Goal: Task Accomplishment & Management: Manage account settings

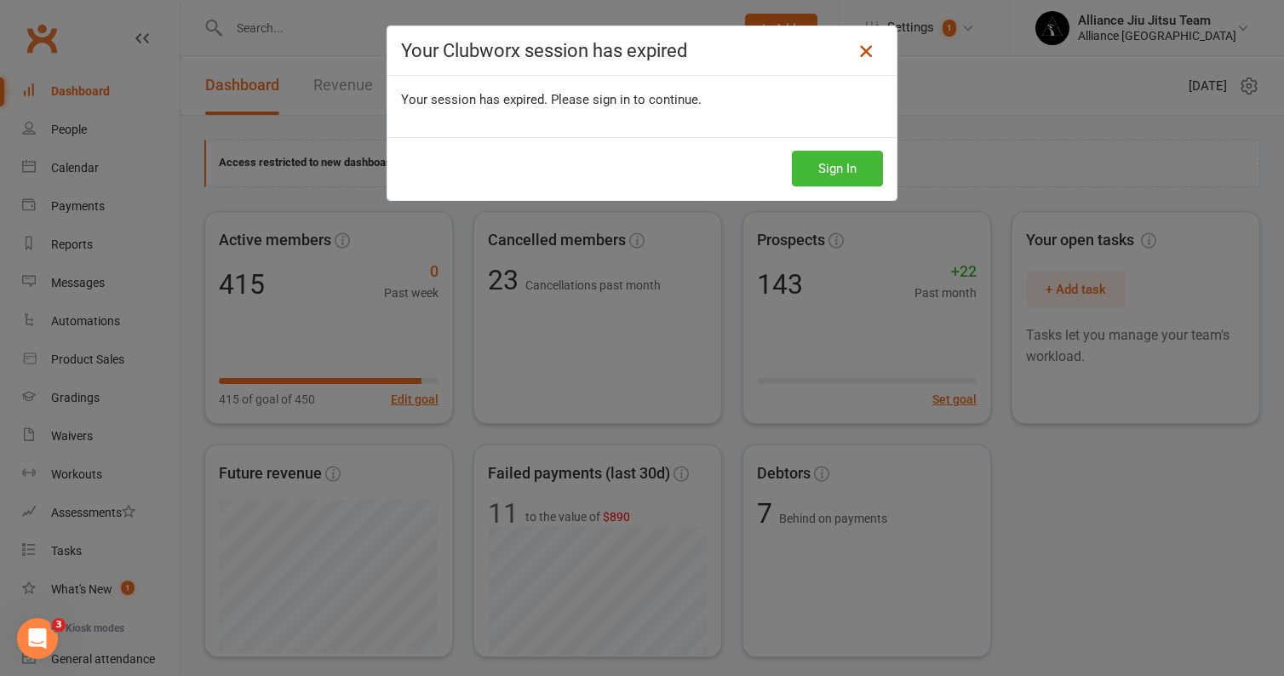
click at [865, 49] on icon at bounding box center [866, 51] width 20 height 20
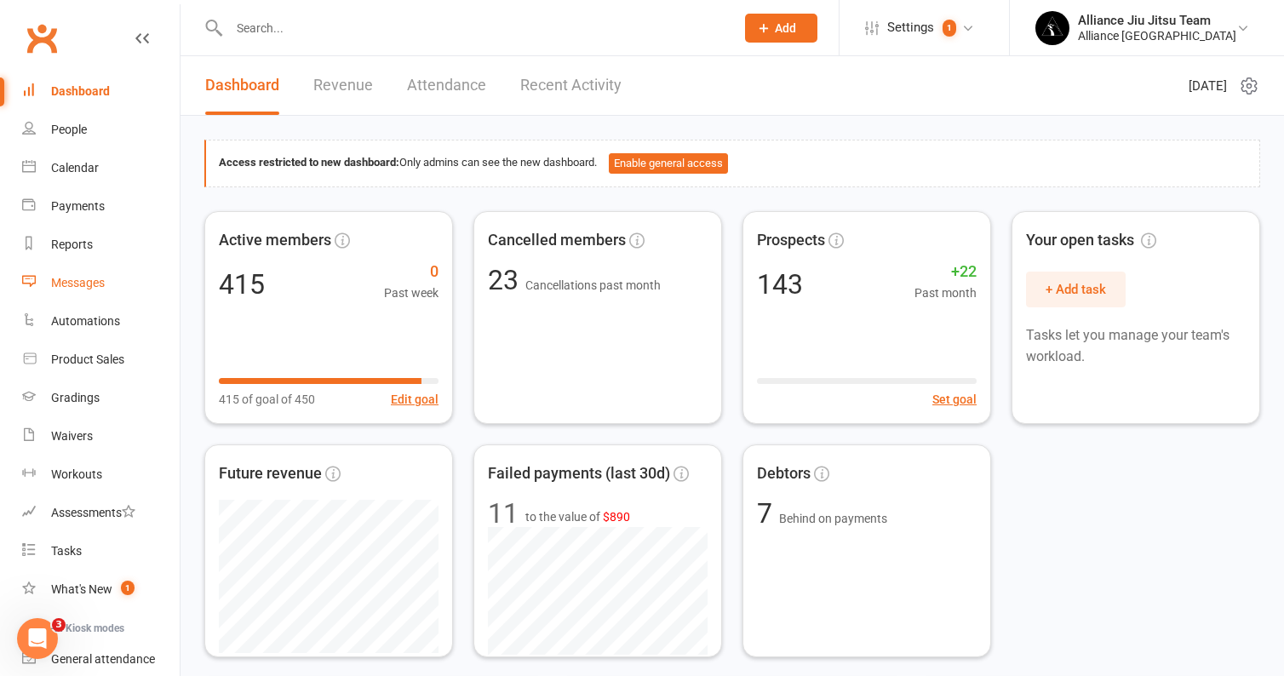
click at [81, 284] on div "Messages" at bounding box center [78, 283] width 54 height 14
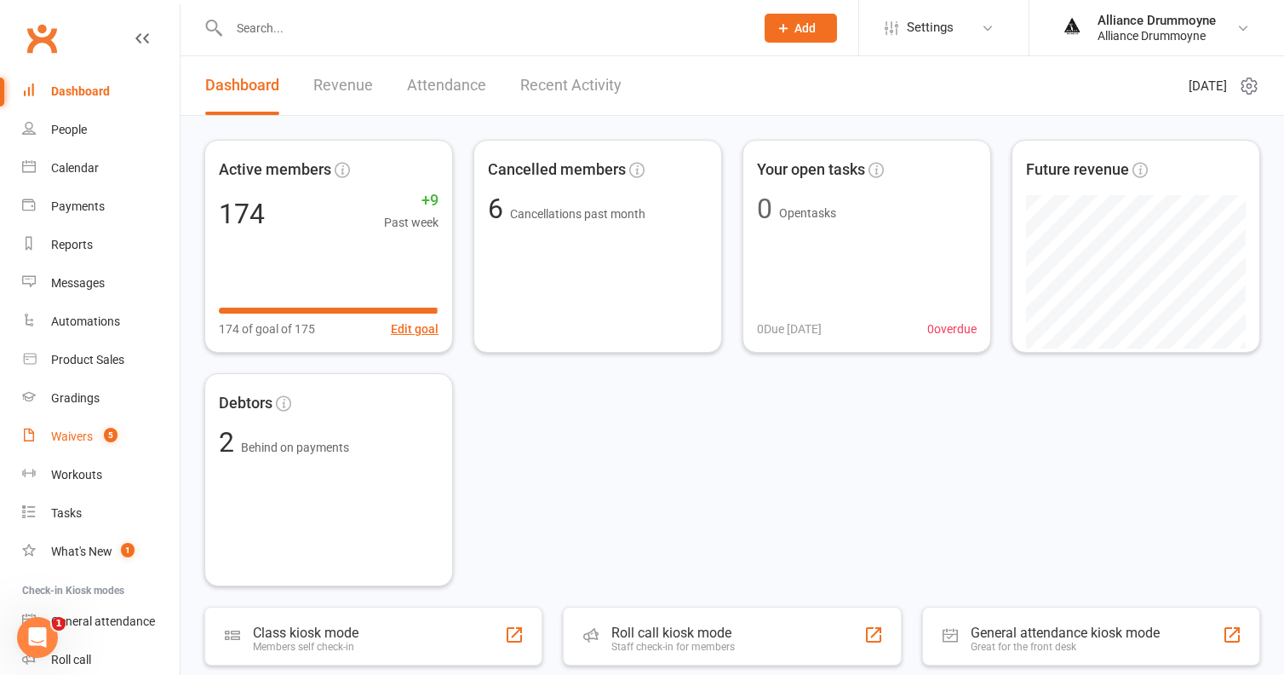
click at [83, 435] on div "Waivers" at bounding box center [72, 436] width 42 height 14
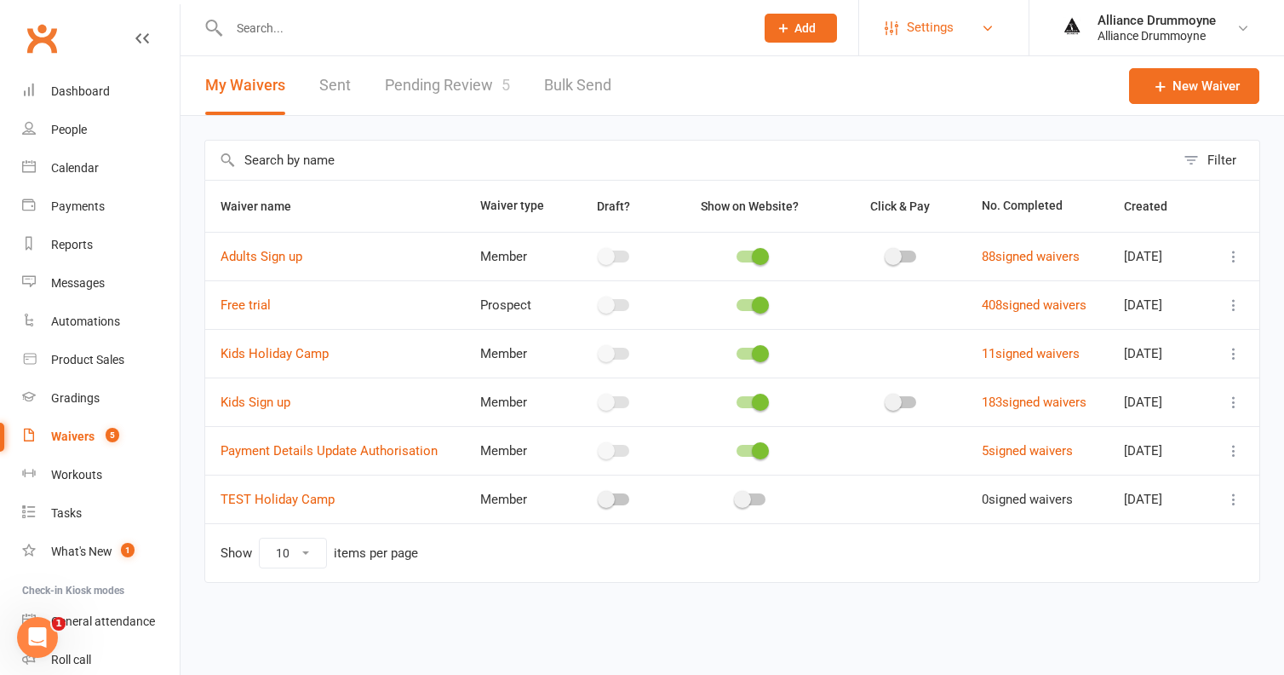
click at [966, 31] on link "Settings" at bounding box center [944, 28] width 118 height 38
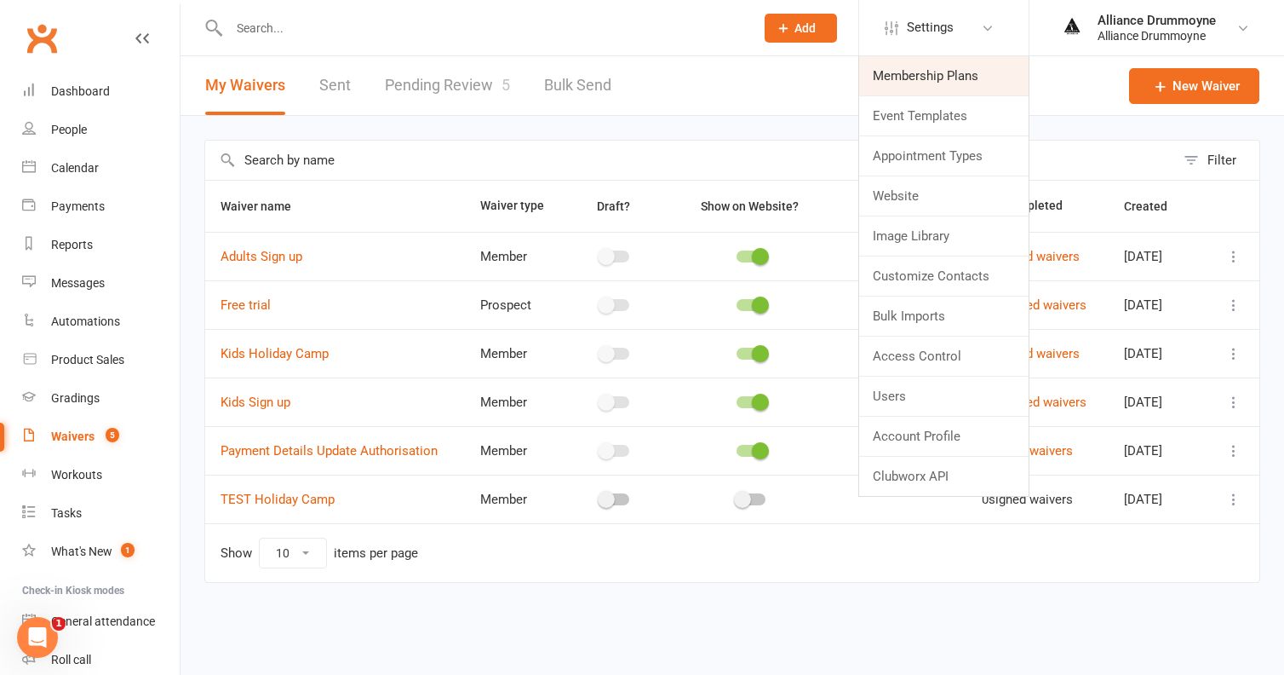
click at [950, 74] on link "Membership Plans" at bounding box center [943, 75] width 169 height 39
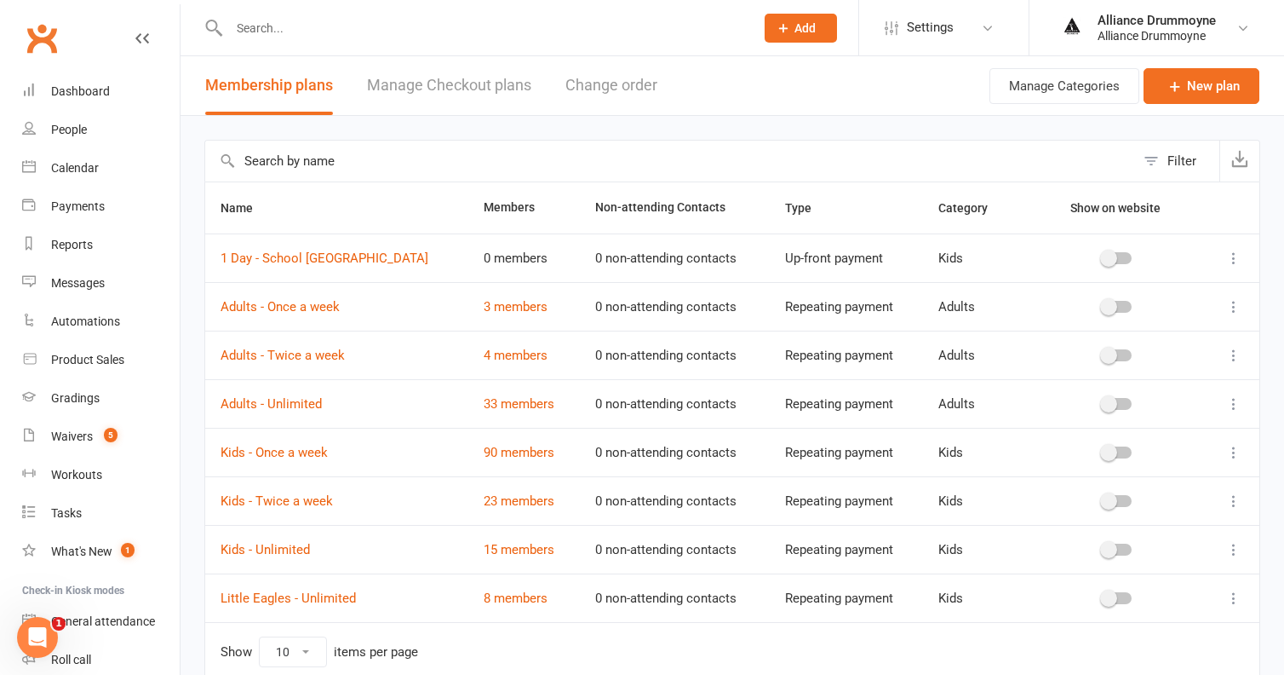
click at [1238, 307] on icon at bounding box center [1234, 306] width 17 height 17
click at [1163, 339] on link "Edit" at bounding box center [1159, 340] width 169 height 34
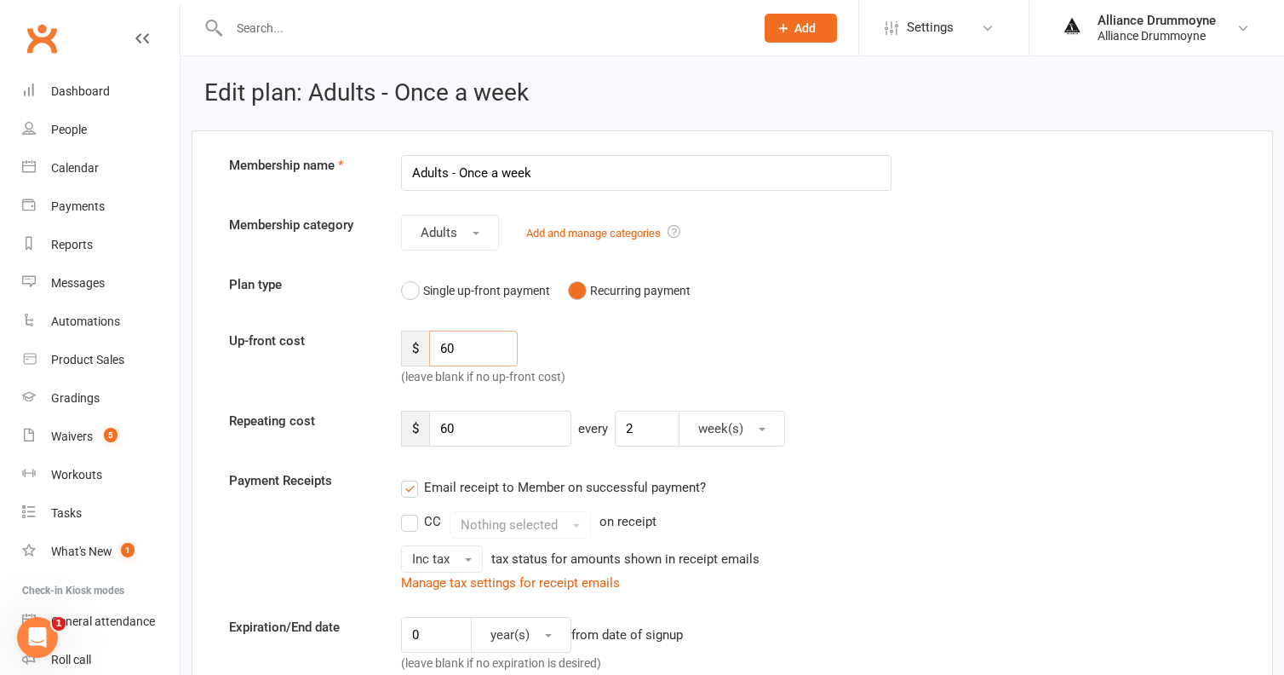
click at [467, 349] on input "60" at bounding box center [473, 348] width 89 height 36
type input "6"
type input "70"
click at [452, 426] on input "60" at bounding box center [500, 429] width 142 height 36
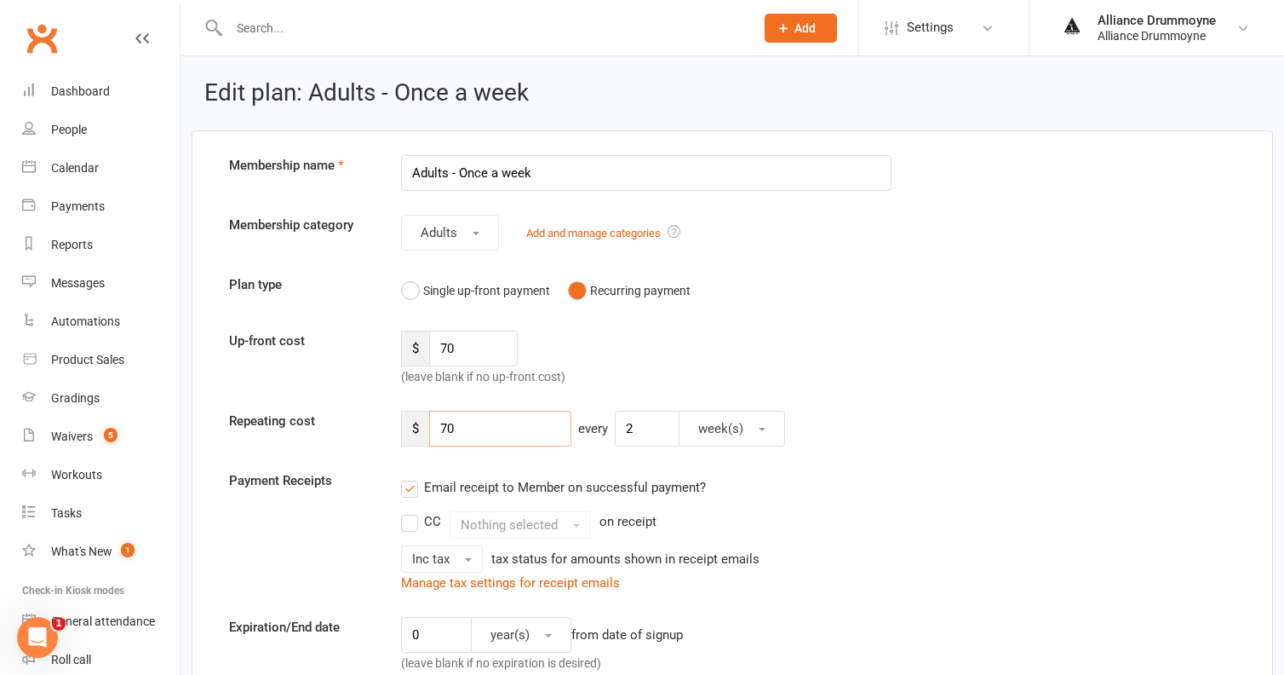
type input "70"
click at [865, 428] on div "$ 70 every 2 week(s)" at bounding box center [775, 429] width 774 height 36
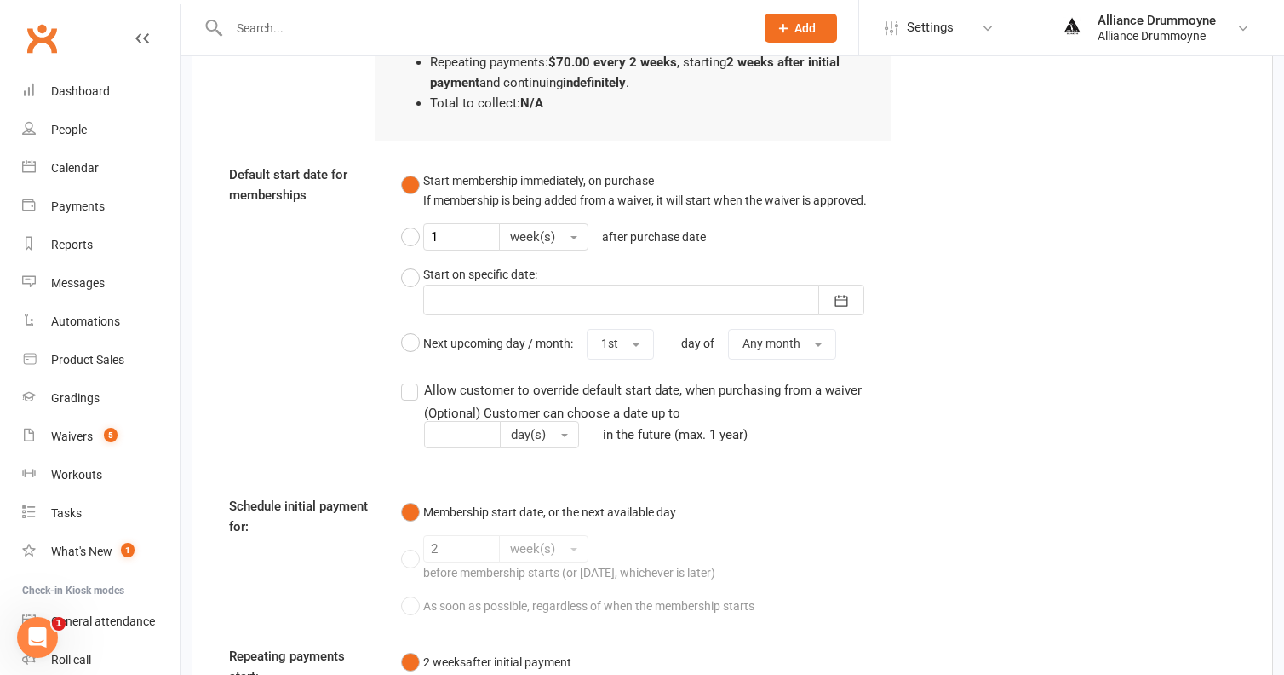
scroll to position [1455, 0]
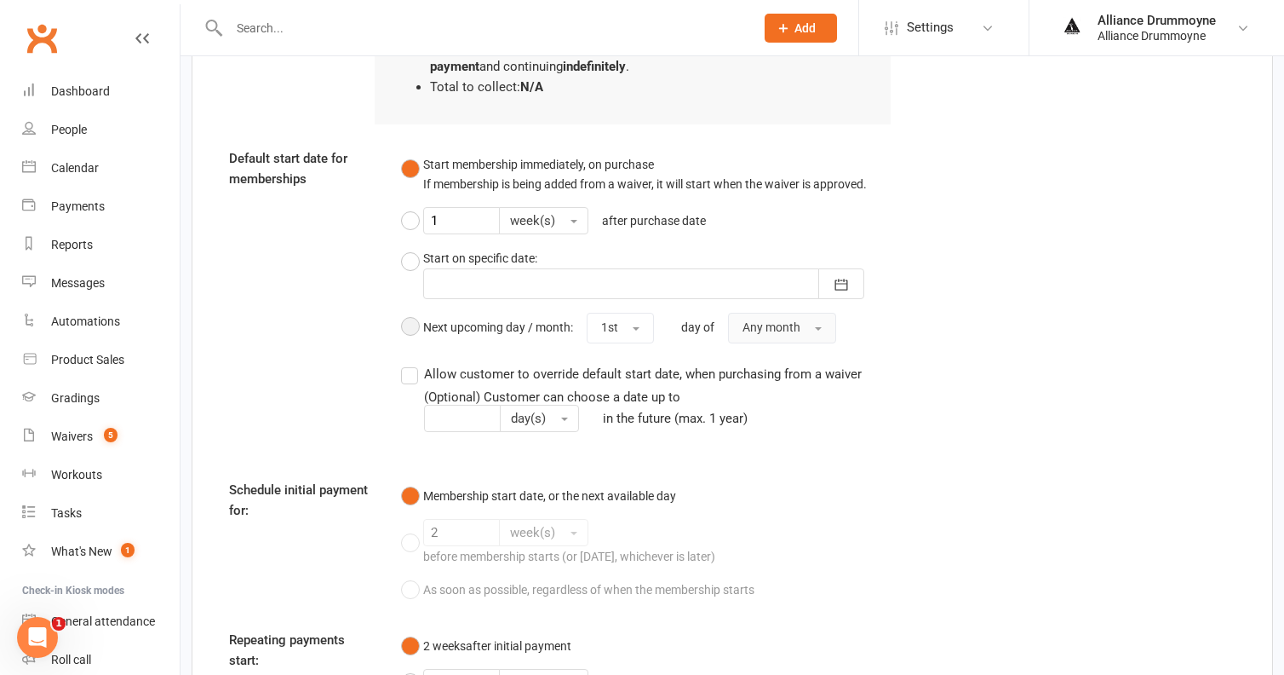
click at [792, 313] on button "Any month" at bounding box center [782, 328] width 108 height 31
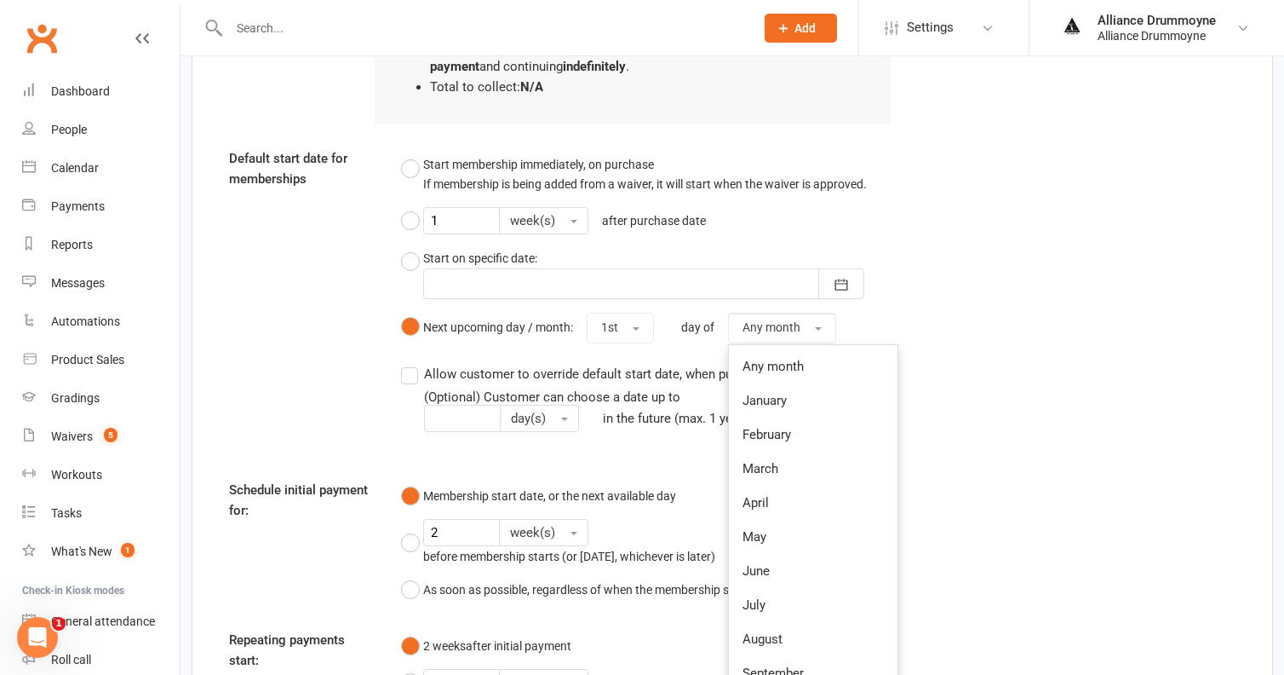
click at [888, 282] on div "Start membership immediately, on purchase If membership is being added from a w…" at bounding box center [646, 248] width 491 height 201
click at [629, 313] on button "1st" at bounding box center [620, 328] width 67 height 31
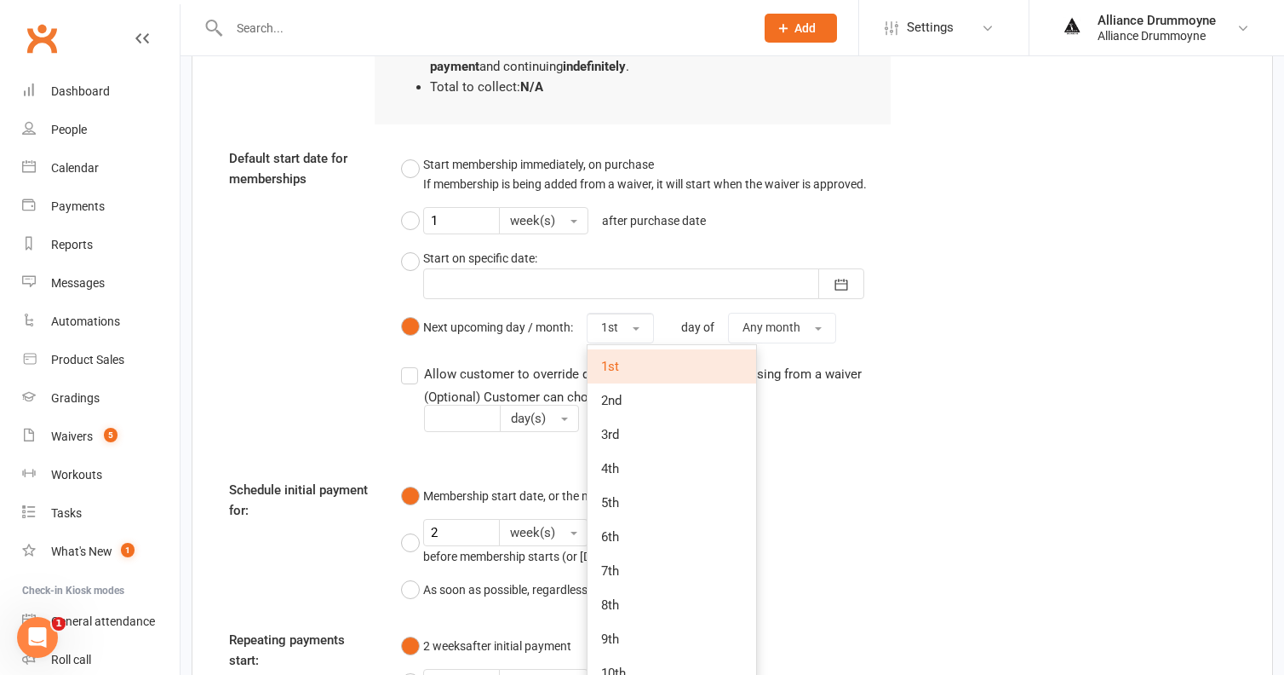
click at [939, 304] on div "Default start date for memberships Start membership immediately, on purchase If…" at bounding box center [732, 301] width 1032 height 307
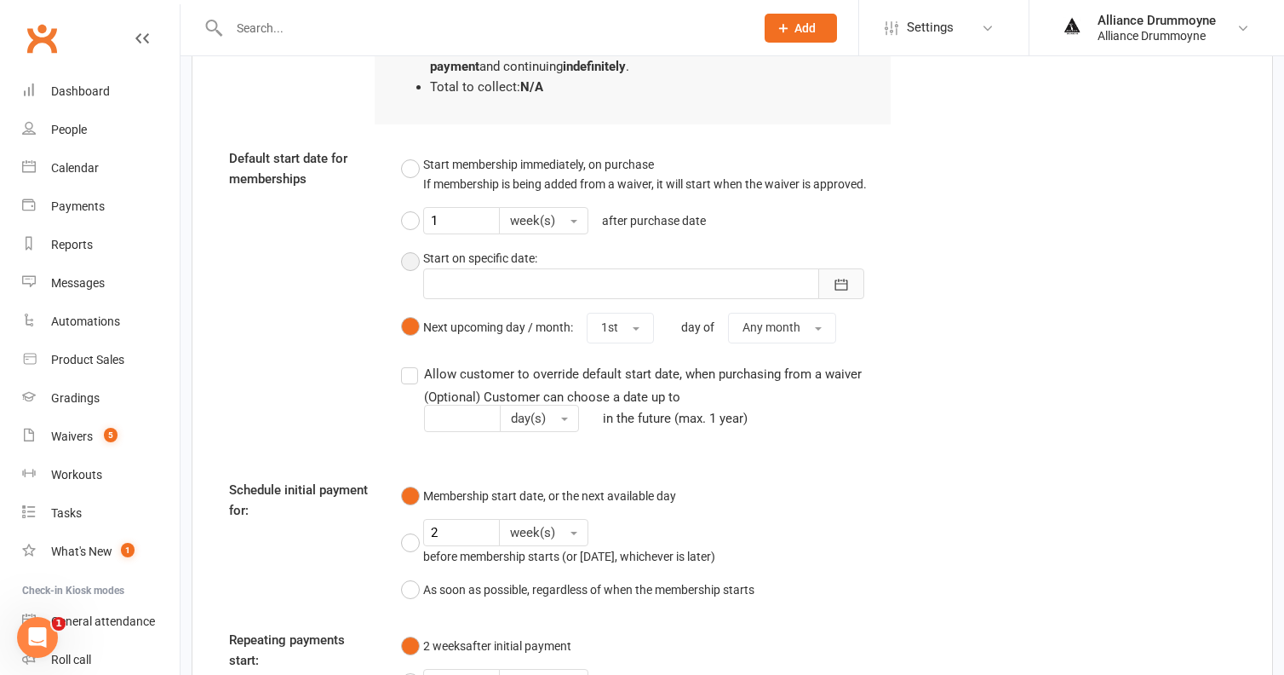
click at [833, 276] on icon "button" at bounding box center [841, 284] width 17 height 17
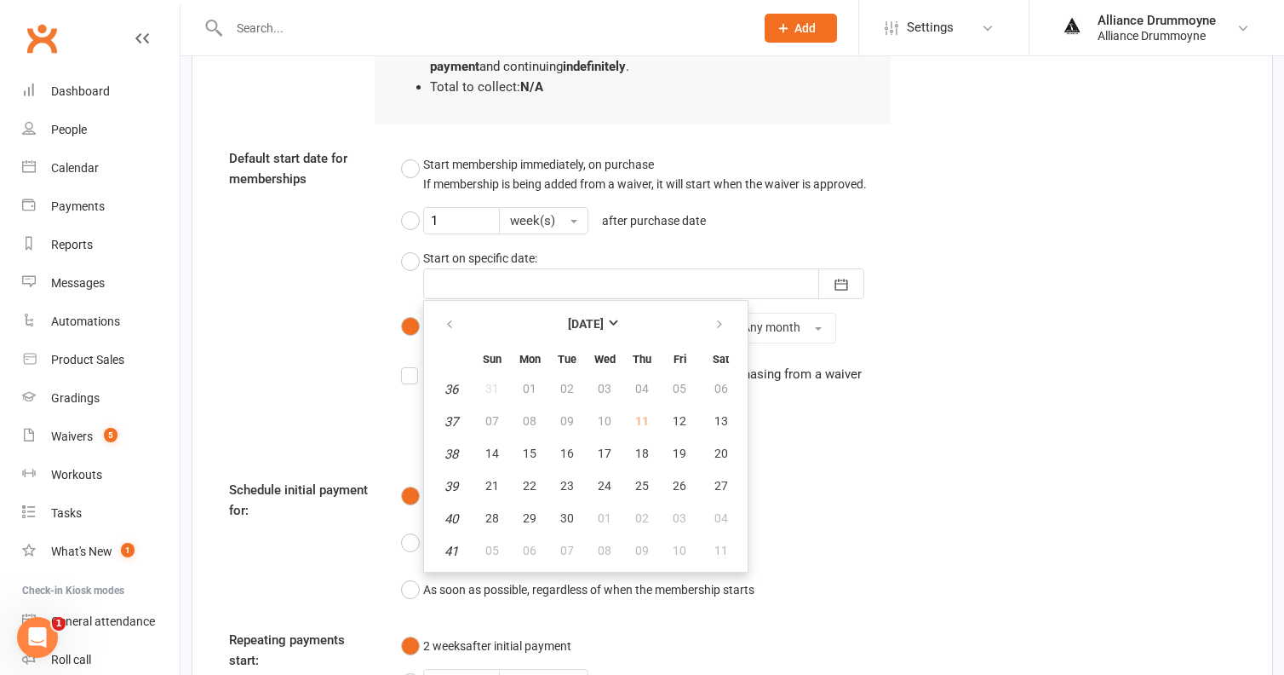
click at [874, 255] on div "Start membership immediately, on purchase If membership is being added from a w…" at bounding box center [646, 248] width 491 height 201
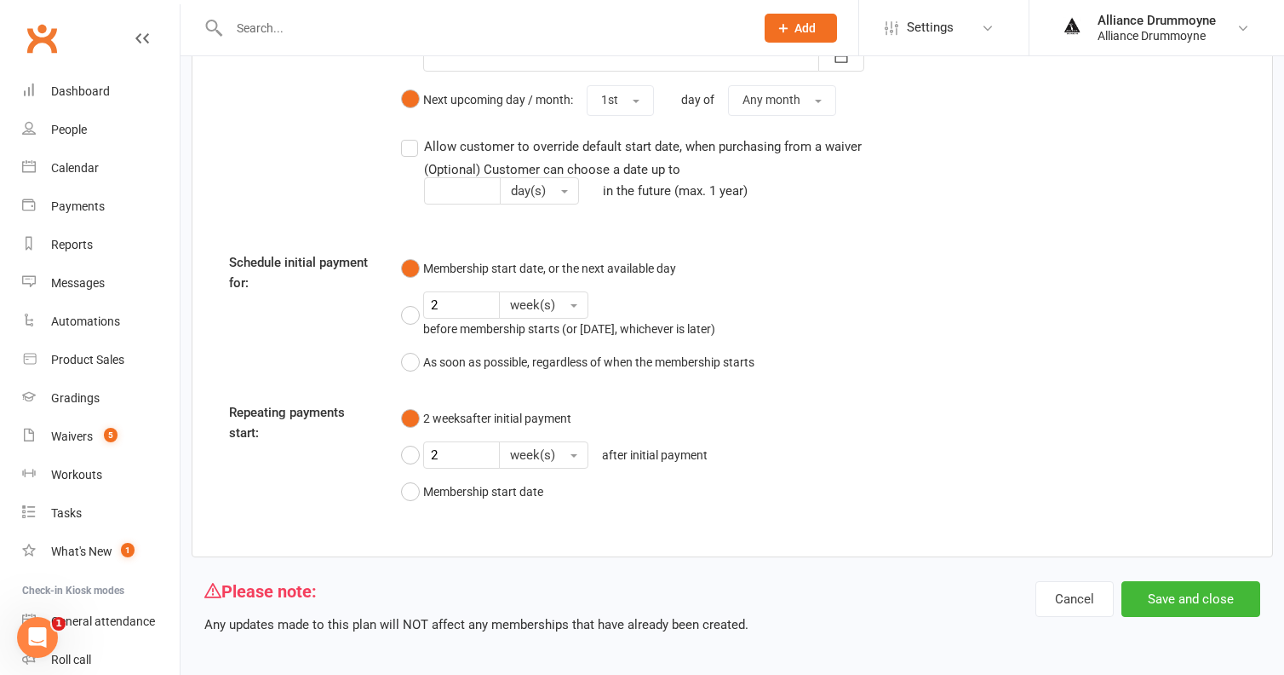
scroll to position [1681, 0]
click at [1221, 582] on button "Save and close" at bounding box center [1191, 600] width 139 height 36
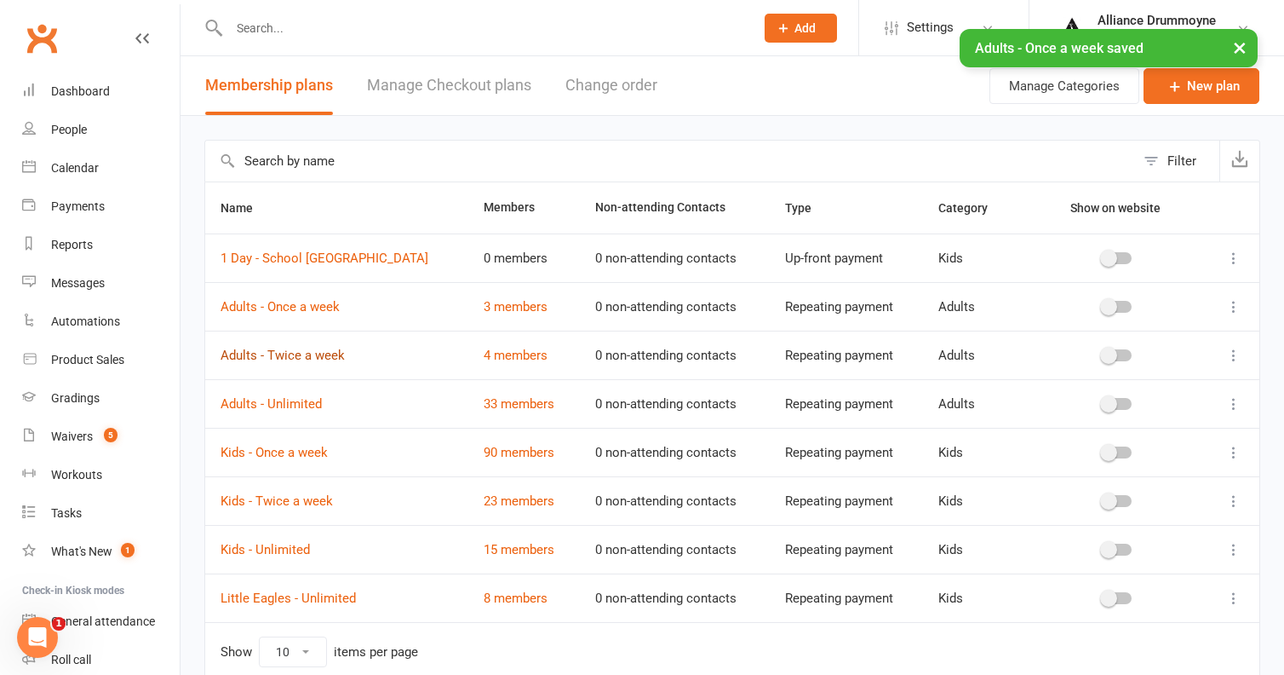
click at [326, 356] on link "Adults - Twice a week" at bounding box center [283, 355] width 124 height 15
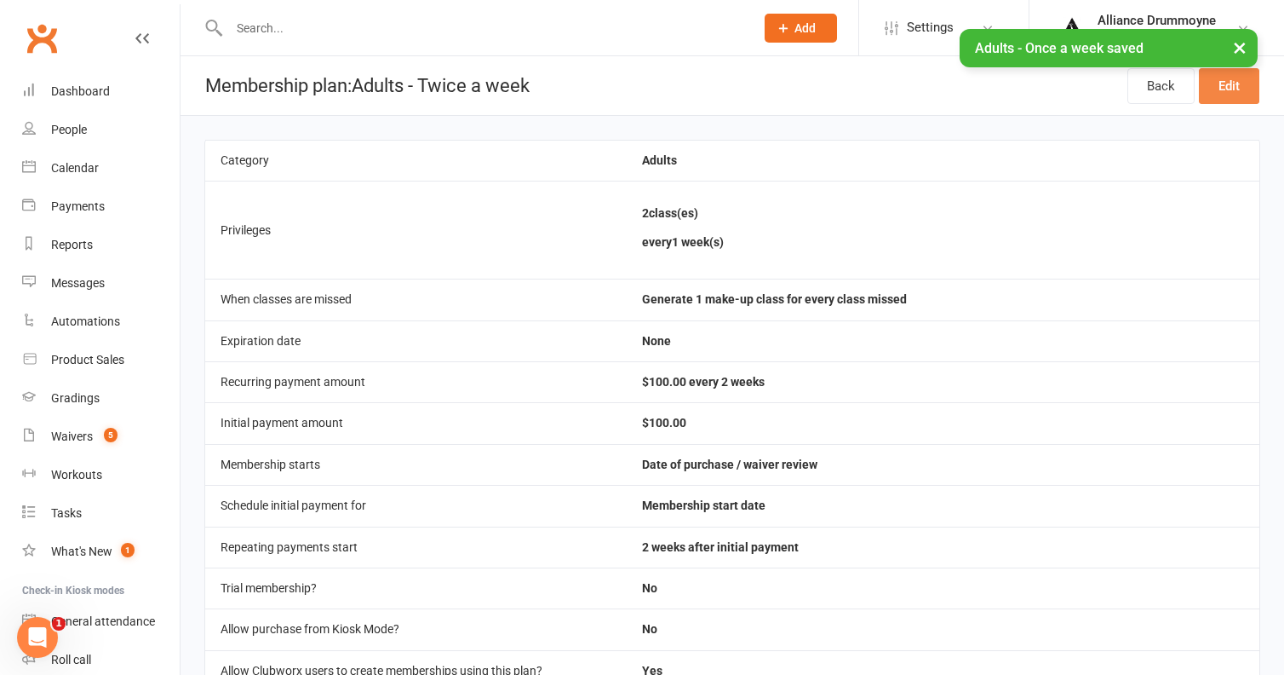
click at [1233, 92] on link "Edit" at bounding box center [1229, 86] width 60 height 36
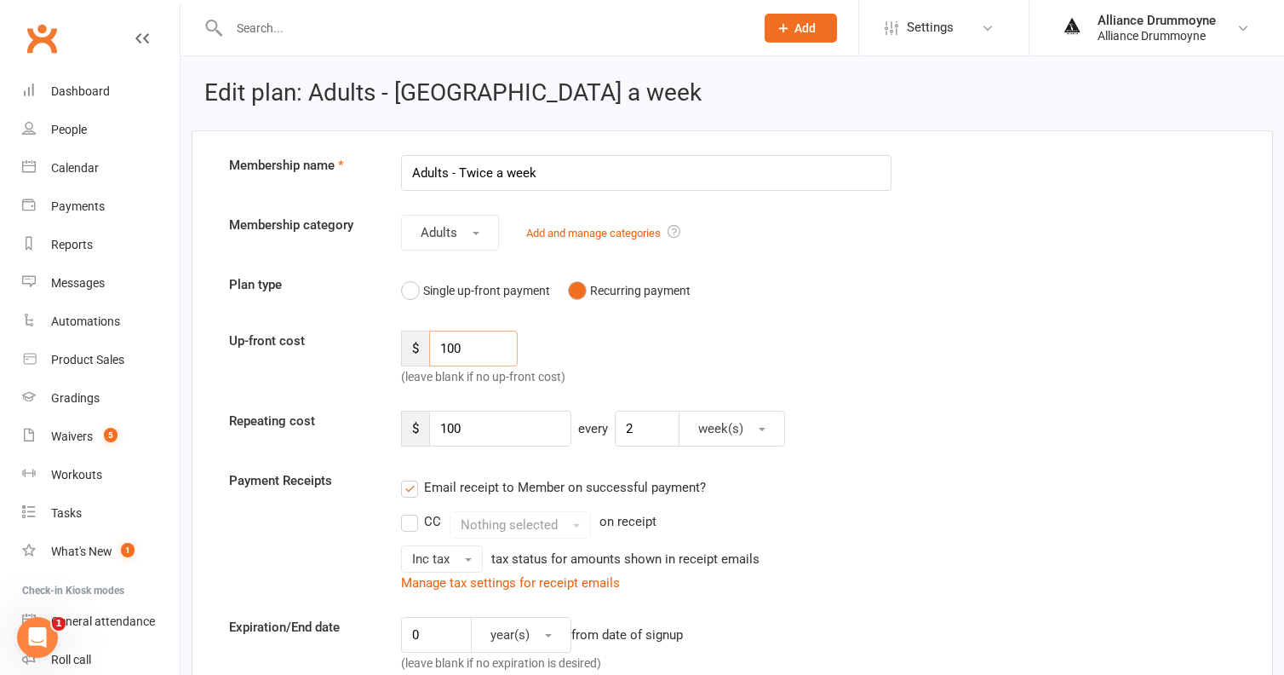
click at [467, 344] on input "100" at bounding box center [473, 348] width 89 height 36
click at [449, 348] on input "100" at bounding box center [473, 348] width 89 height 36
drag, startPoint x: 449, startPoint y: 348, endPoint x: 468, endPoint y: 348, distance: 19.6
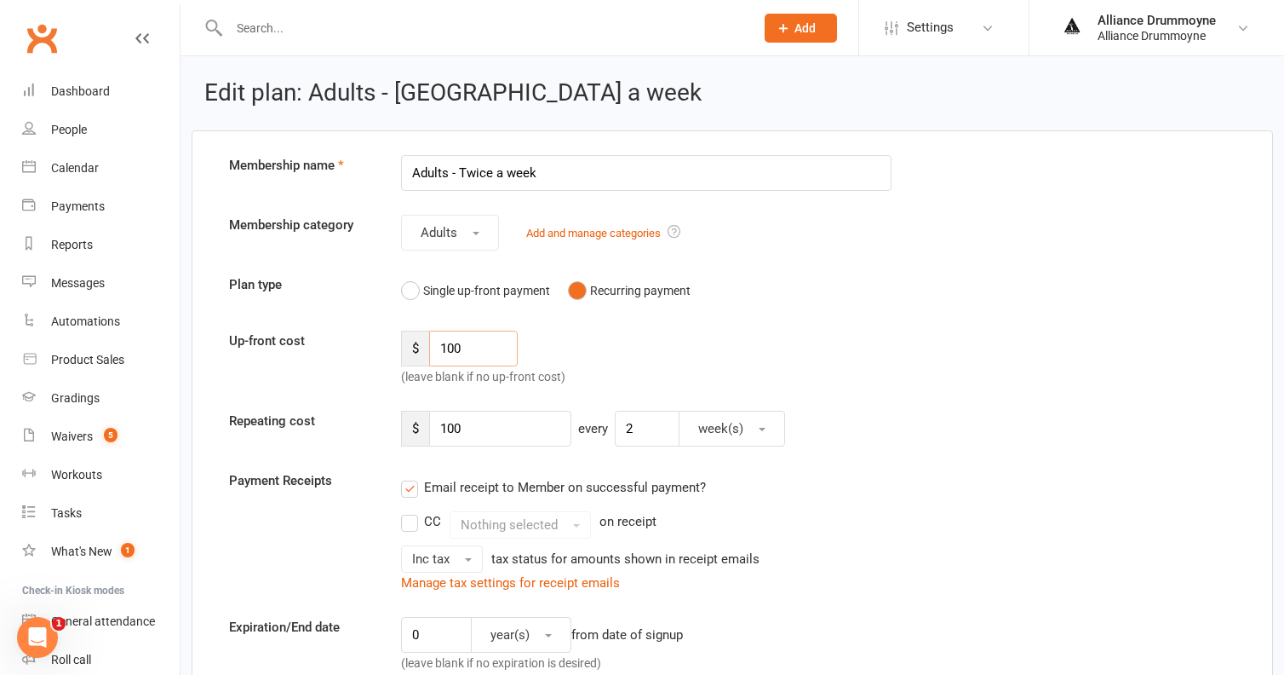
click at [468, 348] on input "100" at bounding box center [473, 348] width 89 height 36
drag, startPoint x: 447, startPoint y: 348, endPoint x: 484, endPoint y: 348, distance: 36.6
click at [484, 348] on input "100" at bounding box center [473, 348] width 89 height 36
type input "110"
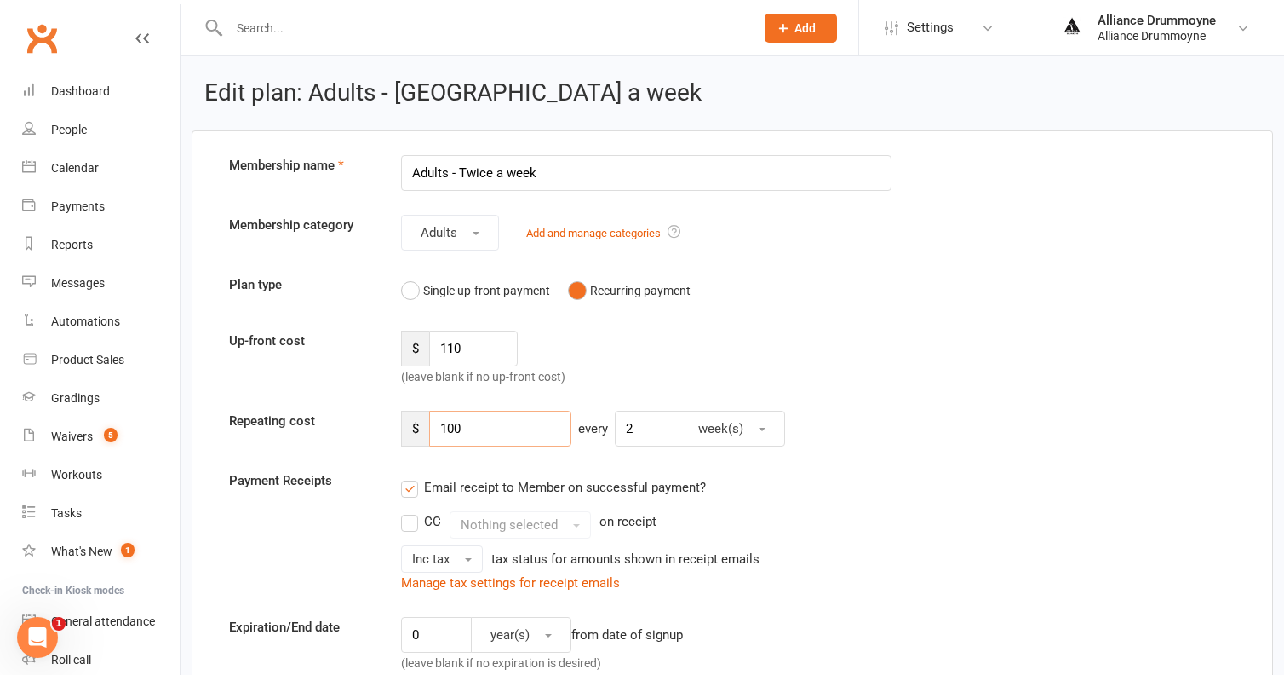
click at [455, 425] on input "100" at bounding box center [500, 429] width 142 height 36
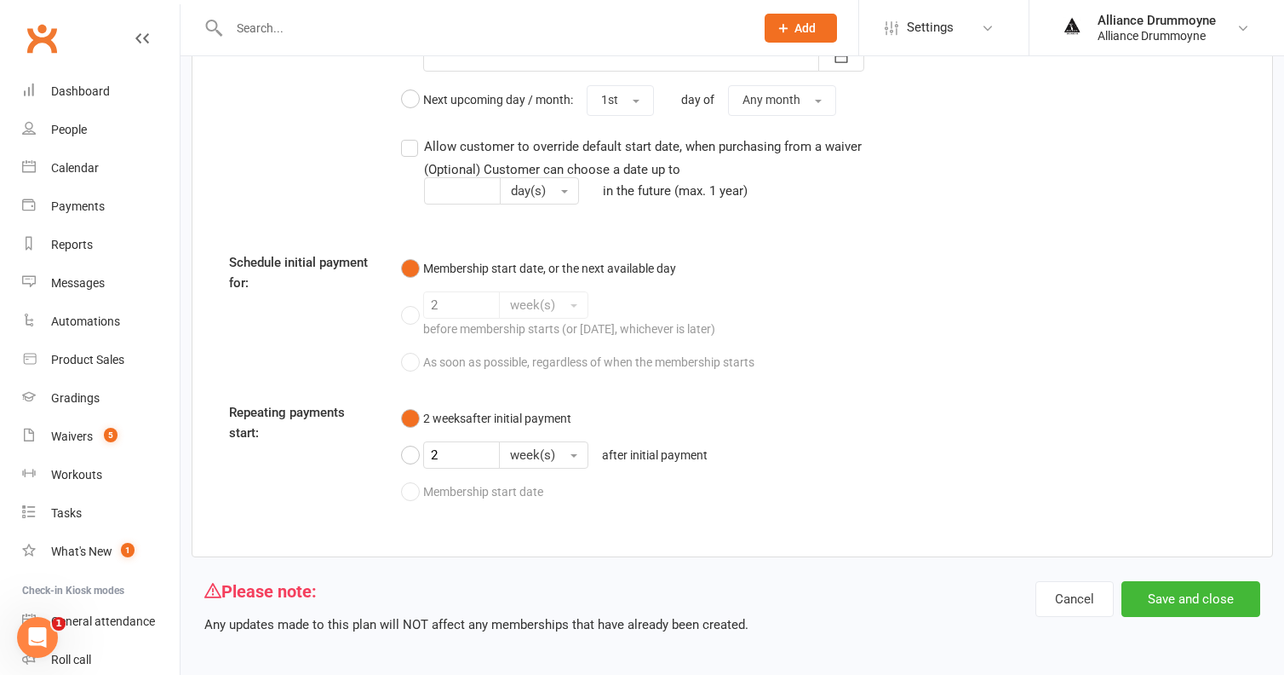
scroll to position [1681, 0]
type input "110"
click at [1197, 582] on button "Save and close" at bounding box center [1191, 600] width 139 height 36
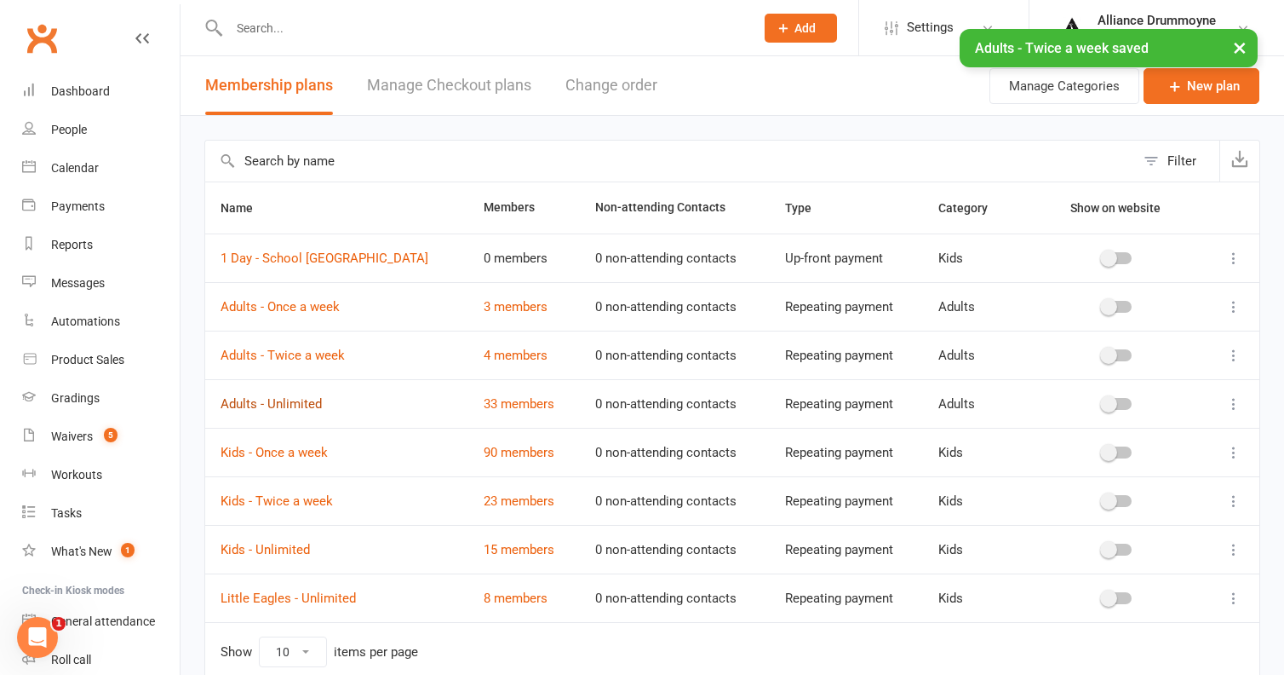
click at [299, 404] on link "Adults - Unlimited" at bounding box center [271, 403] width 101 height 15
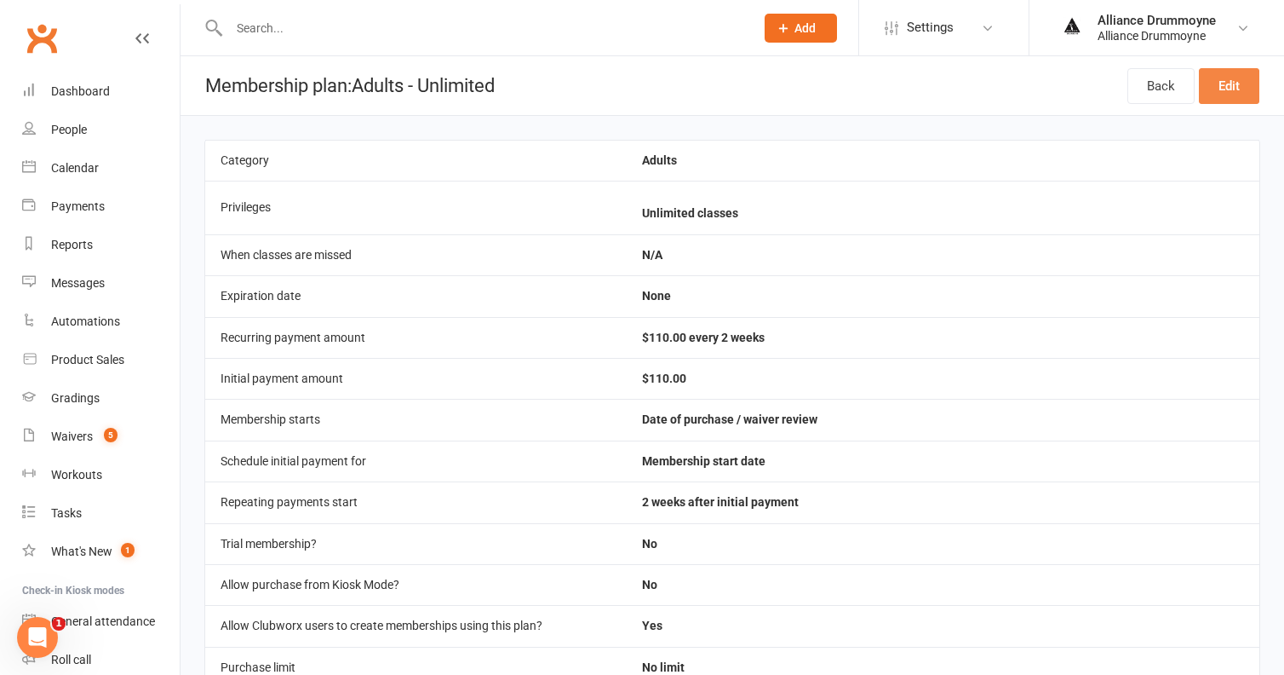
click at [1229, 89] on link "Edit" at bounding box center [1229, 86] width 60 height 36
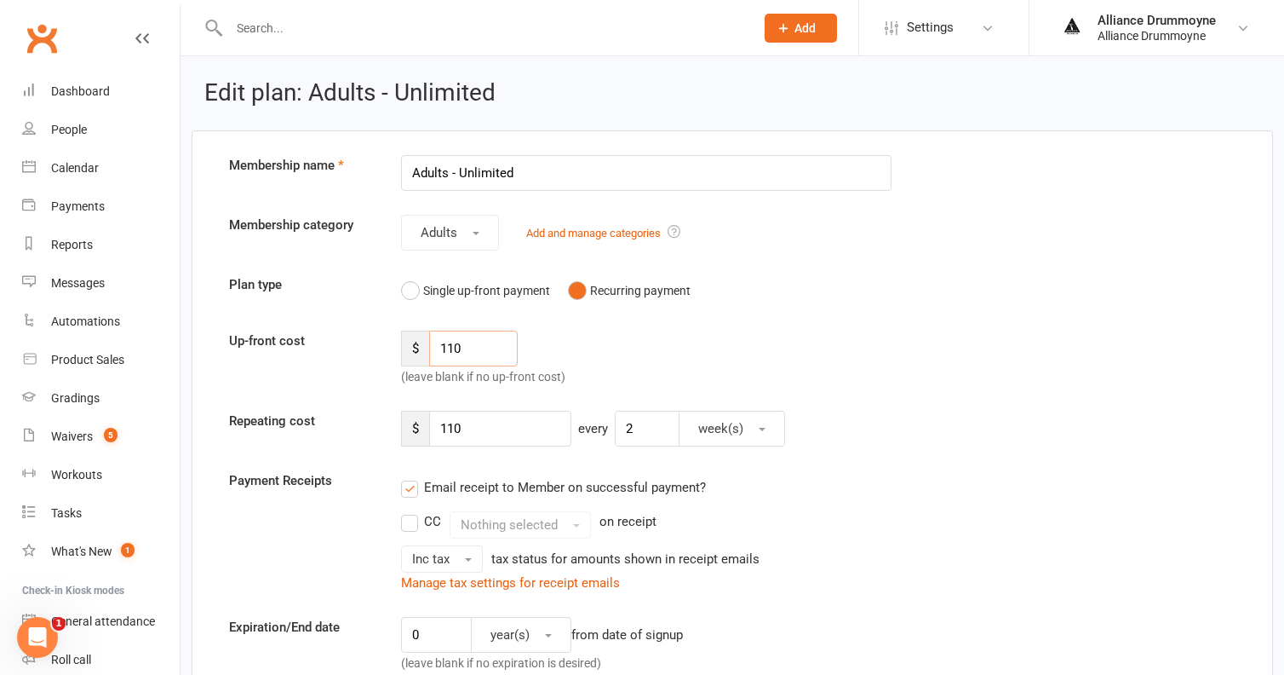
click at [480, 345] on input "110" at bounding box center [473, 348] width 89 height 36
type input "120"
click at [479, 432] on input "110" at bounding box center [500, 429] width 142 height 36
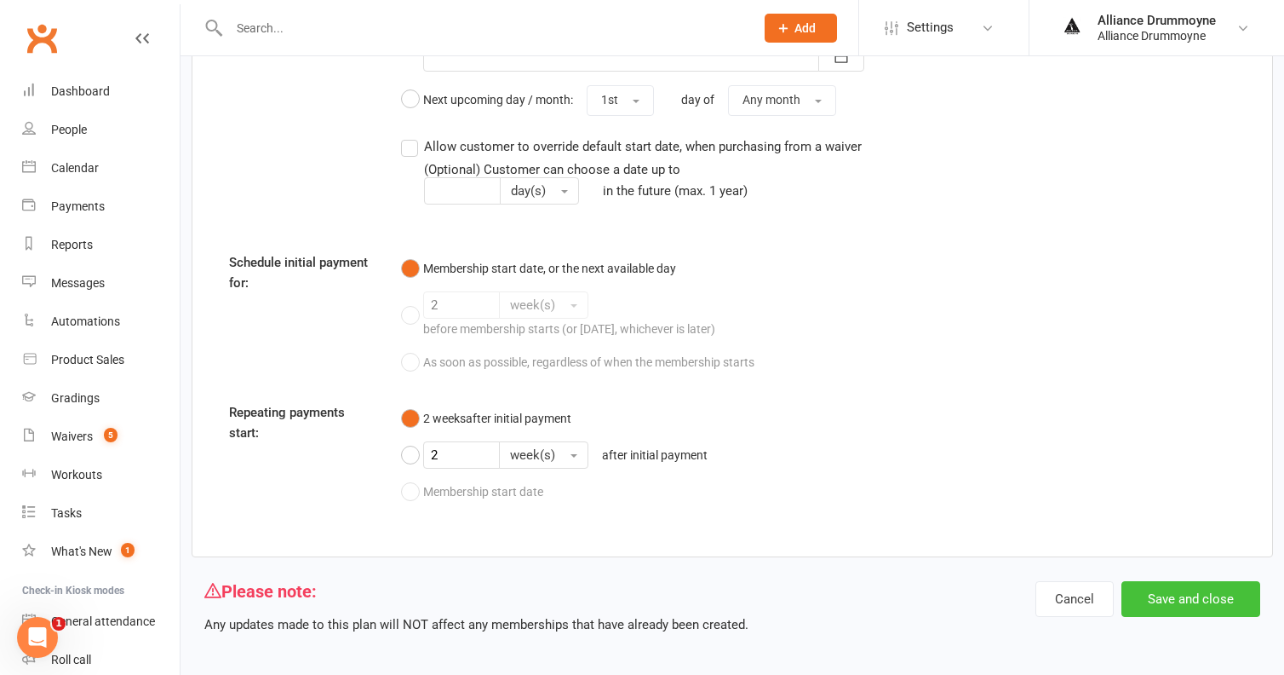
scroll to position [1579, 0]
type input "120"
click at [1194, 582] on button "Save and close" at bounding box center [1191, 600] width 139 height 36
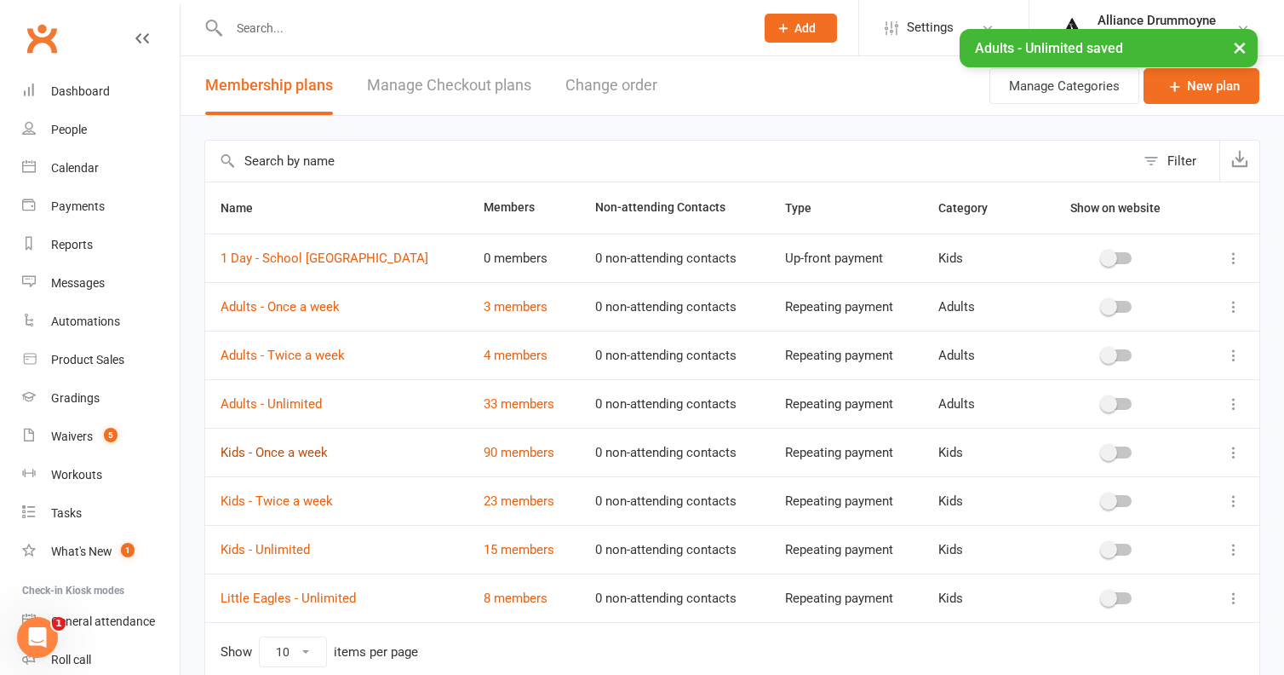
click at [303, 453] on link "Kids - Once a week" at bounding box center [274, 452] width 107 height 15
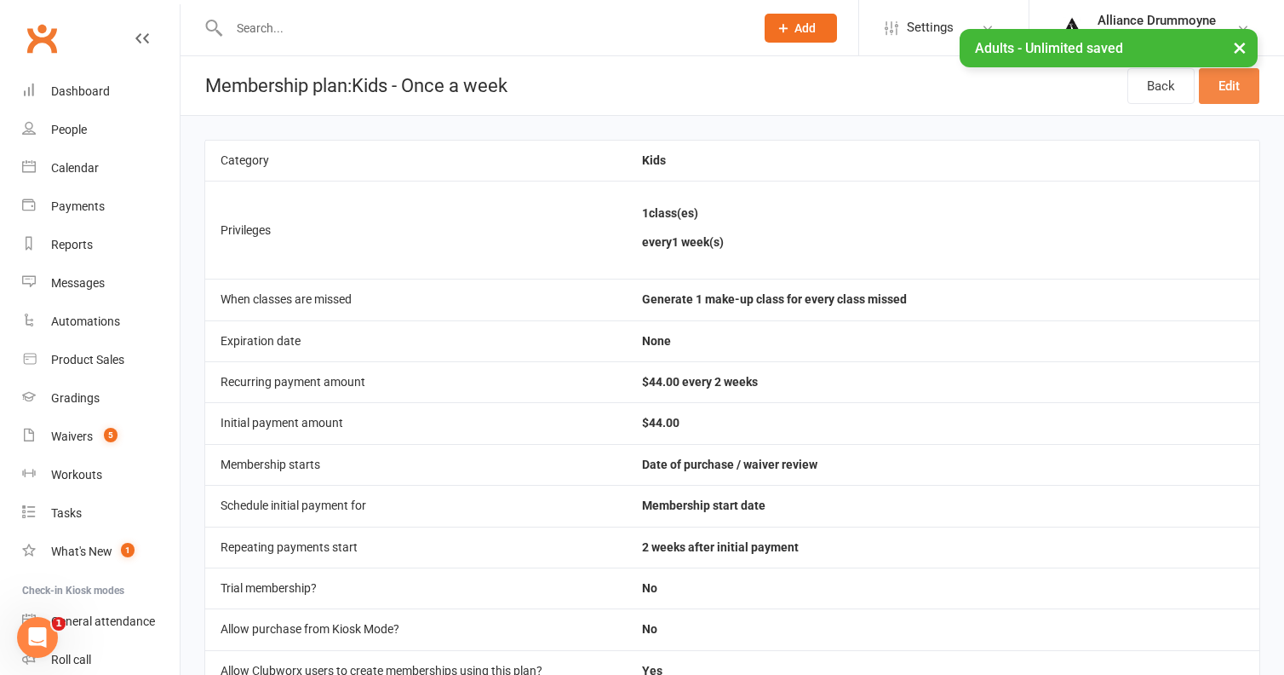
click at [1234, 84] on link "Edit" at bounding box center [1229, 86] width 60 height 36
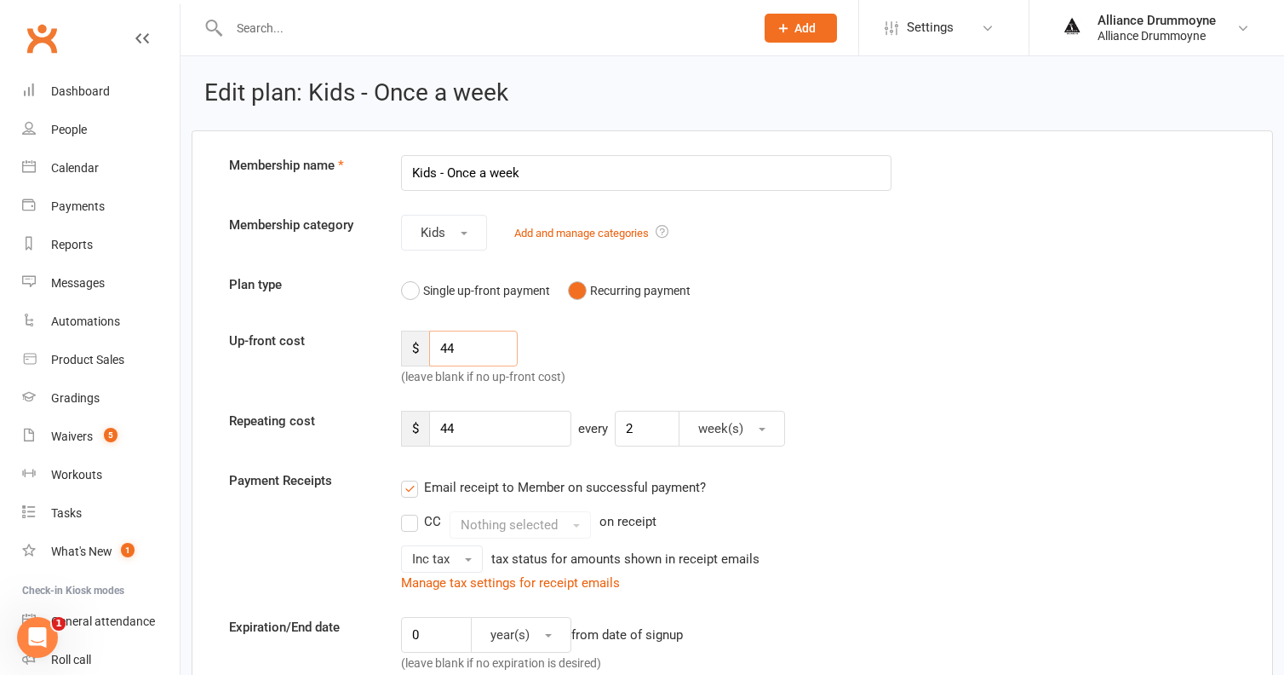
click at [474, 345] on input "44" at bounding box center [473, 348] width 89 height 36
type input "50"
click at [466, 422] on input "44" at bounding box center [500, 429] width 142 height 36
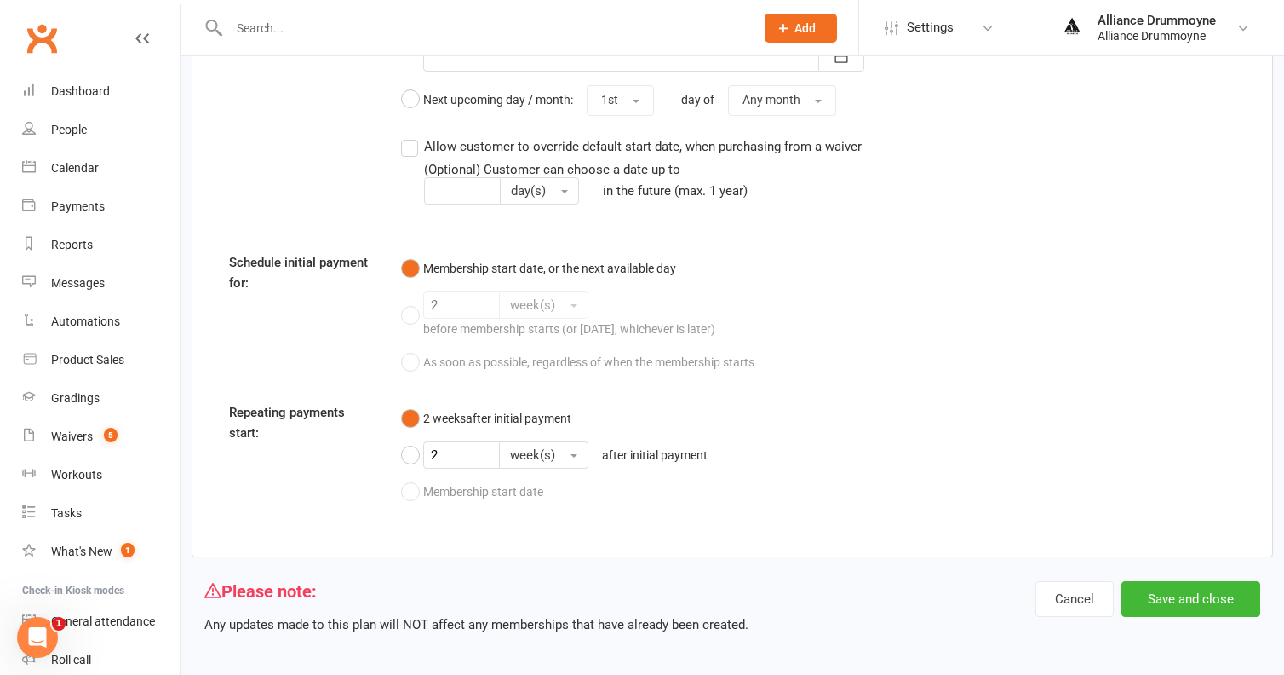
scroll to position [1681, 0]
type input "50"
click at [1172, 582] on button "Save and close" at bounding box center [1191, 600] width 139 height 36
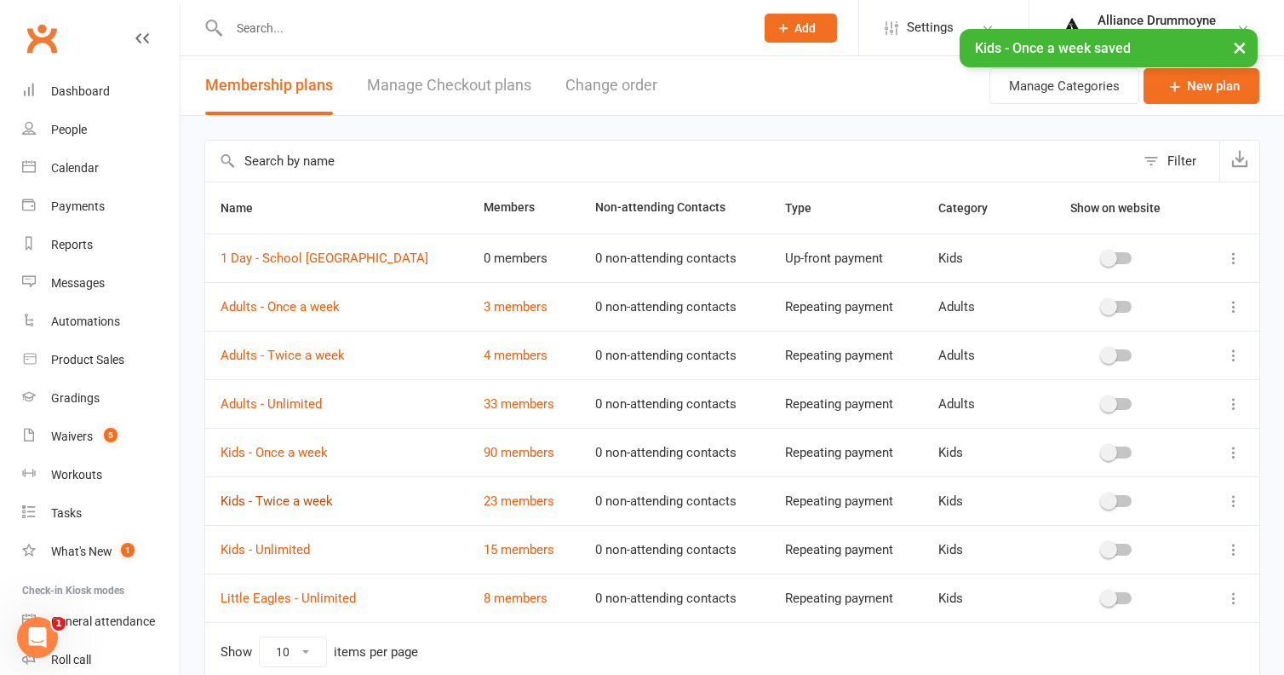
click at [315, 503] on link "Kids - Twice a week" at bounding box center [277, 500] width 112 height 15
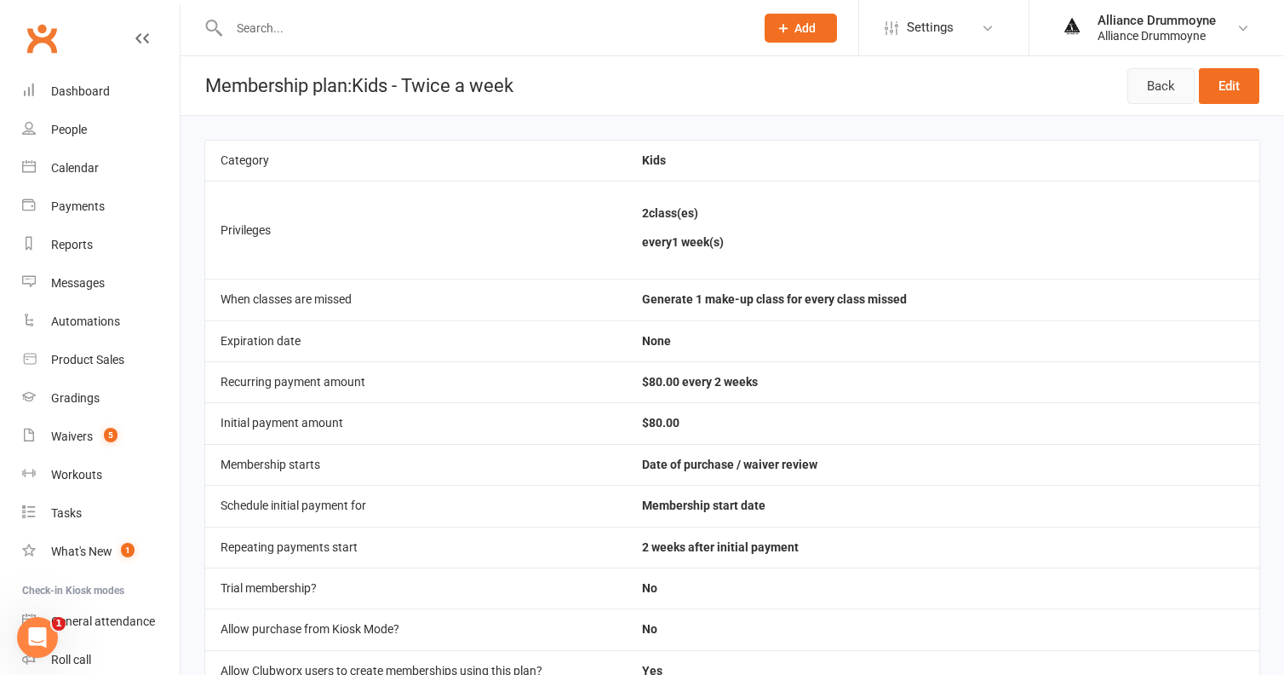
click at [1179, 81] on link "Back" at bounding box center [1161, 86] width 67 height 36
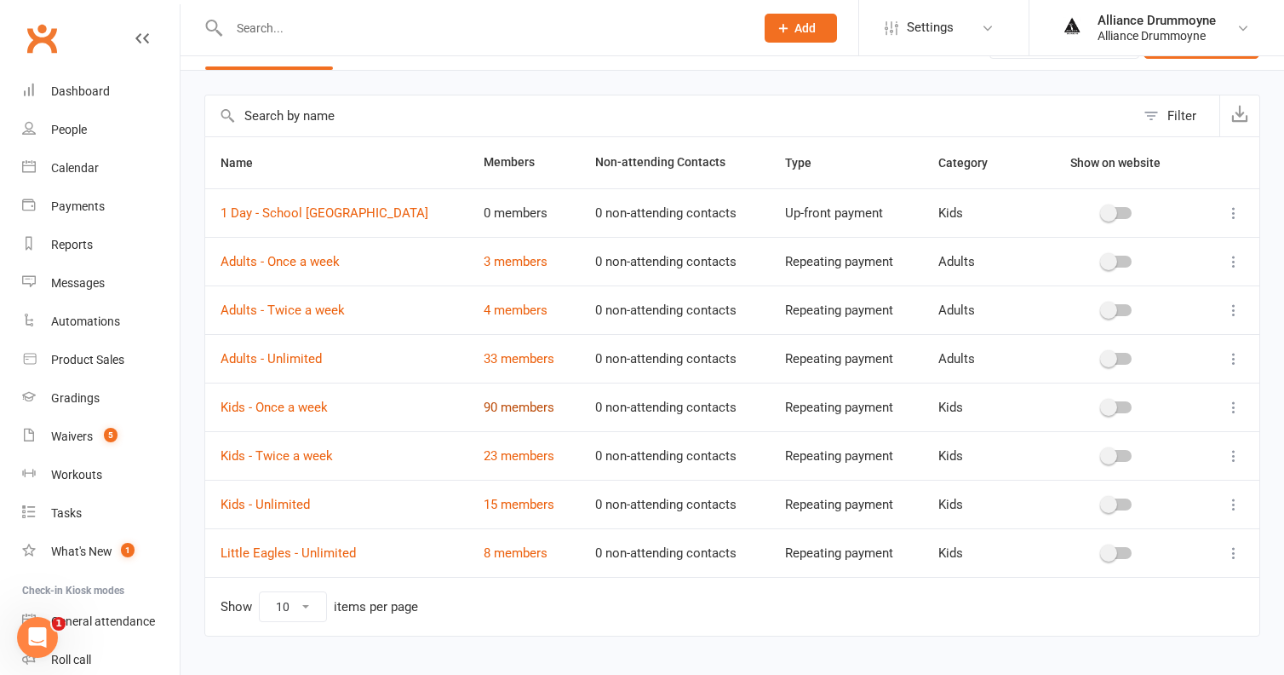
scroll to position [75, 0]
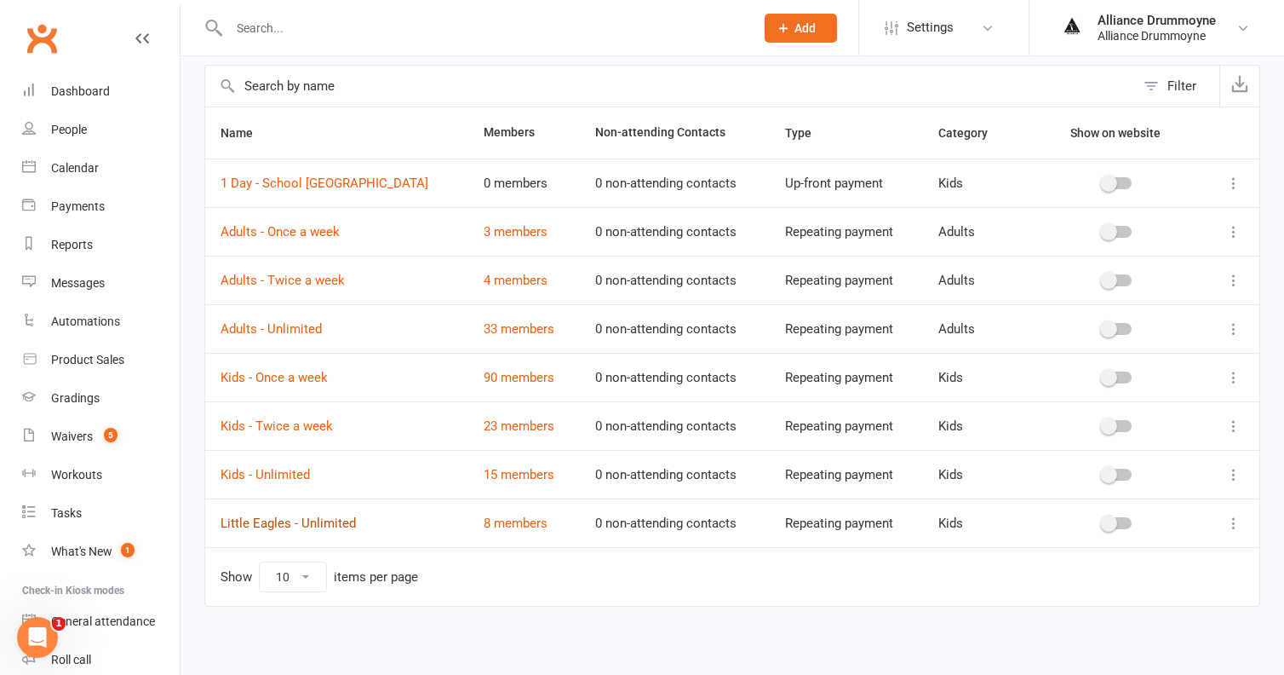
click at [302, 523] on link "Little Eagles - Unlimited" at bounding box center [288, 522] width 135 height 15
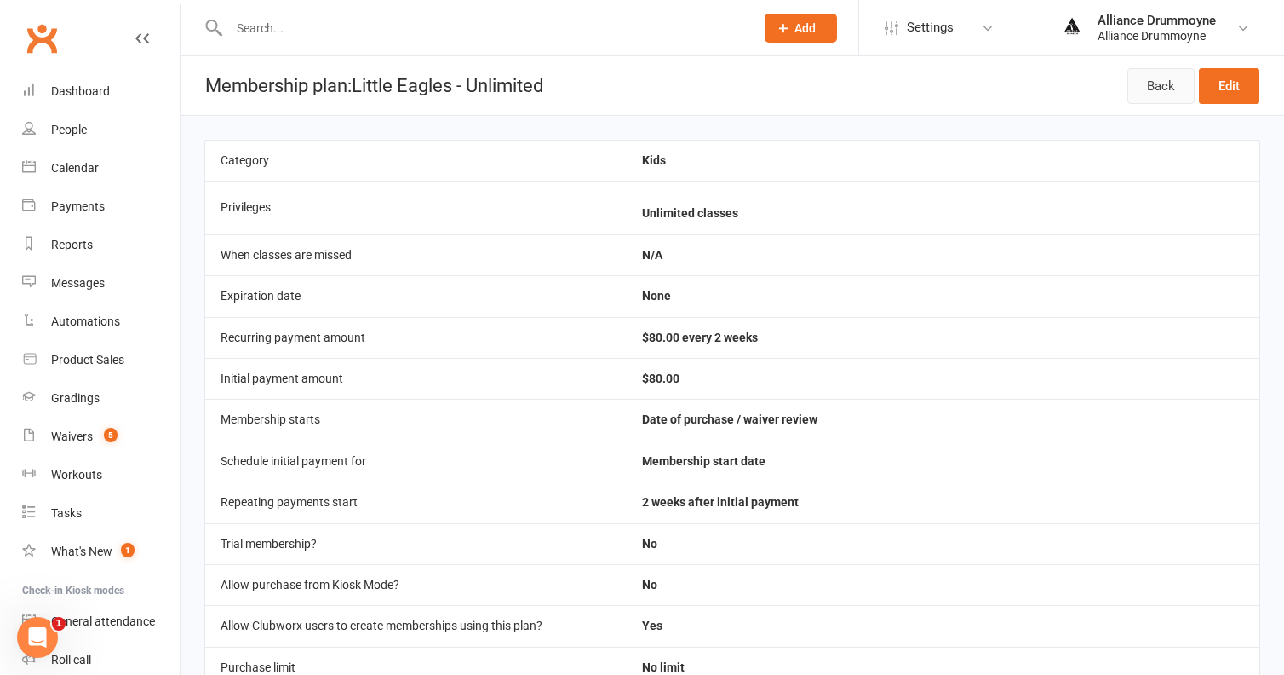
click at [1140, 93] on link "Back" at bounding box center [1161, 86] width 67 height 36
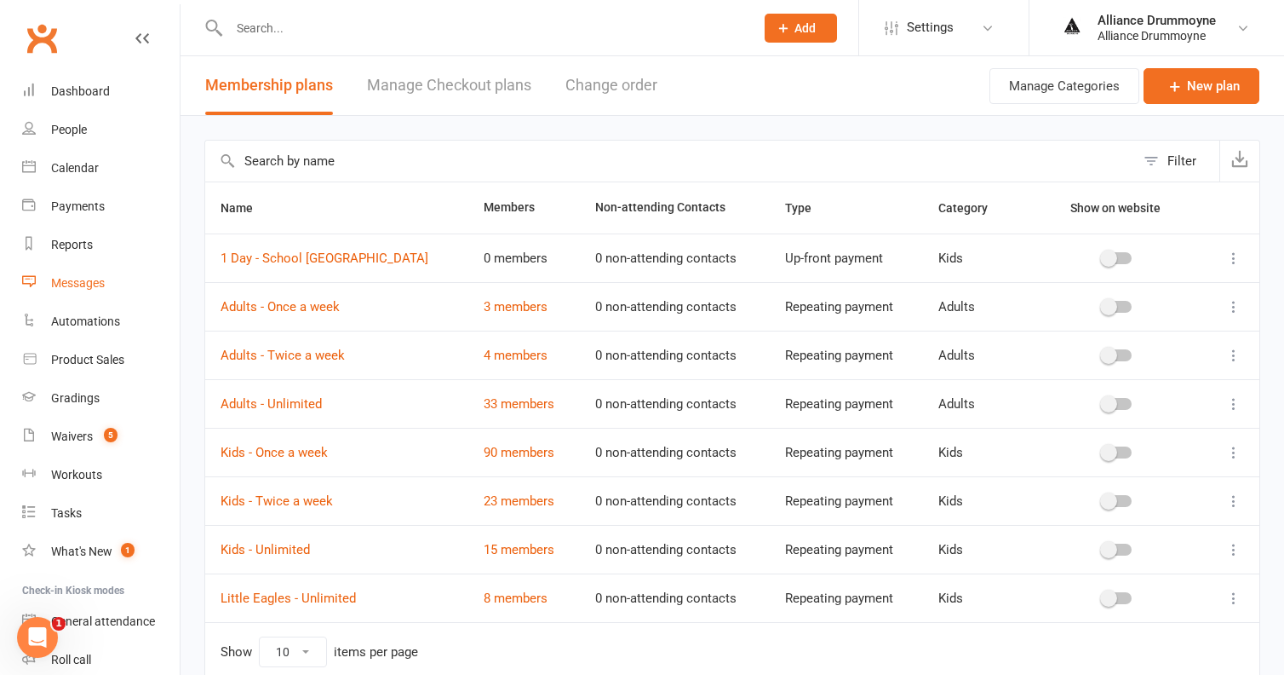
click at [90, 280] on div "Messages" at bounding box center [78, 283] width 54 height 14
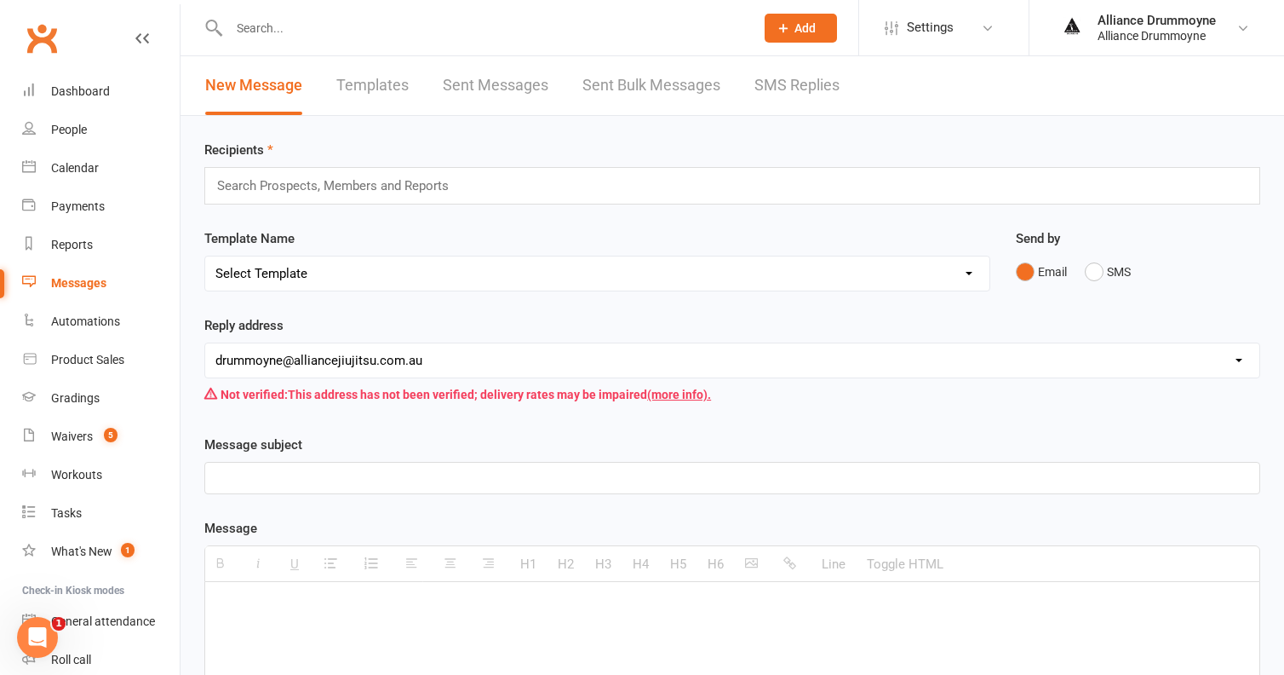
click at [903, 183] on div "Search Prospects, Members and Reports" at bounding box center [732, 185] width 1056 height 37
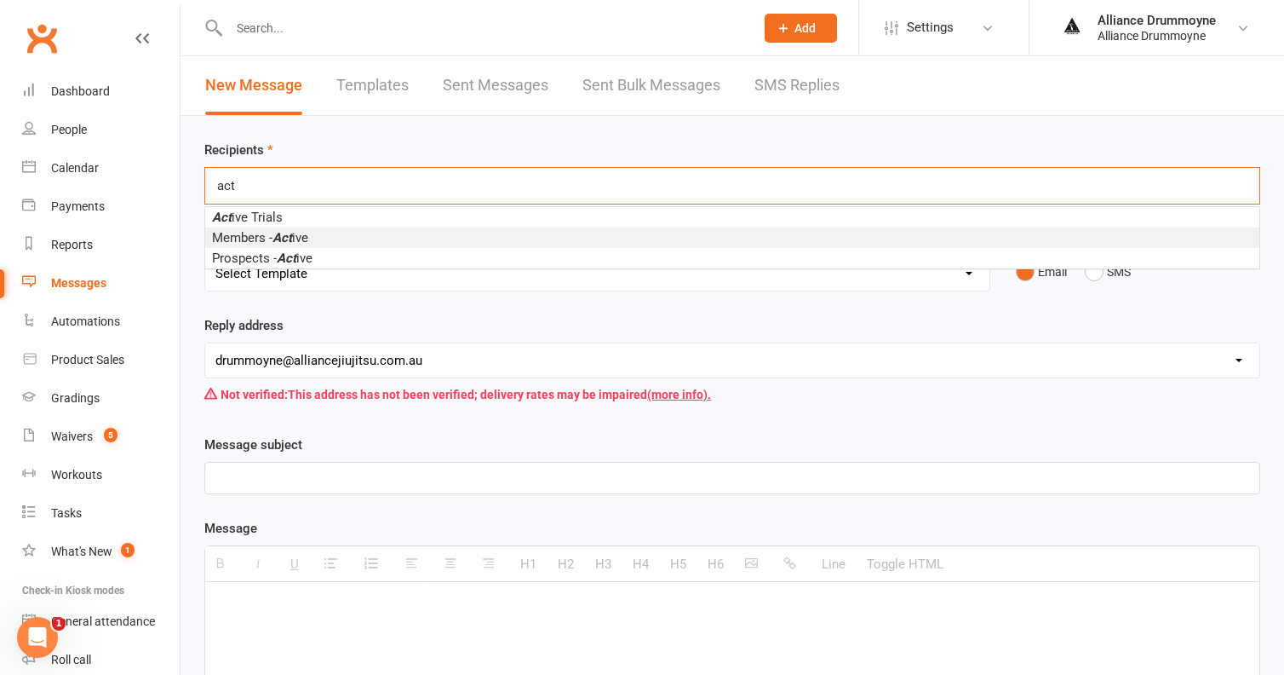
type input "act"
click at [522, 238] on li "Members - Act ive" at bounding box center [732, 237] width 1054 height 20
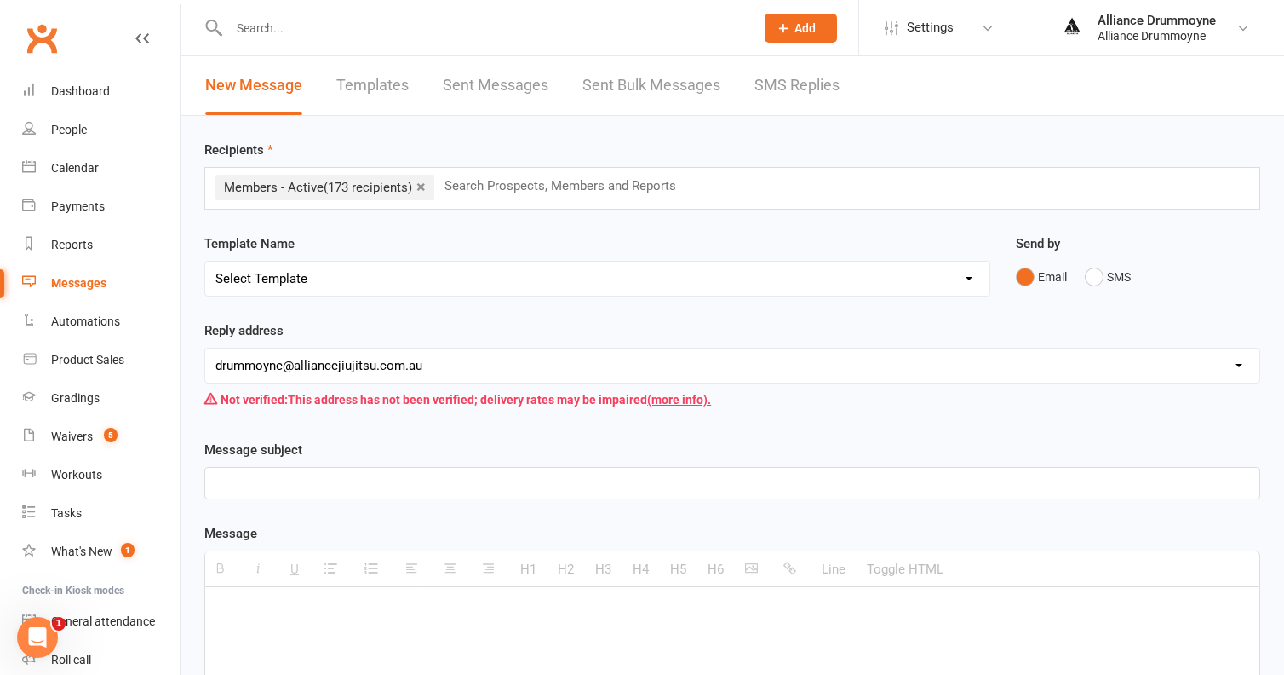
select select "15"
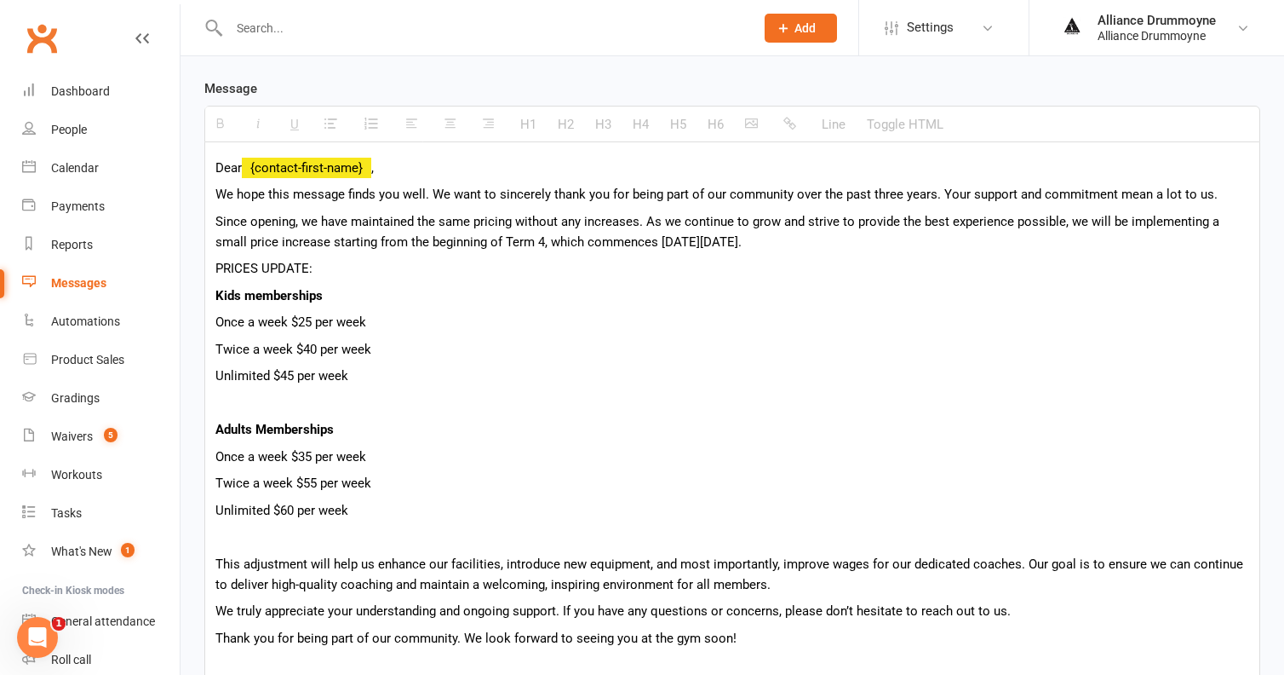
scroll to position [445, 0]
click at [378, 347] on p "Twice a week $40 per week" at bounding box center [732, 348] width 1034 height 20
click at [376, 370] on p "Unlimited $45 per week" at bounding box center [732, 375] width 1034 height 20
click at [388, 348] on p "Twice a week $40 per week (not change)" at bounding box center [732, 348] width 1034 height 20
drag, startPoint x: 459, startPoint y: 351, endPoint x: 375, endPoint y: 351, distance: 84.3
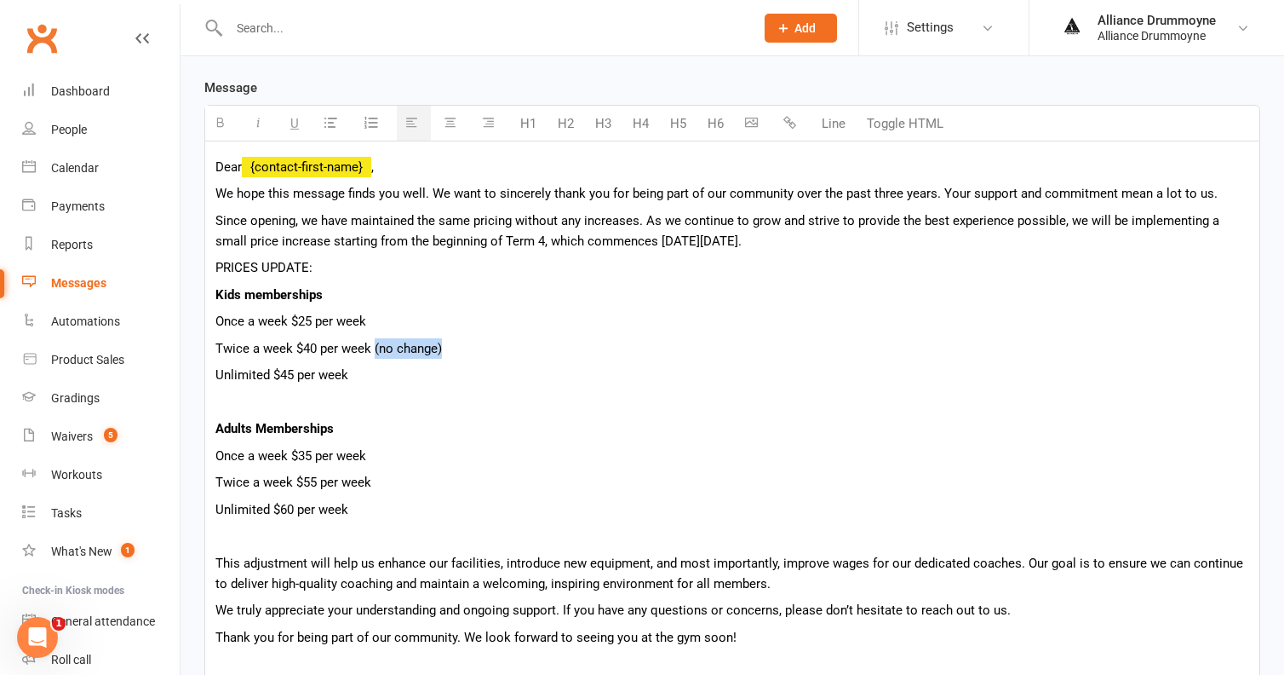
click at [375, 351] on p "Twice a week $40 per week (no change)" at bounding box center [732, 348] width 1034 height 20
copy p "(no change)"
click at [371, 380] on p "Unlimited $45 per week" at bounding box center [732, 375] width 1034 height 20
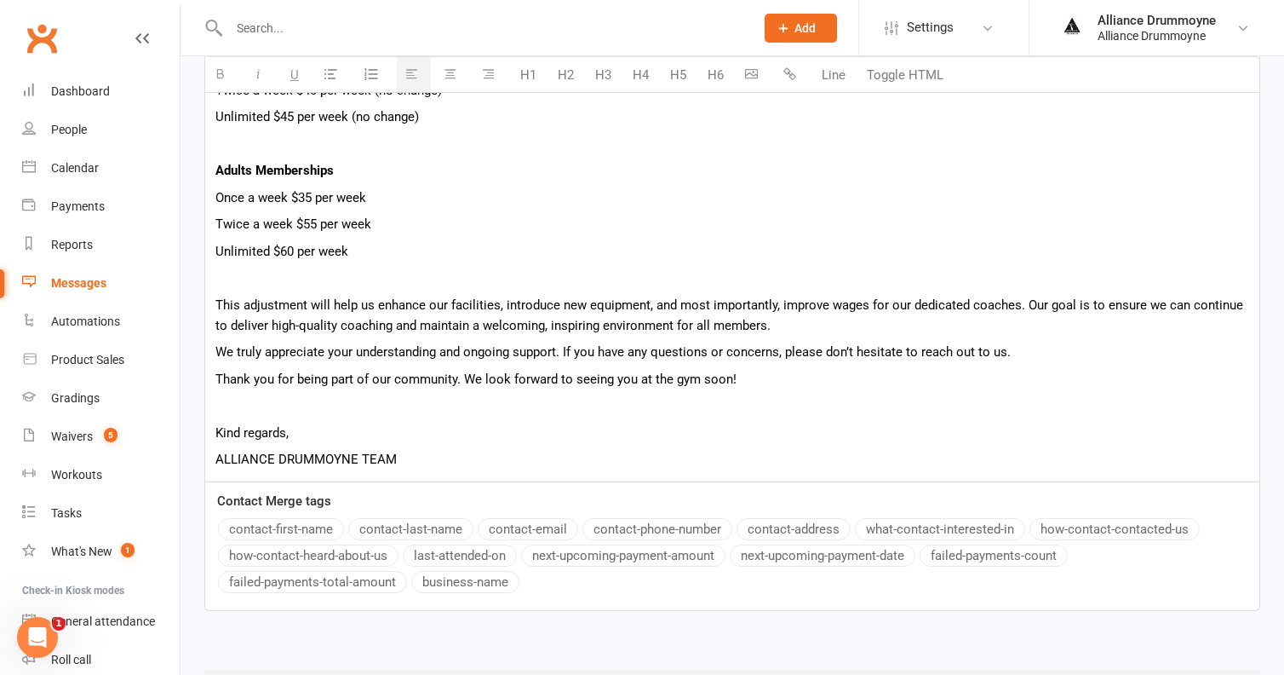
scroll to position [807, 0]
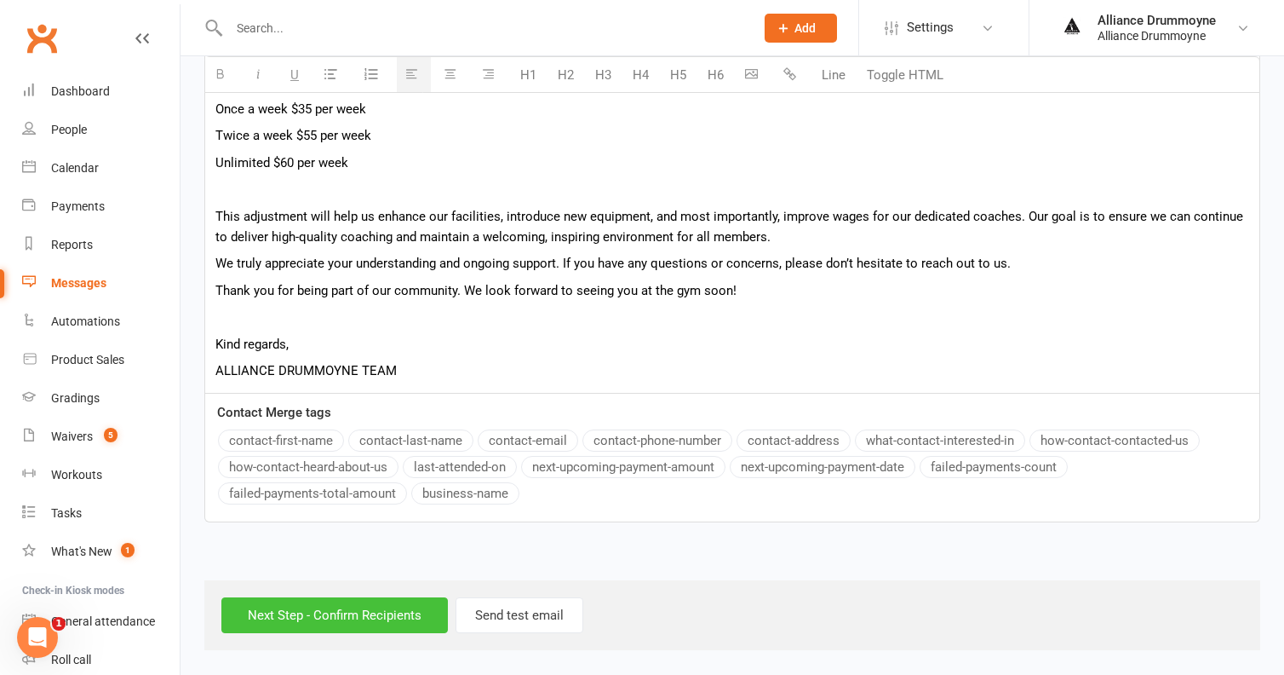
click at [343, 601] on input "Next Step - Confirm Recipients" at bounding box center [334, 615] width 227 height 36
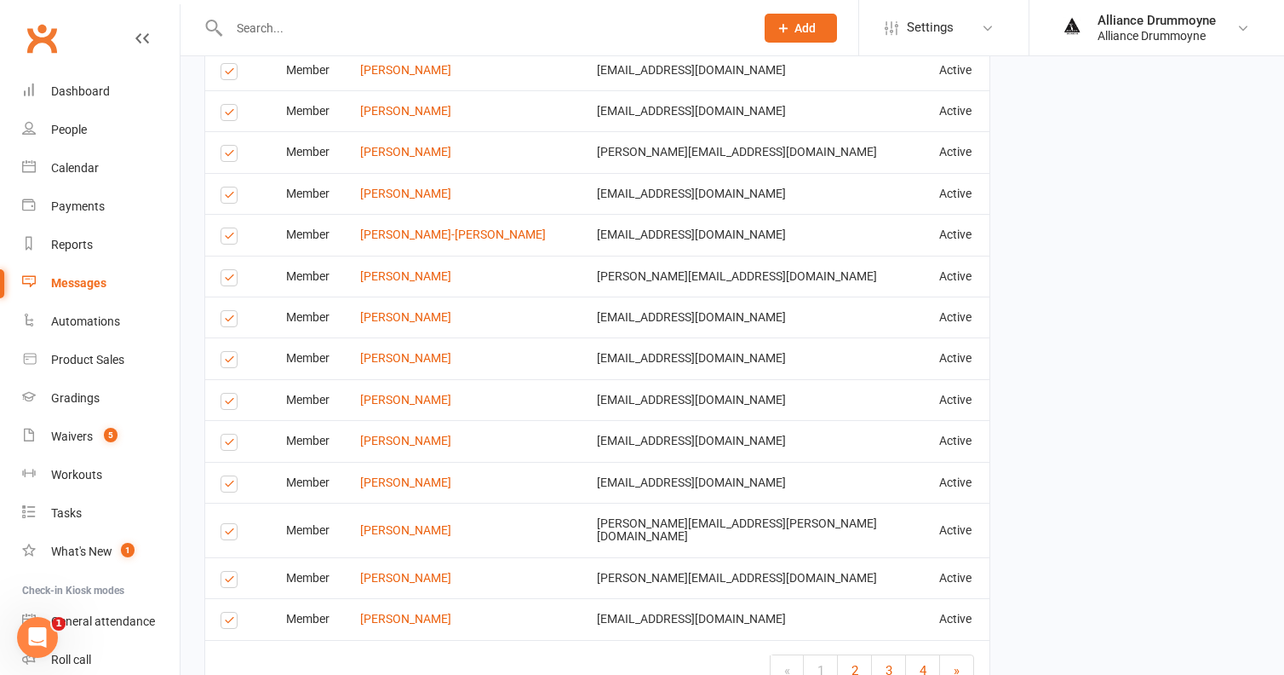
scroll to position [2685, 0]
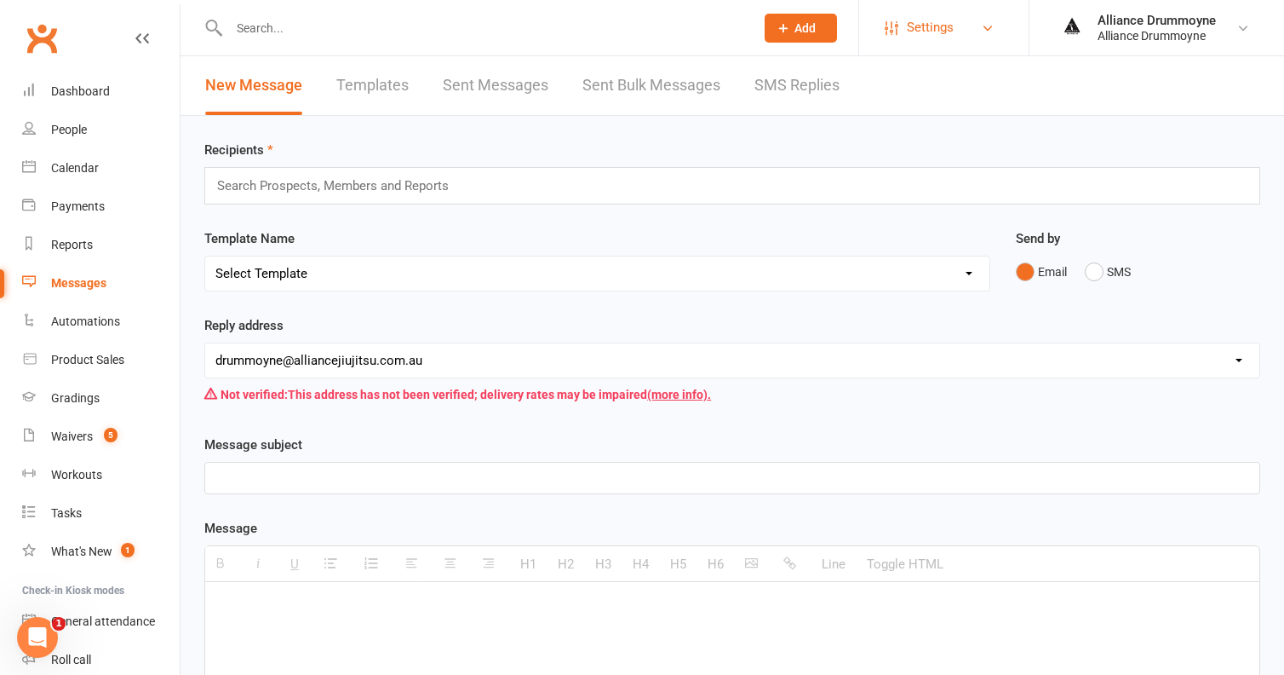
click at [971, 23] on link "Settings" at bounding box center [944, 28] width 118 height 38
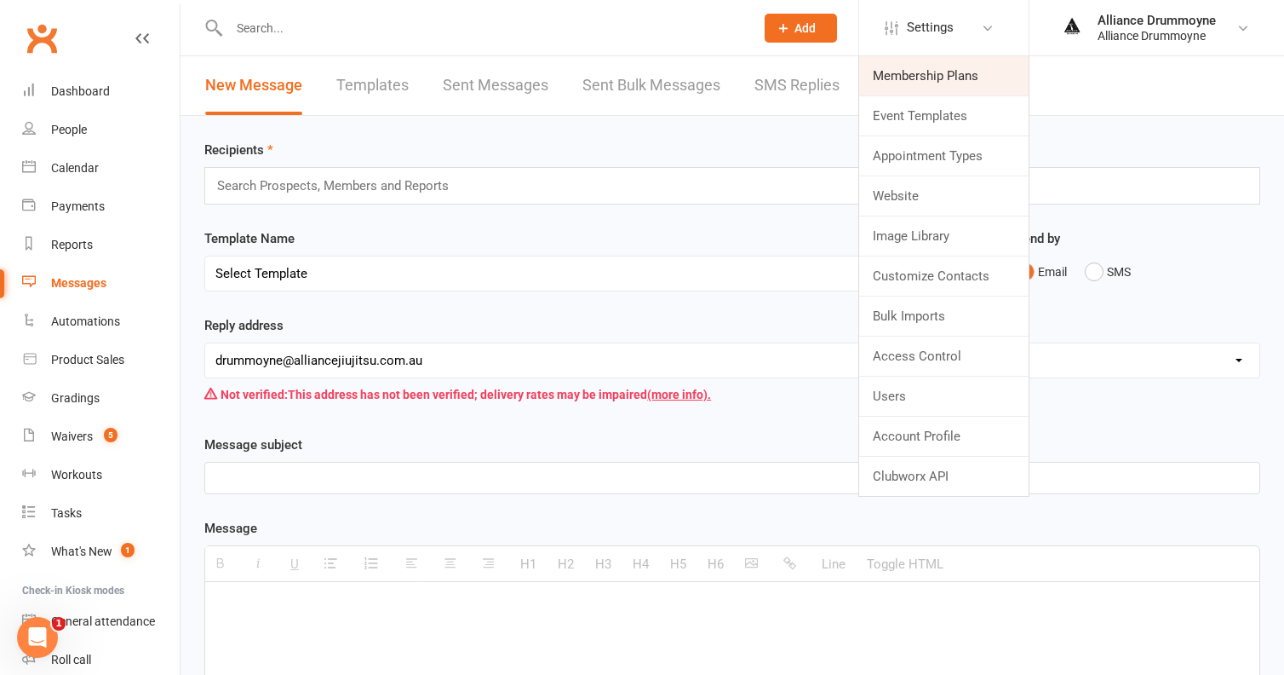
click at [946, 78] on link "Membership Plans" at bounding box center [943, 75] width 169 height 39
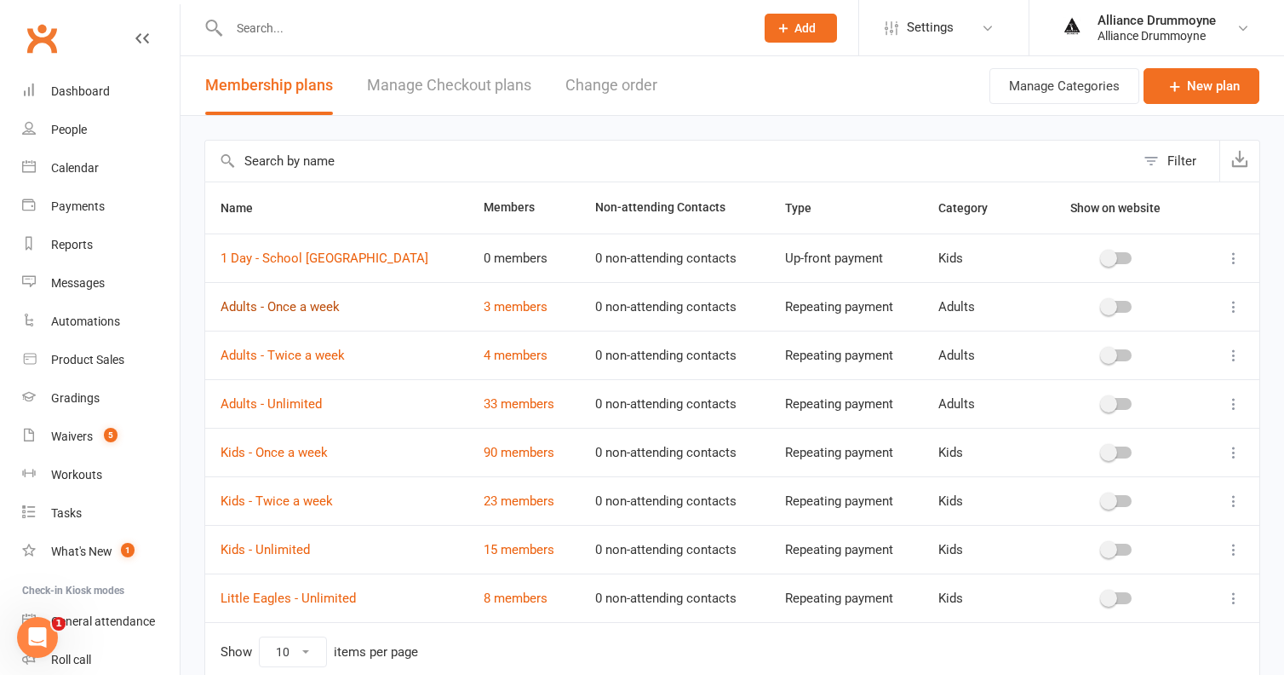
click at [296, 306] on link "Adults - Once a week" at bounding box center [280, 306] width 119 height 15
click at [484, 307] on link "3 members" at bounding box center [516, 306] width 64 height 15
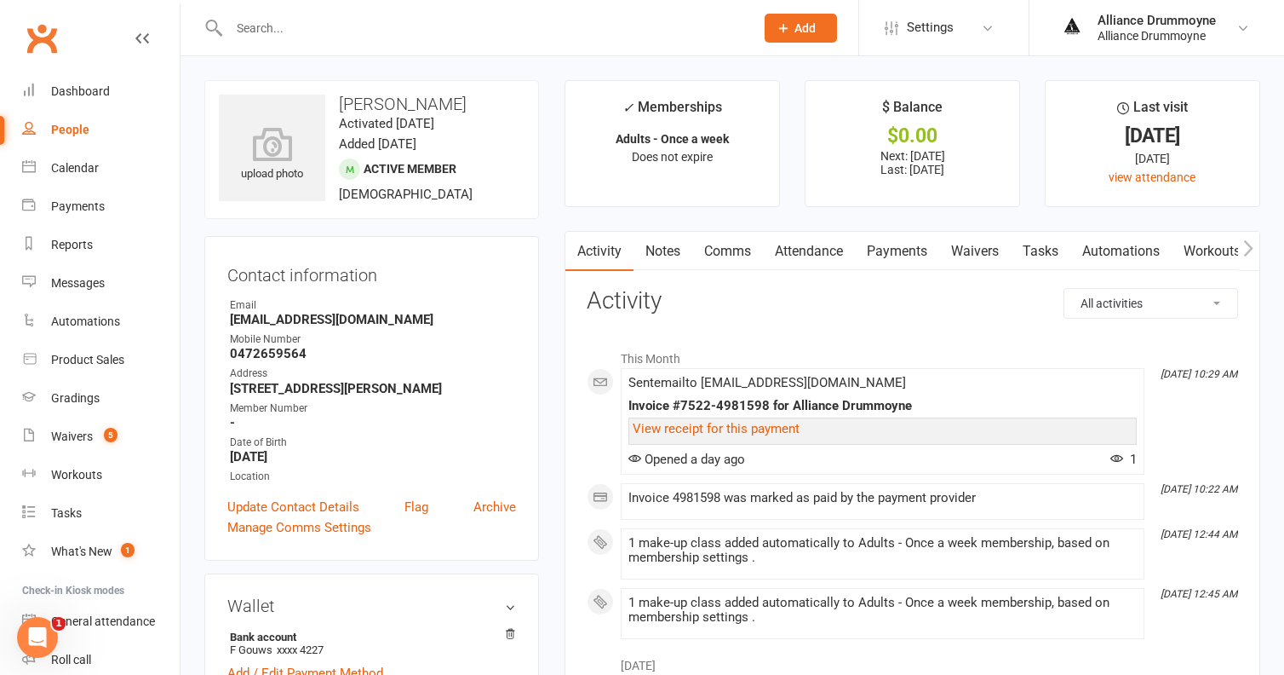
click at [895, 256] on link "Payments" at bounding box center [897, 251] width 84 height 39
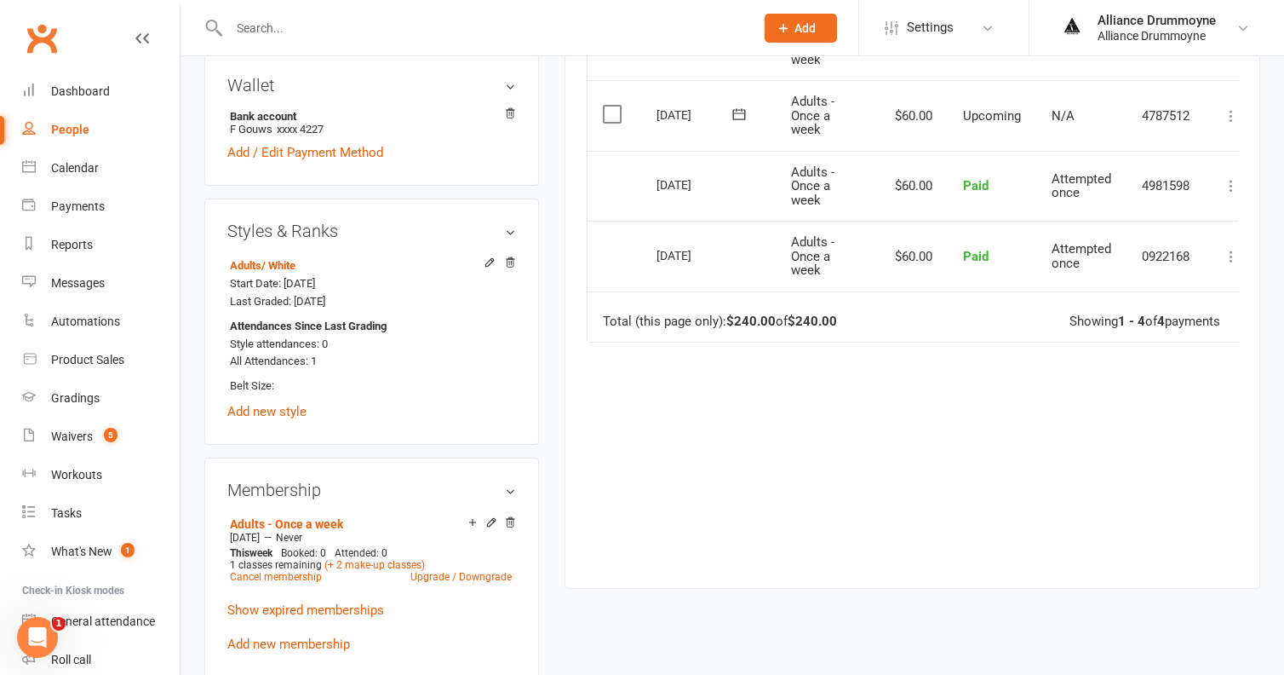
scroll to position [530, 0]
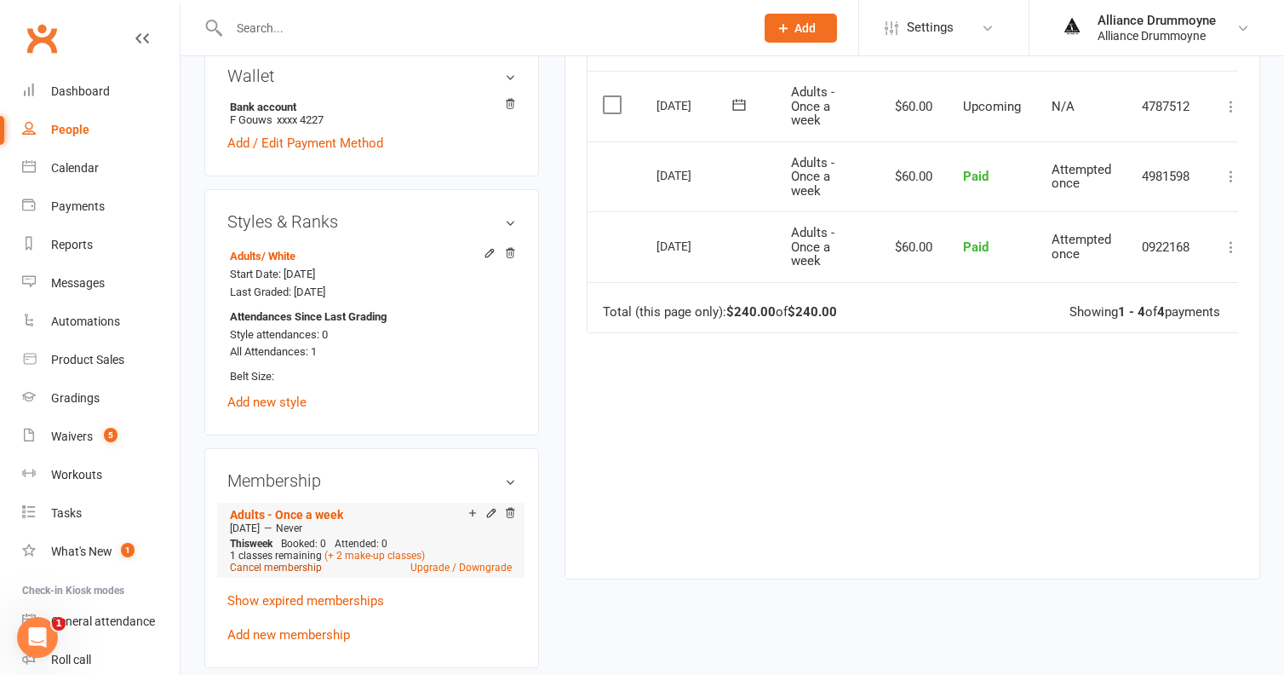
click at [279, 565] on link "Cancel membership" at bounding box center [276, 567] width 92 height 12
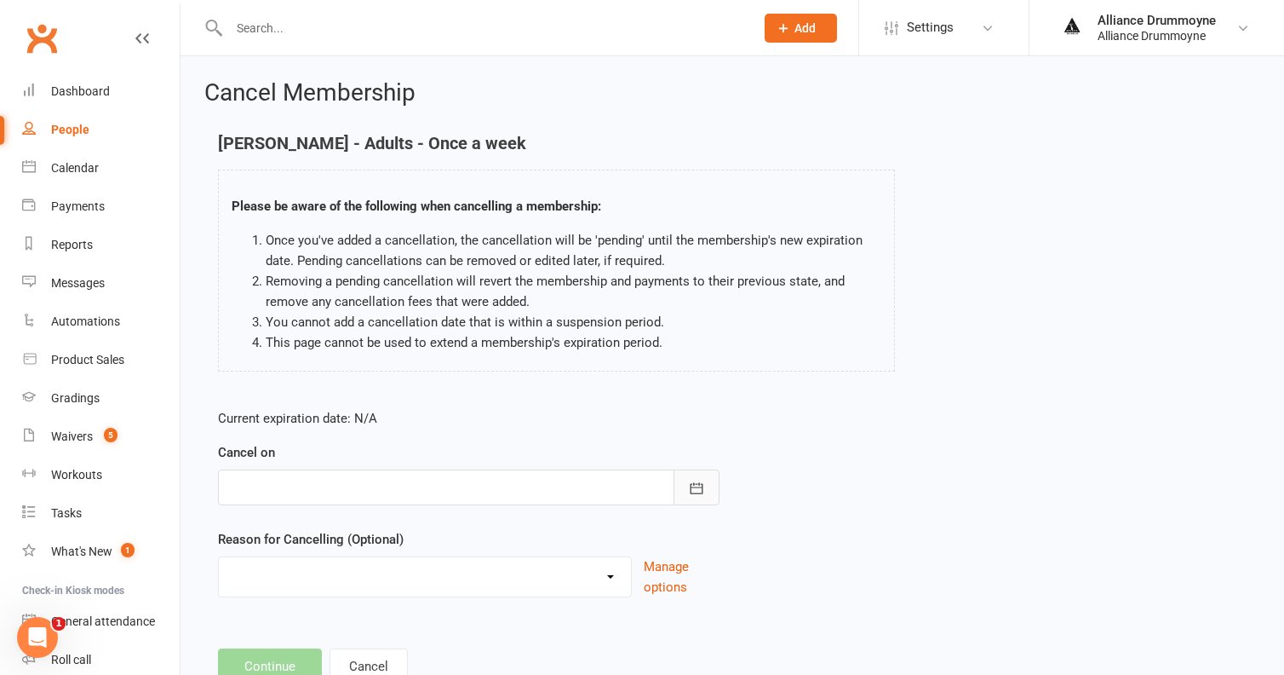
click at [681, 476] on button "button" at bounding box center [697, 487] width 46 height 36
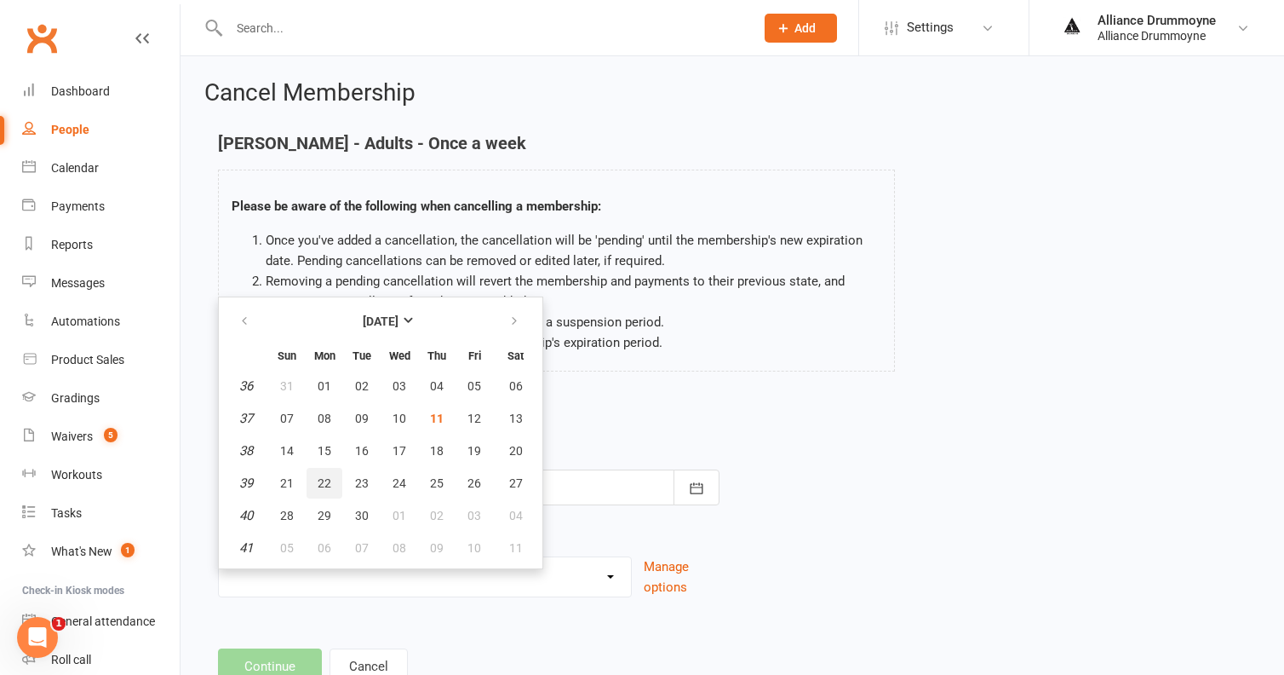
click at [327, 489] on button "22" at bounding box center [325, 483] width 36 height 31
type input "22 Sep 2025"
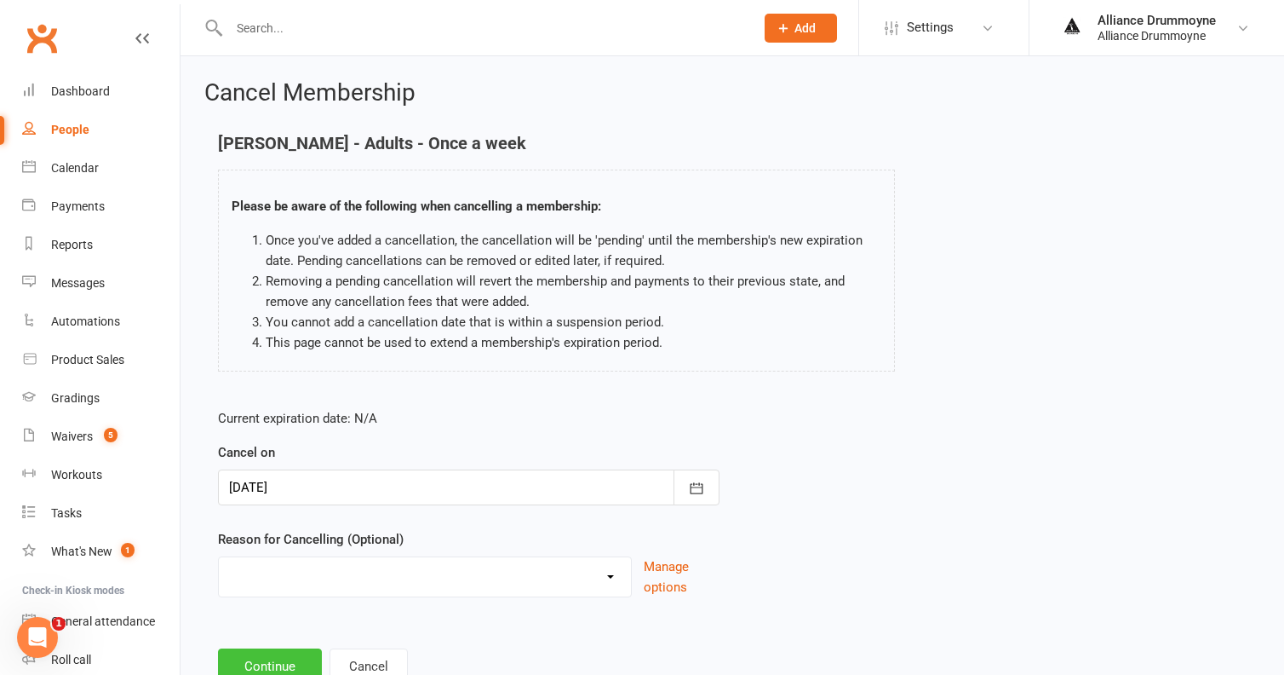
click at [280, 658] on button "Continue" at bounding box center [270, 666] width 104 height 36
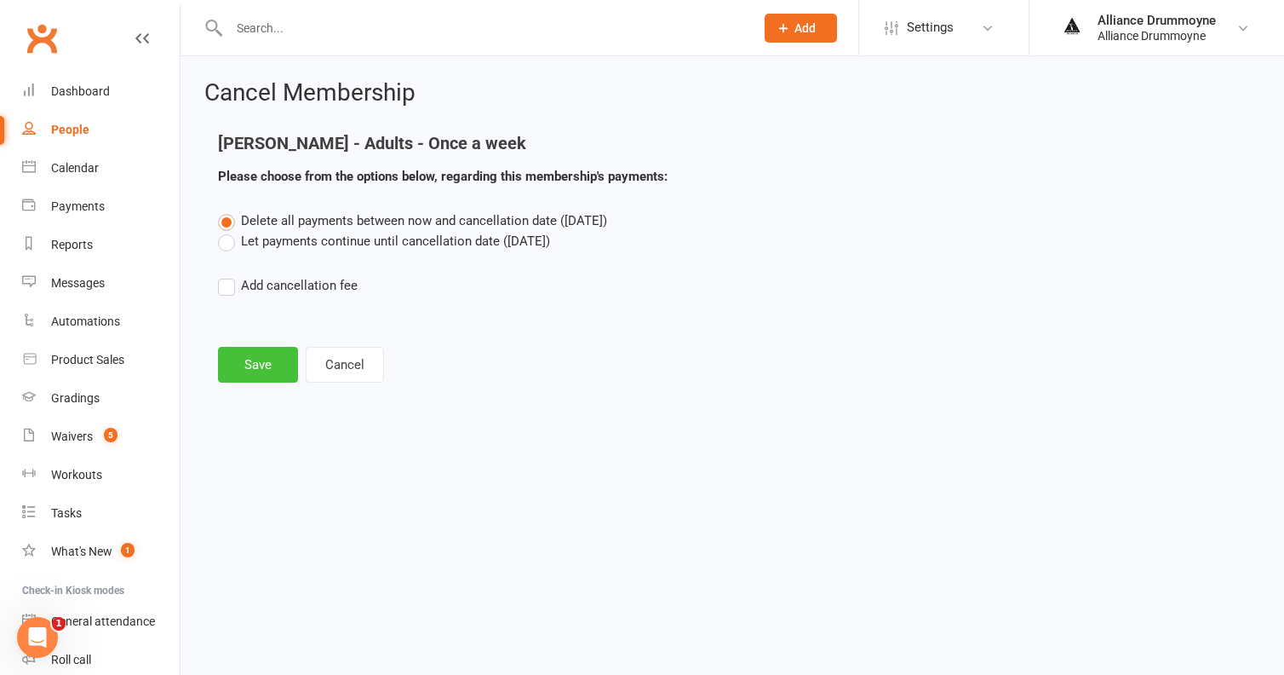
click at [267, 373] on button "Save" at bounding box center [258, 365] width 80 height 36
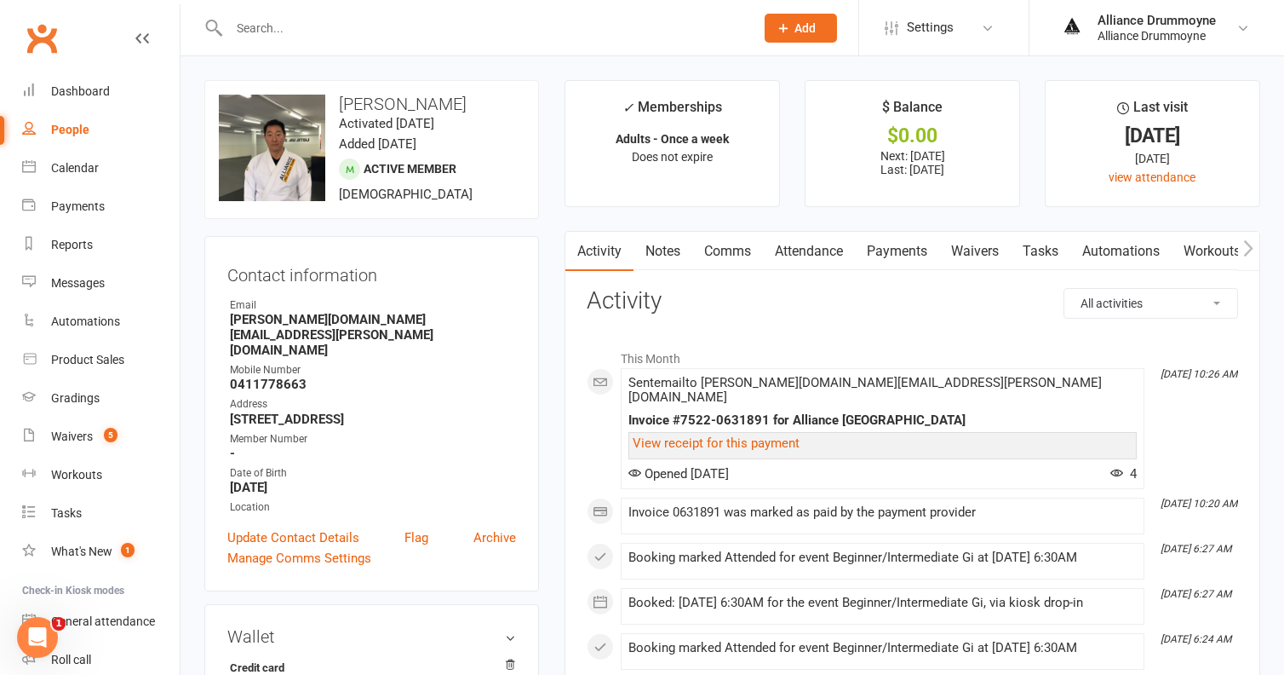
click at [905, 255] on link "Payments" at bounding box center [897, 251] width 84 height 39
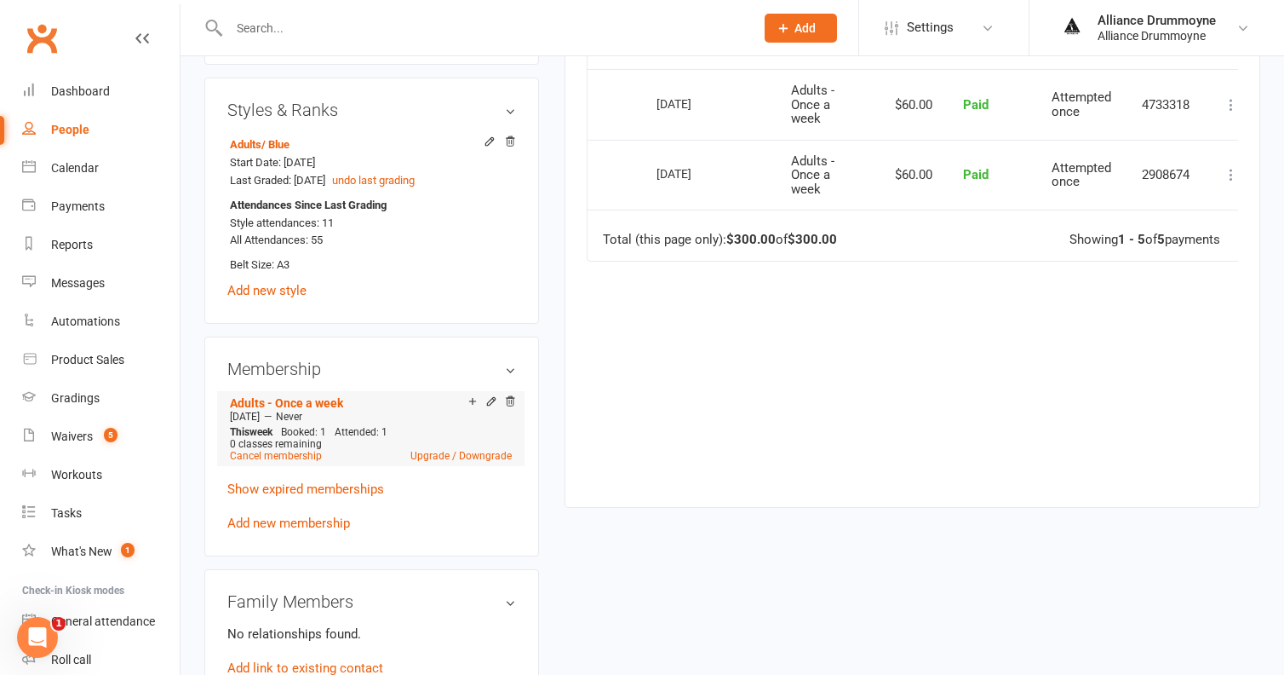
scroll to position [675, 0]
click at [491, 393] on icon at bounding box center [491, 399] width 12 height 12
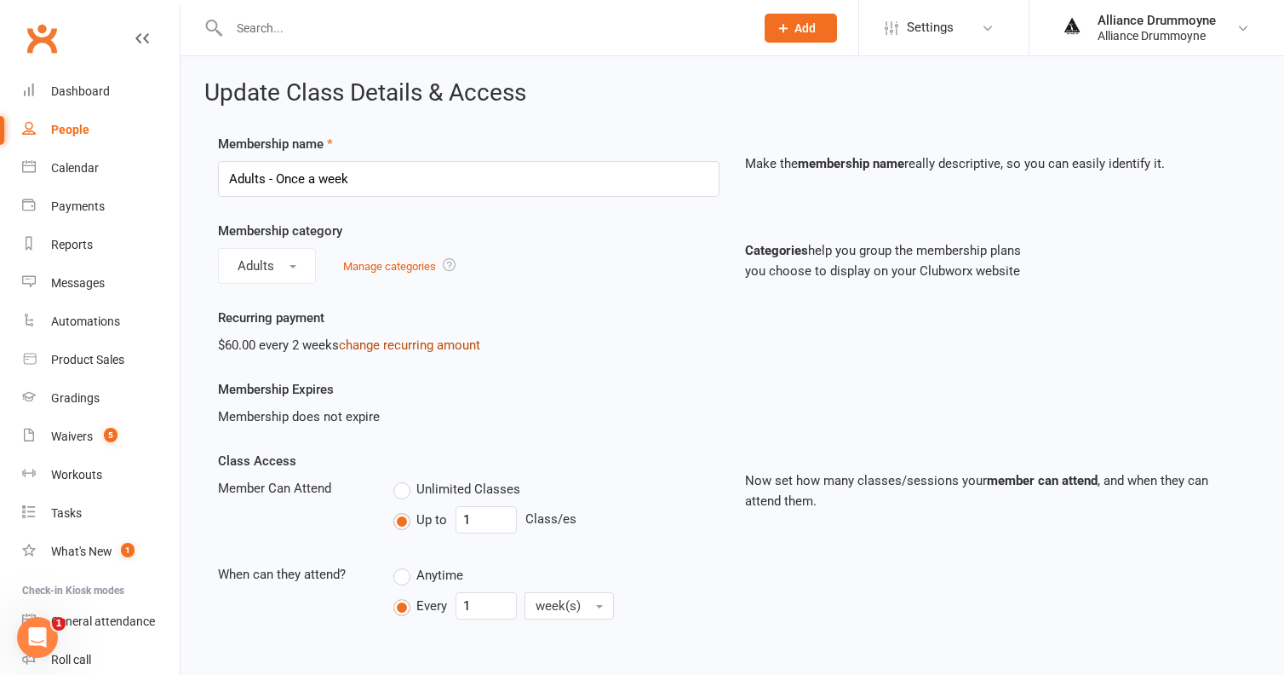
click at [437, 344] on link "change recurring amount" at bounding box center [409, 344] width 141 height 15
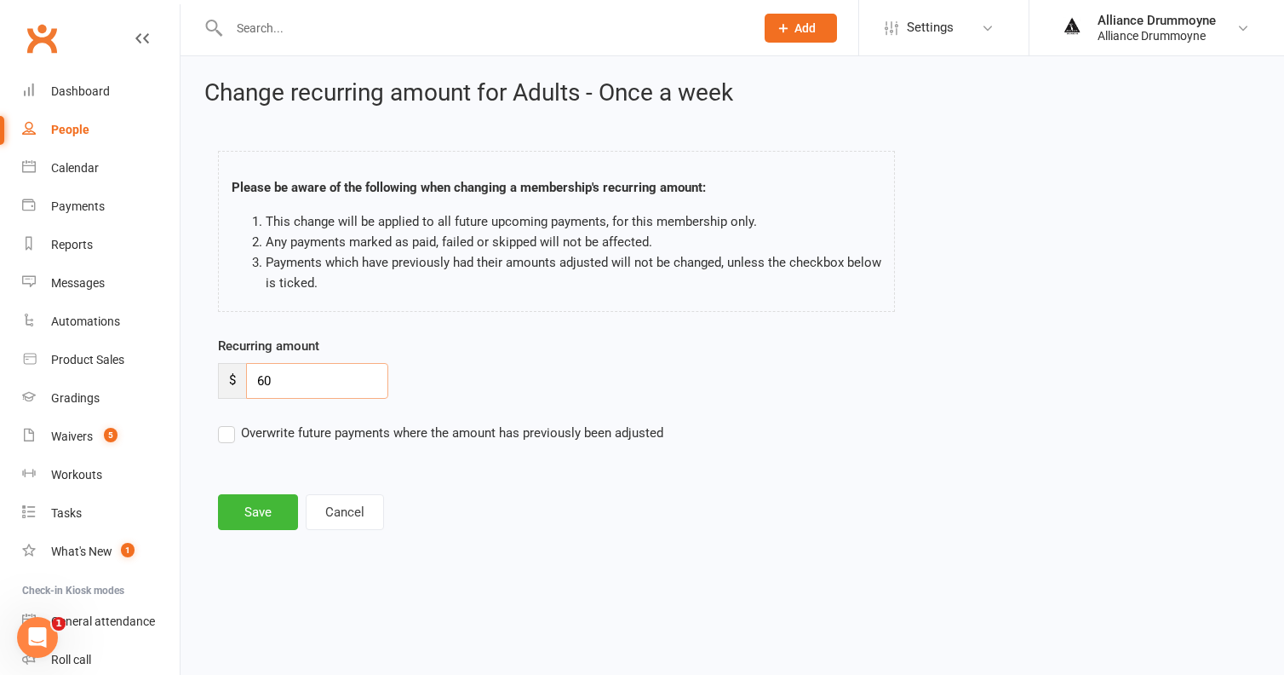
click at [320, 388] on input "60" at bounding box center [317, 381] width 142 height 36
type input "70"
click at [229, 428] on label "Overwrite future payments where the amount has previously been adjusted" at bounding box center [440, 432] width 445 height 20
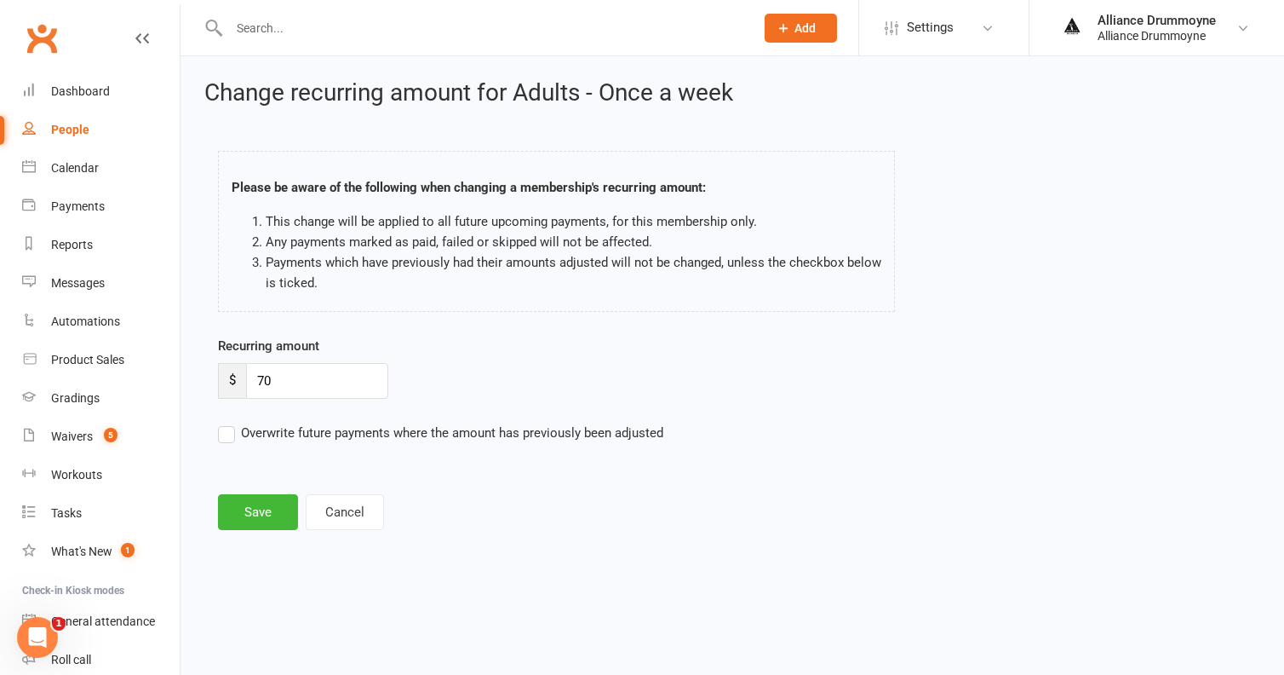
click at [229, 422] on input "Overwrite future payments where the amount has previously been adjusted" at bounding box center [440, 422] width 445 height 0
click at [256, 511] on button "Save" at bounding box center [258, 512] width 80 height 36
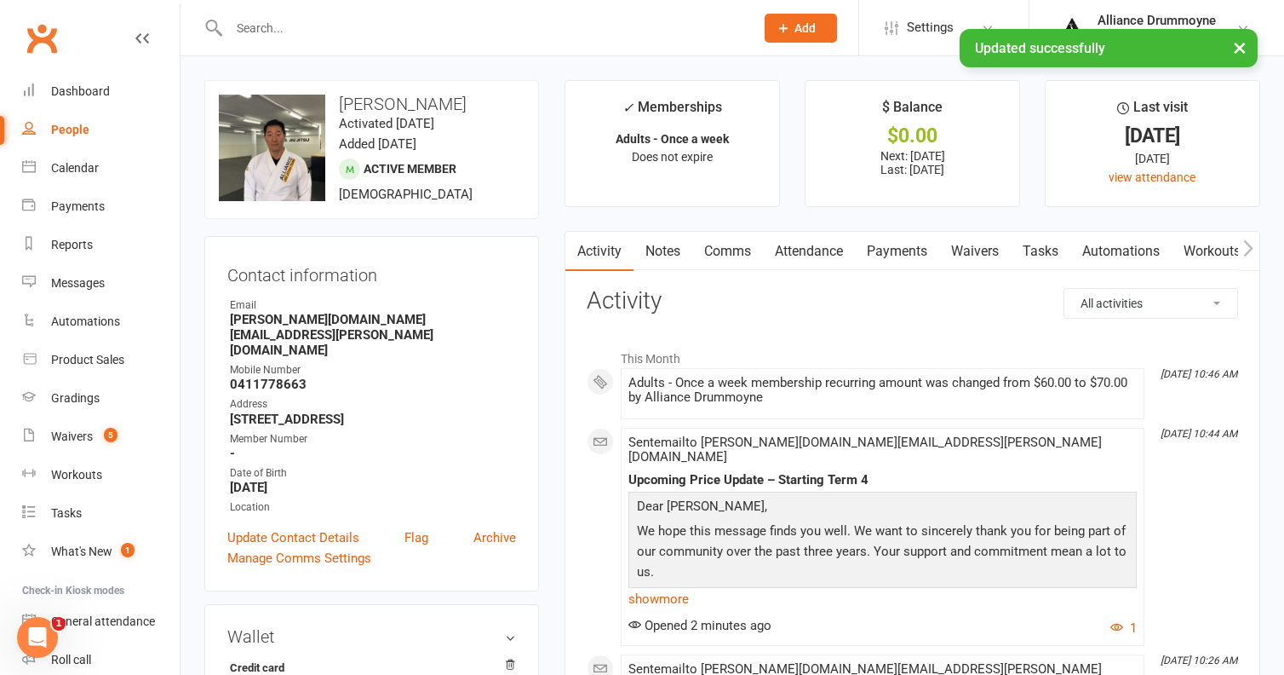
click at [914, 250] on link "Payments" at bounding box center [897, 251] width 84 height 39
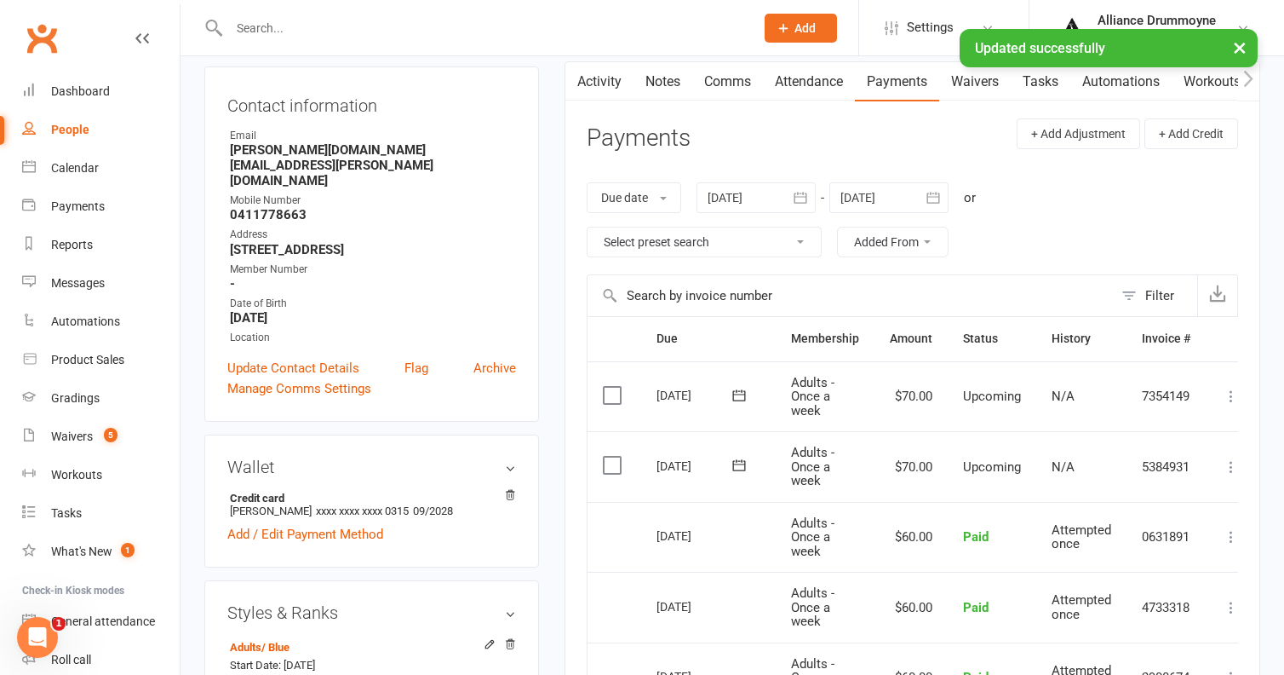
scroll to position [174, 0]
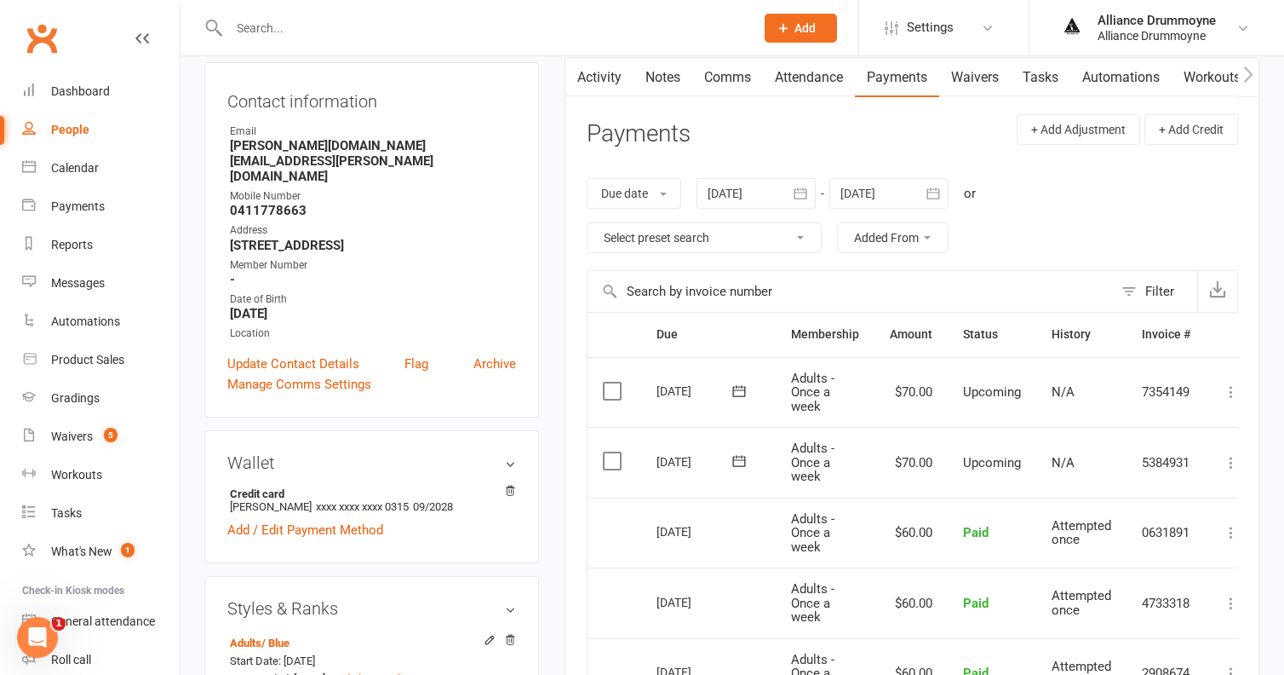
click at [1231, 457] on icon at bounding box center [1231, 462] width 17 height 17
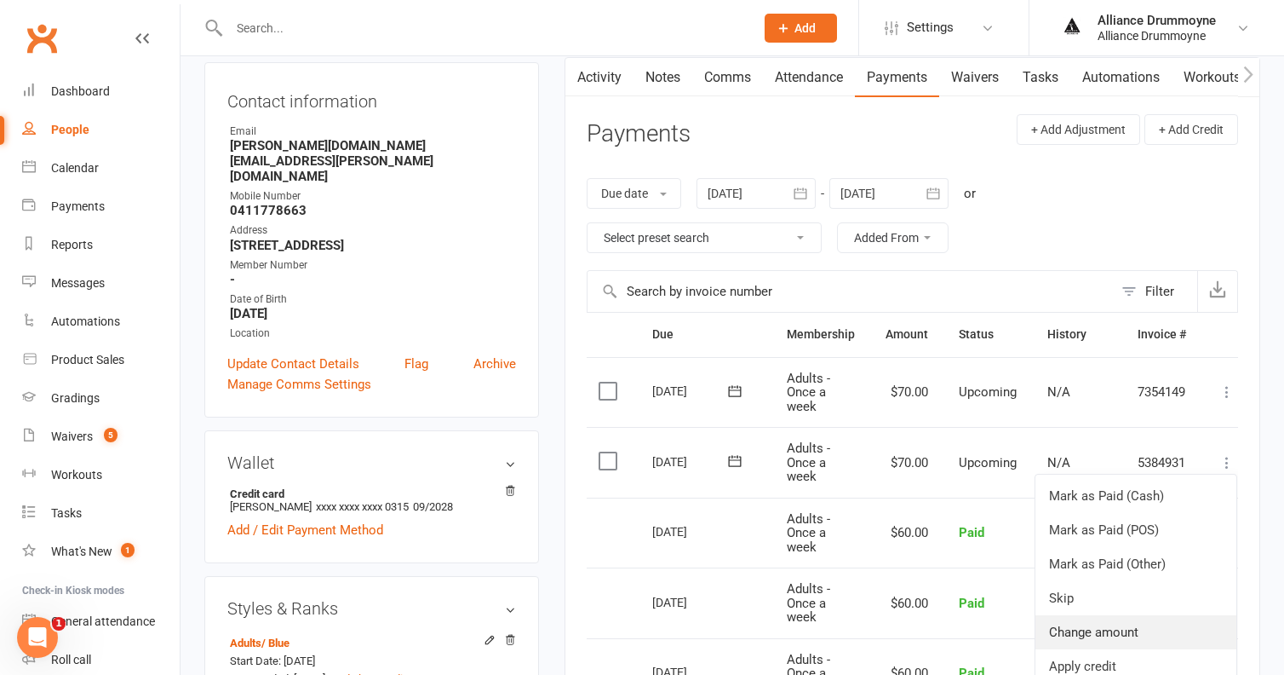
click at [1093, 625] on link "Change amount" at bounding box center [1136, 632] width 201 height 34
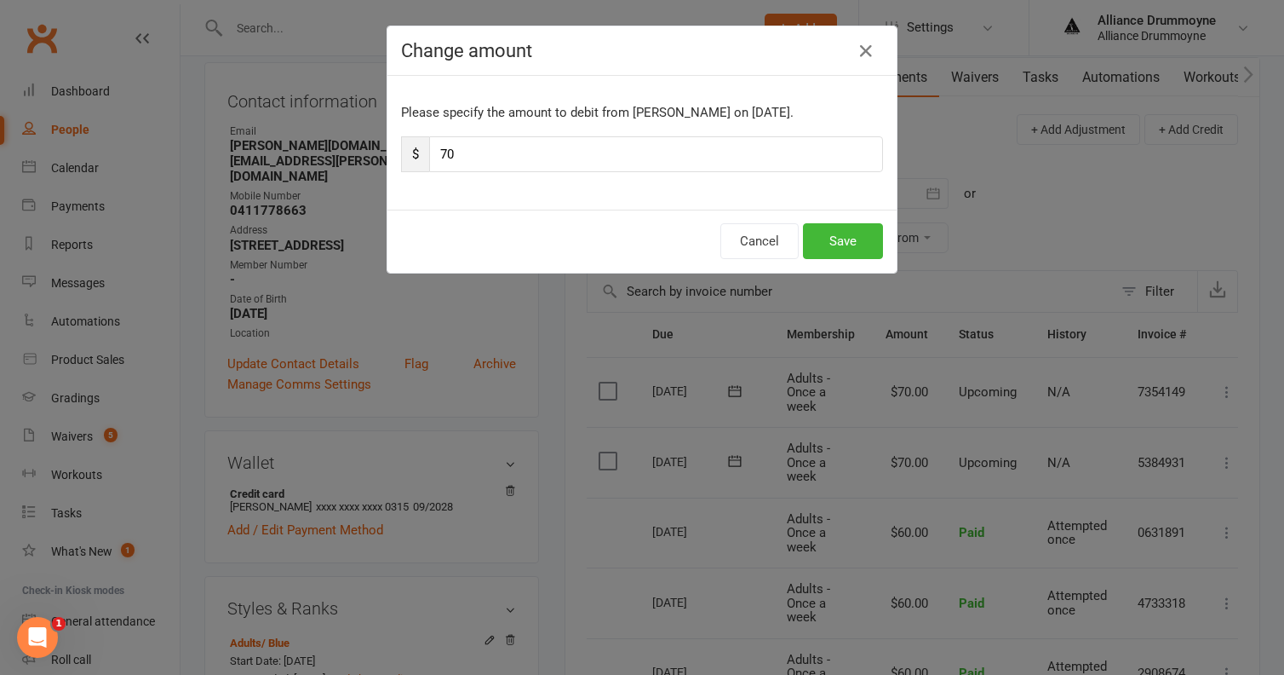
click at [549, 150] on input "70" at bounding box center [656, 154] width 454 height 36
type input "60"
click at [859, 249] on button "Save" at bounding box center [843, 241] width 80 height 36
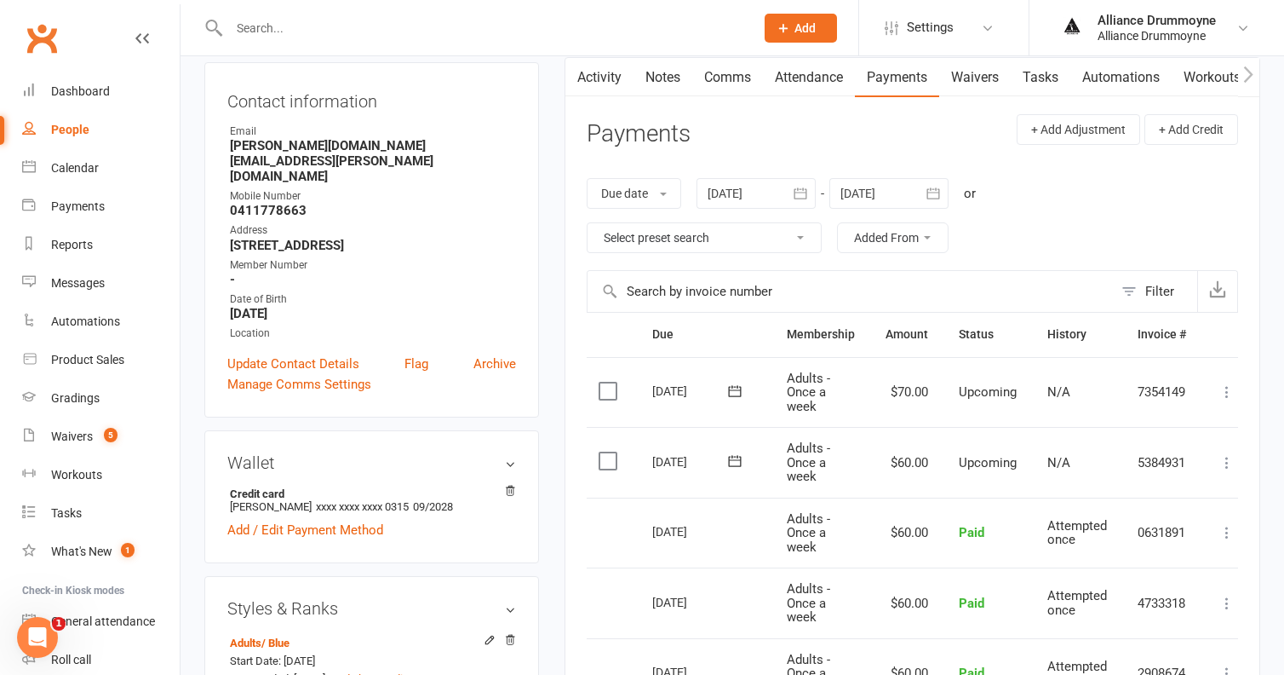
click at [1228, 388] on icon at bounding box center [1227, 391] width 17 height 17
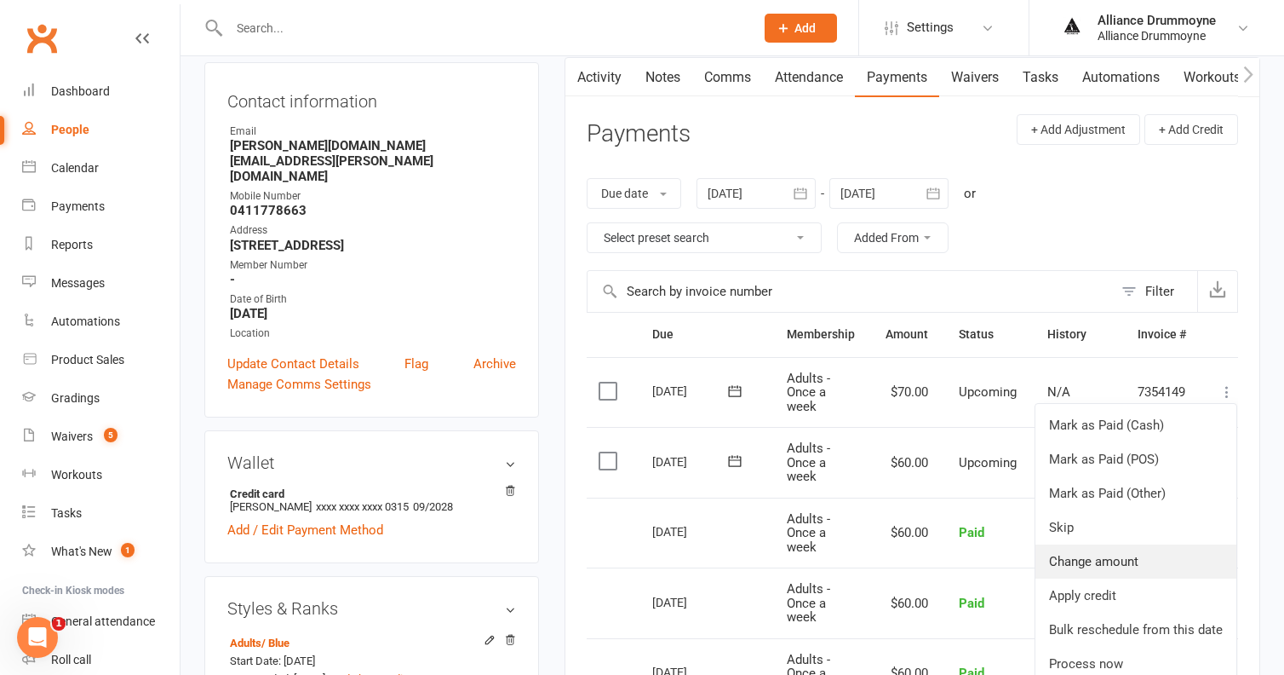
click at [1117, 552] on link "Change amount" at bounding box center [1136, 561] width 201 height 34
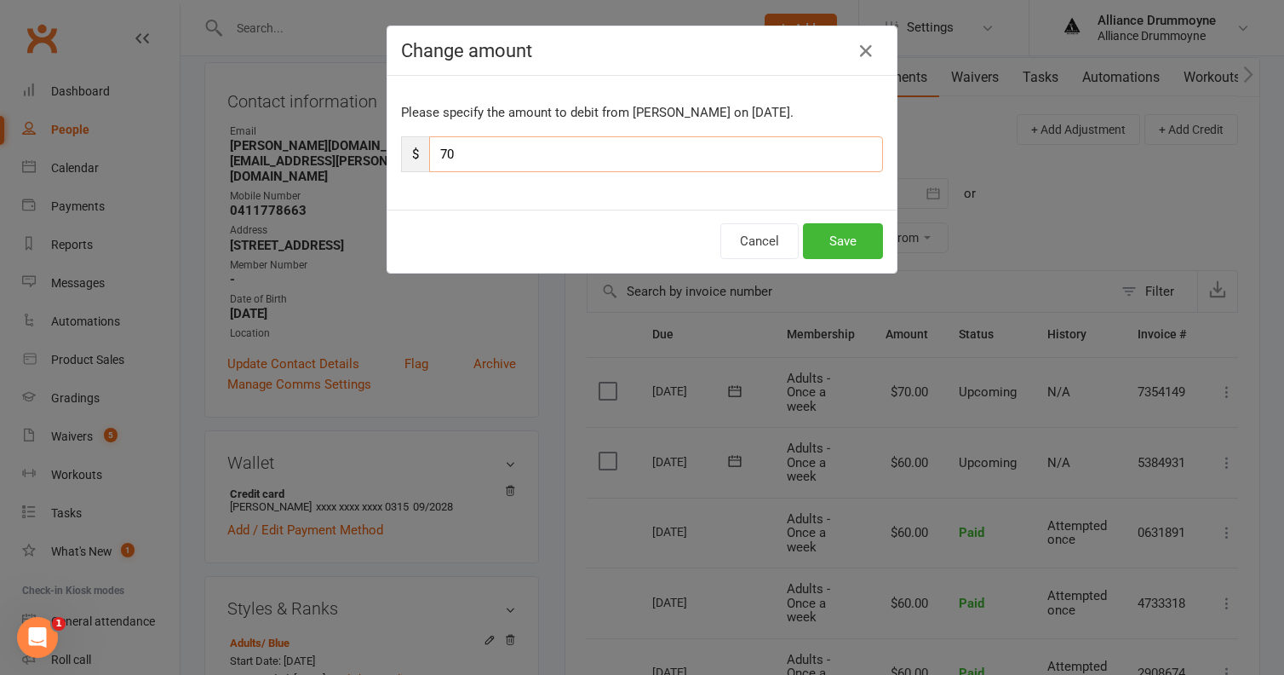
click at [478, 168] on input "70" at bounding box center [656, 154] width 454 height 36
click at [478, 160] on input "70" at bounding box center [656, 154] width 454 height 36
type input "60"
click at [855, 244] on button "Save" at bounding box center [843, 241] width 80 height 36
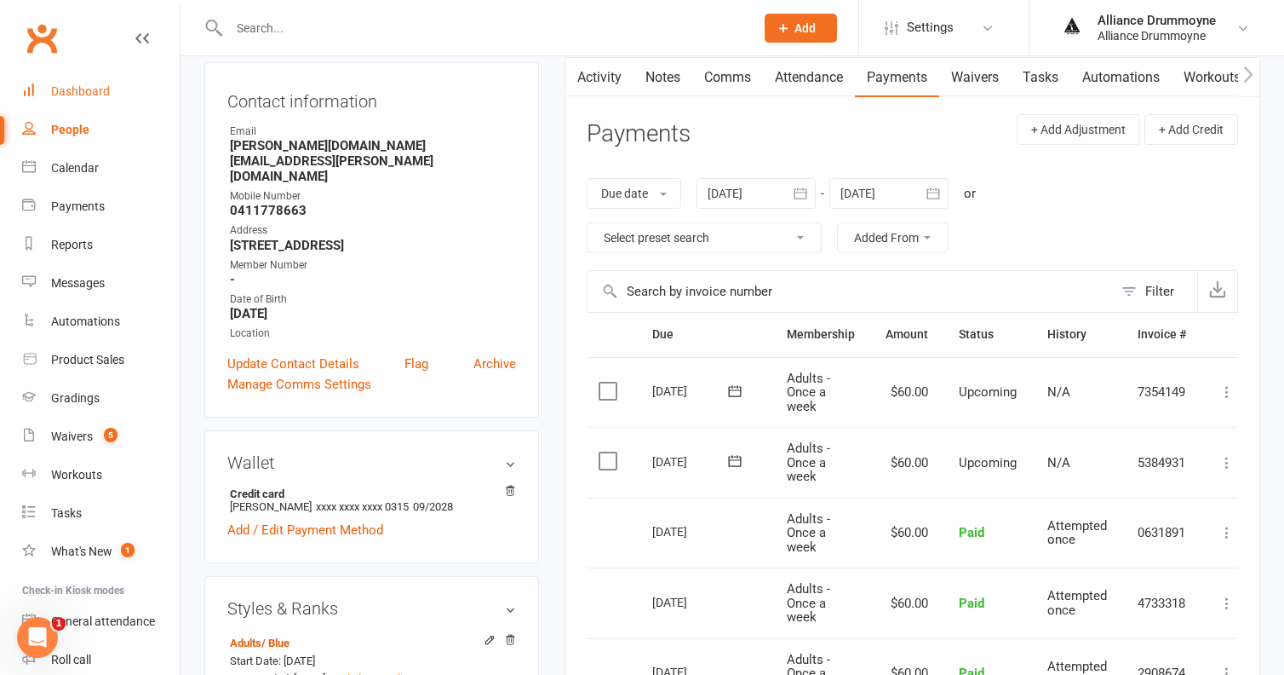
click at [88, 93] on div "Dashboard" at bounding box center [80, 91] width 59 height 14
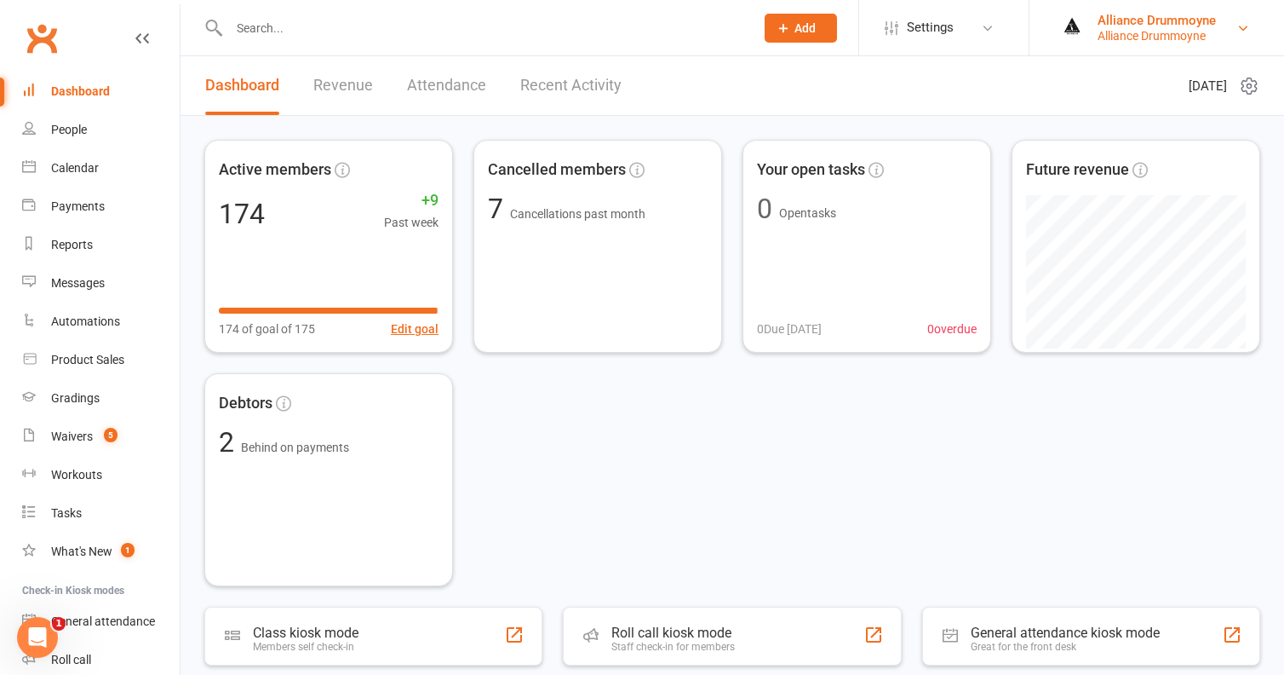
click at [1198, 27] on div "Alliance Drummoyne" at bounding box center [1157, 20] width 118 height 15
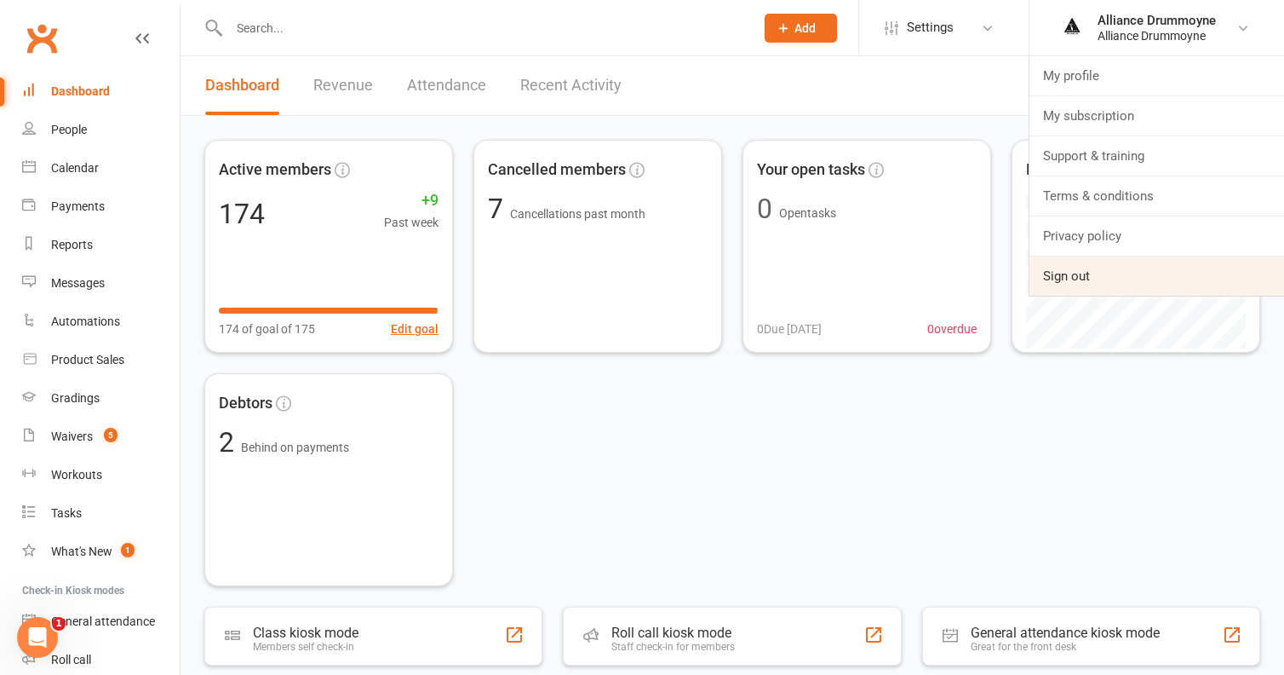
click at [1099, 271] on link "Sign out" at bounding box center [1157, 275] width 255 height 39
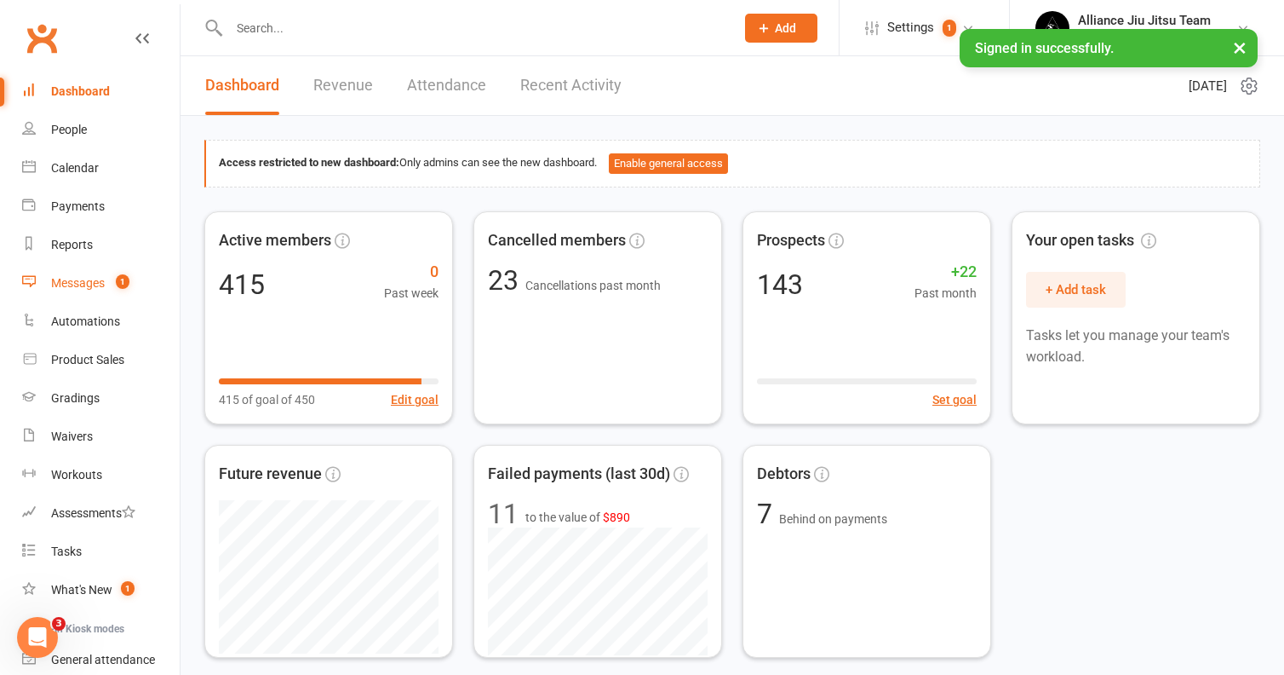
click at [94, 282] on div "Messages" at bounding box center [78, 283] width 54 height 14
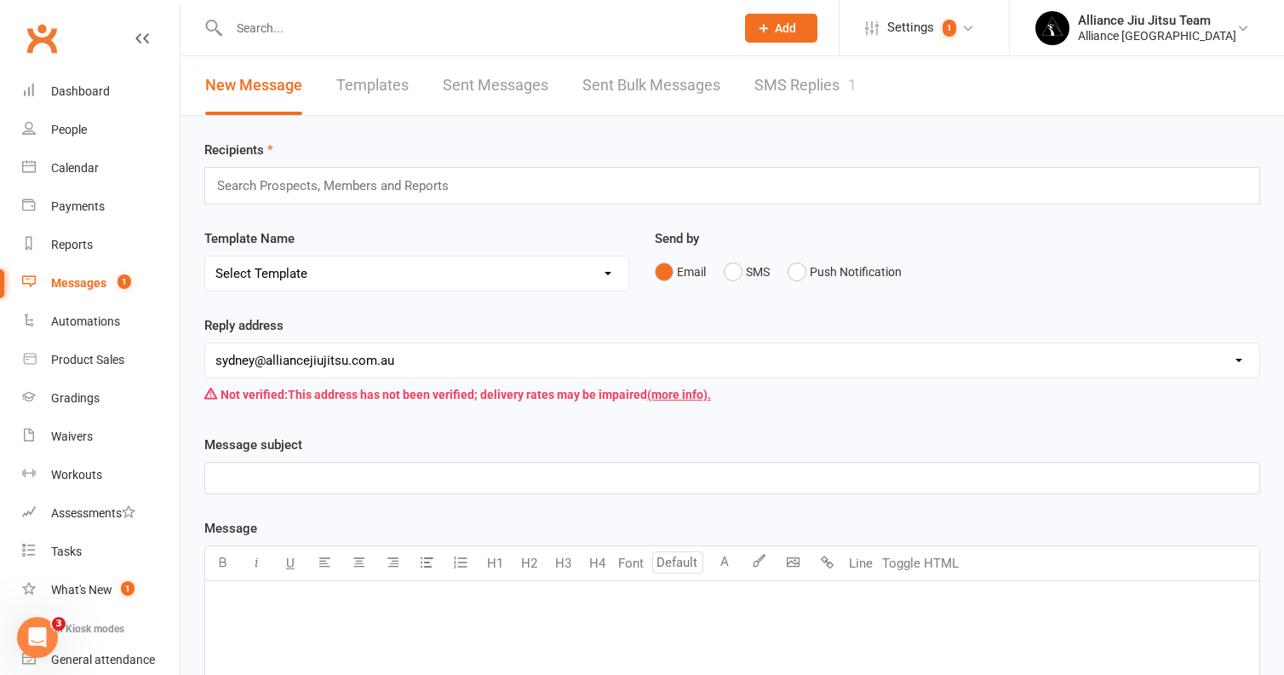
click at [829, 91] on link "SMS Replies 1" at bounding box center [806, 85] width 102 height 59
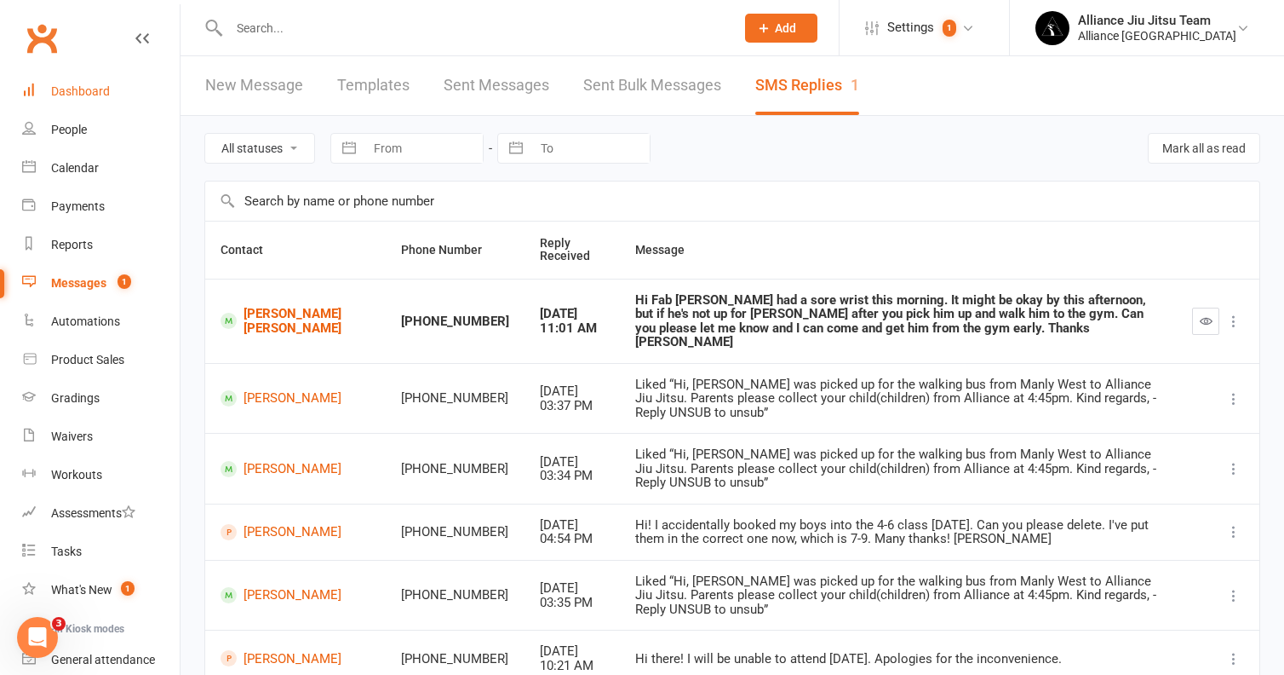
click at [73, 80] on link "Dashboard" at bounding box center [101, 91] width 158 height 38
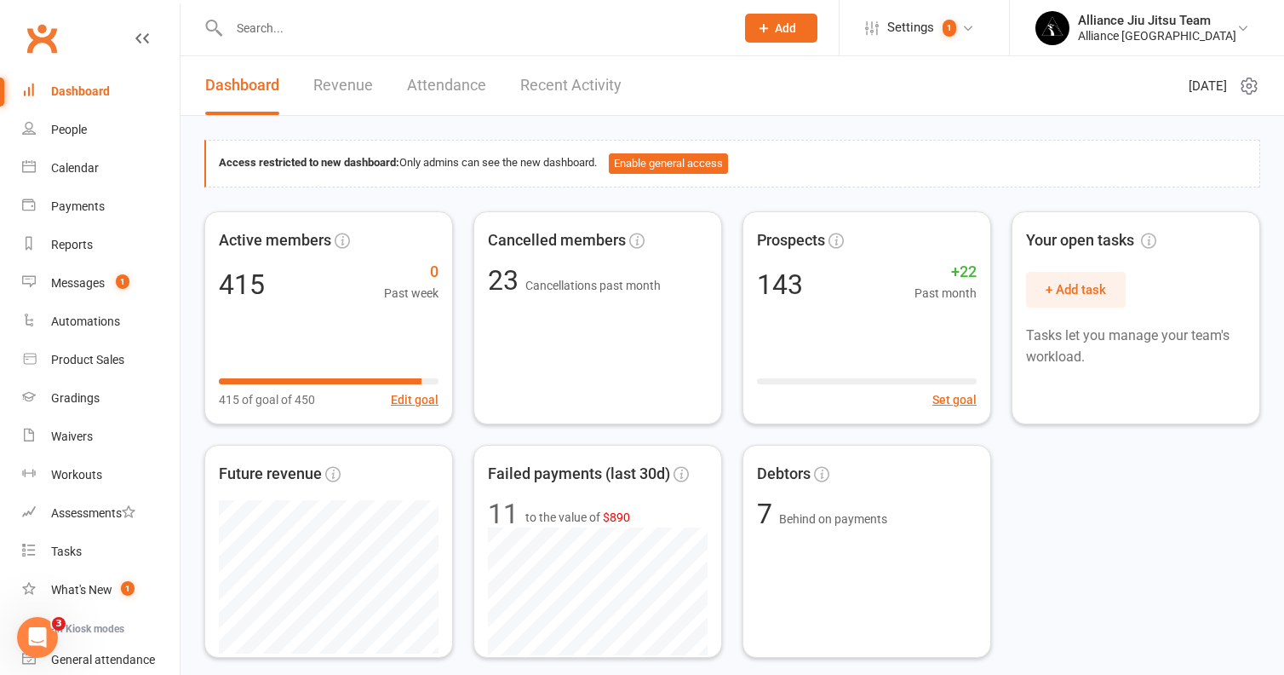
click at [80, 92] on div "Dashboard" at bounding box center [80, 91] width 59 height 14
click at [83, 177] on link "Calendar" at bounding box center [101, 168] width 158 height 38
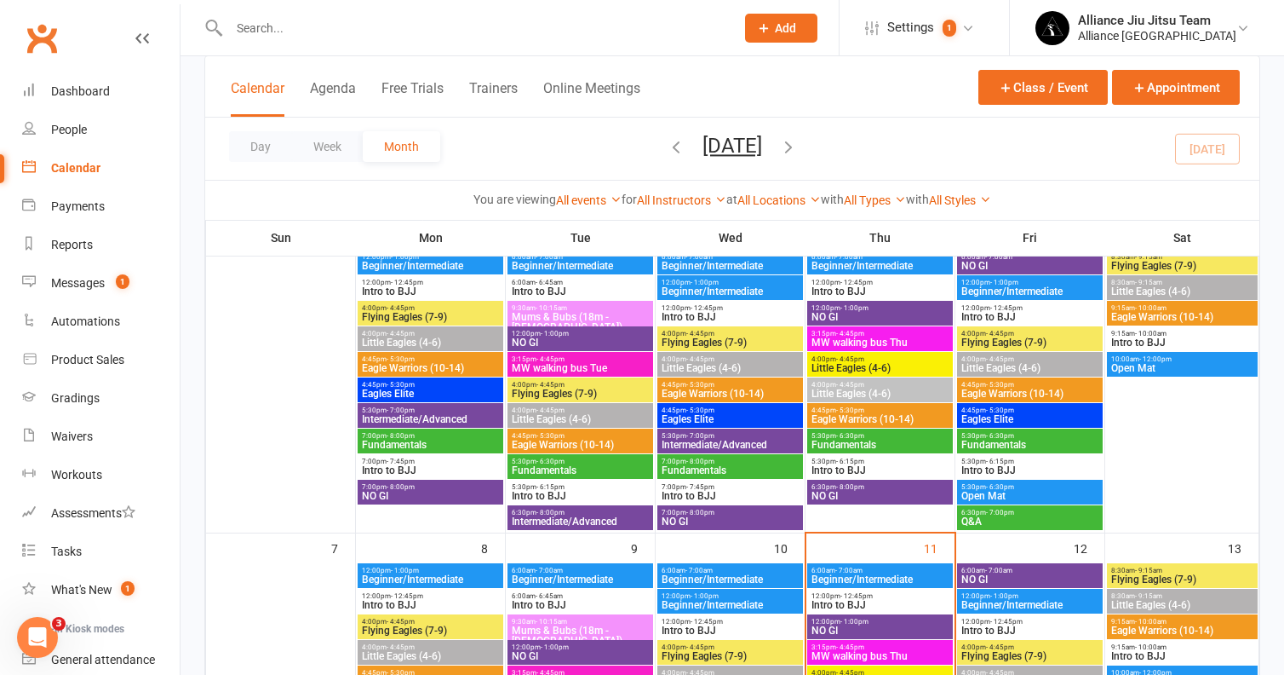
scroll to position [132, 0]
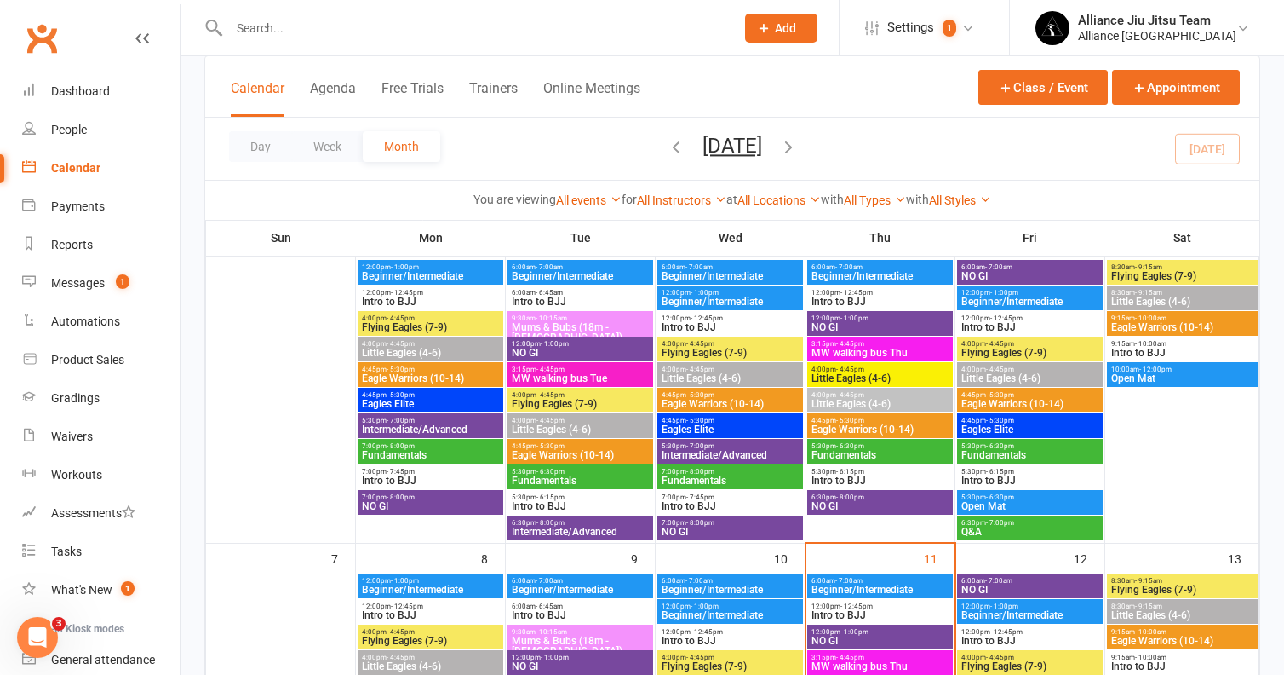
click at [700, 503] on span "Intro to BJJ" at bounding box center [730, 506] width 139 height 10
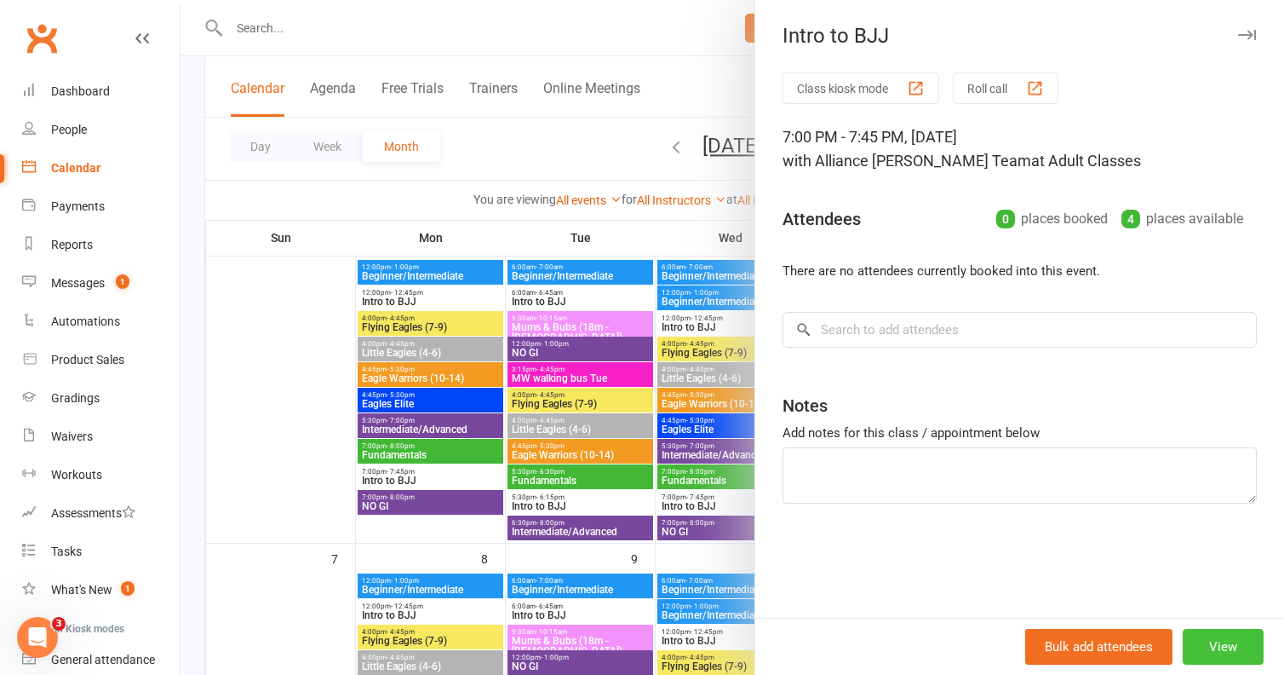
click at [1216, 650] on button "View" at bounding box center [1223, 647] width 81 height 36
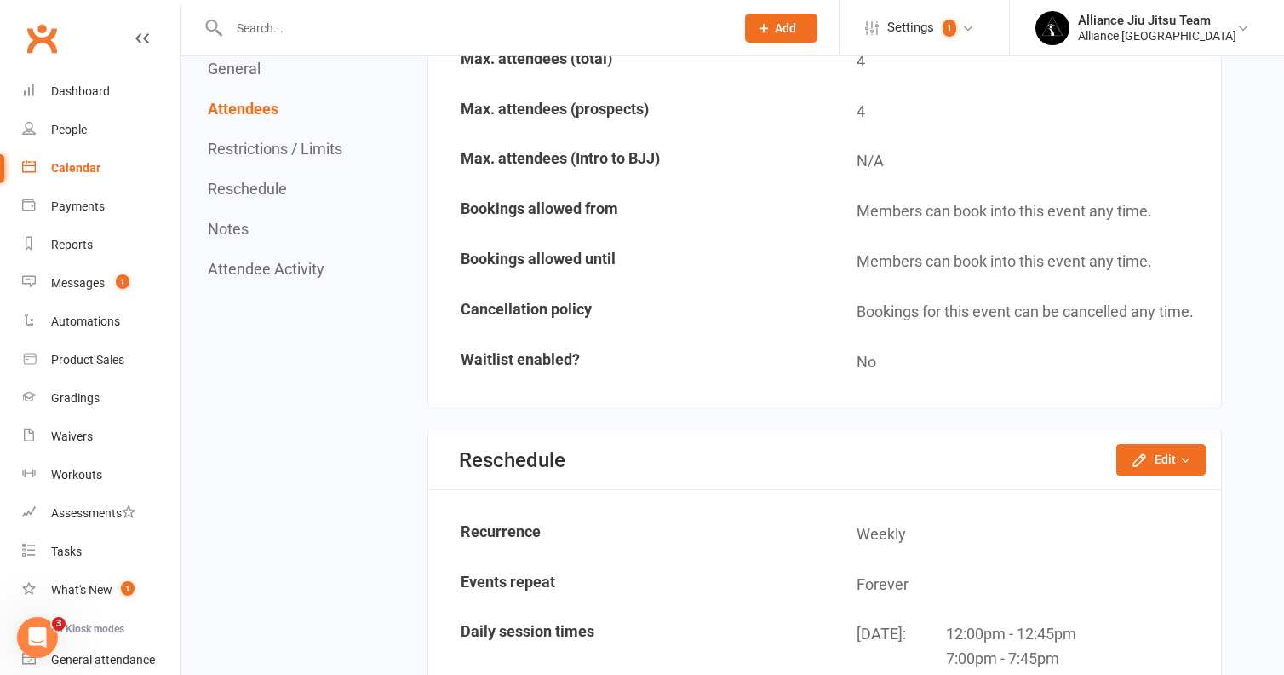
scroll to position [1288, 0]
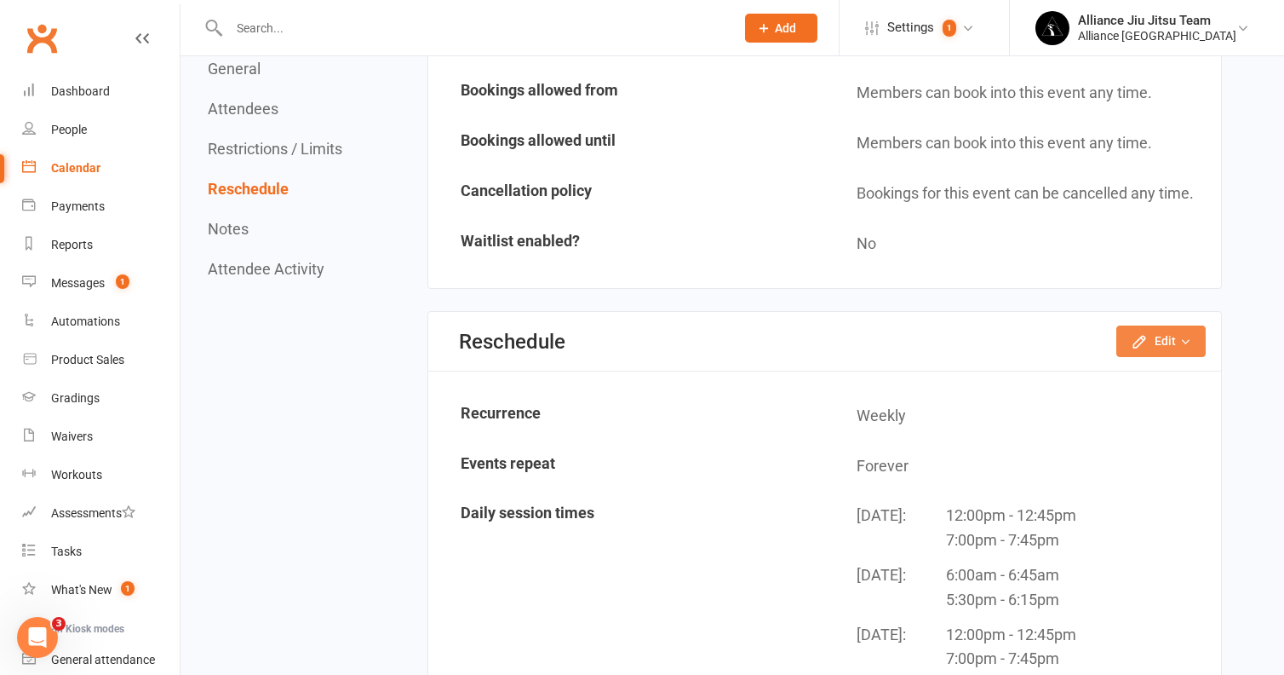
click at [1178, 329] on button "Edit" at bounding box center [1161, 340] width 89 height 31
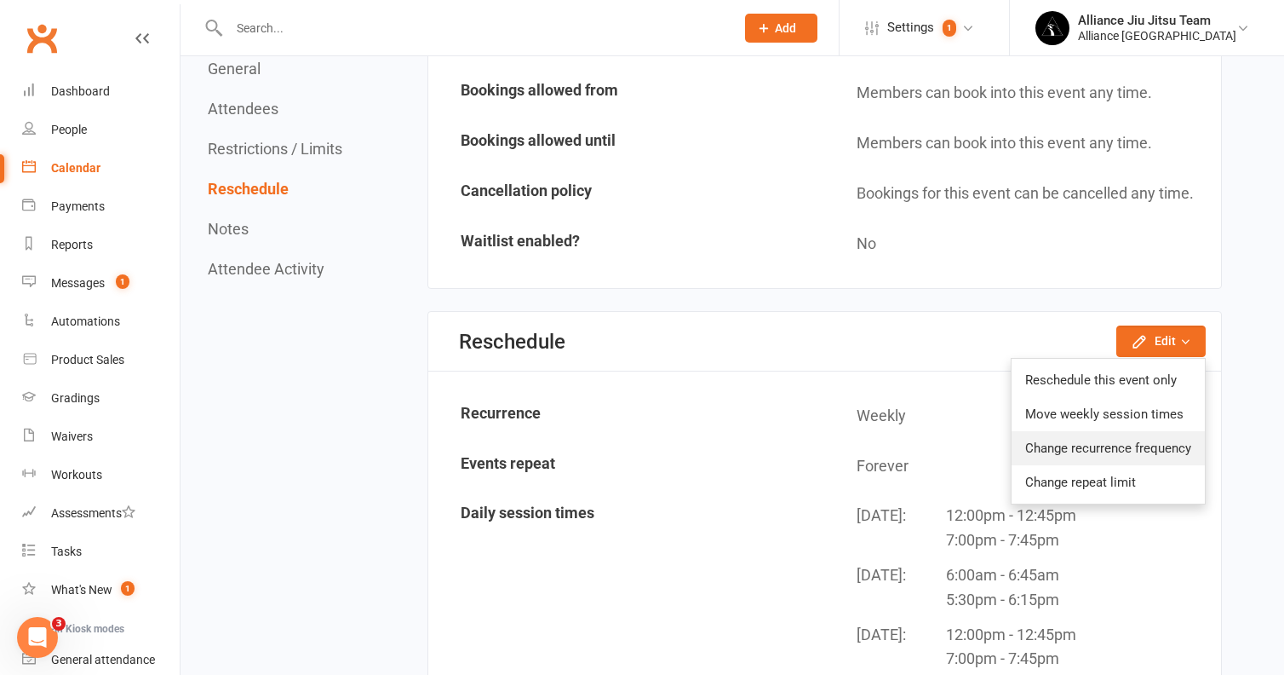
click at [1094, 434] on link "Change recurrence frequency" at bounding box center [1108, 448] width 193 height 34
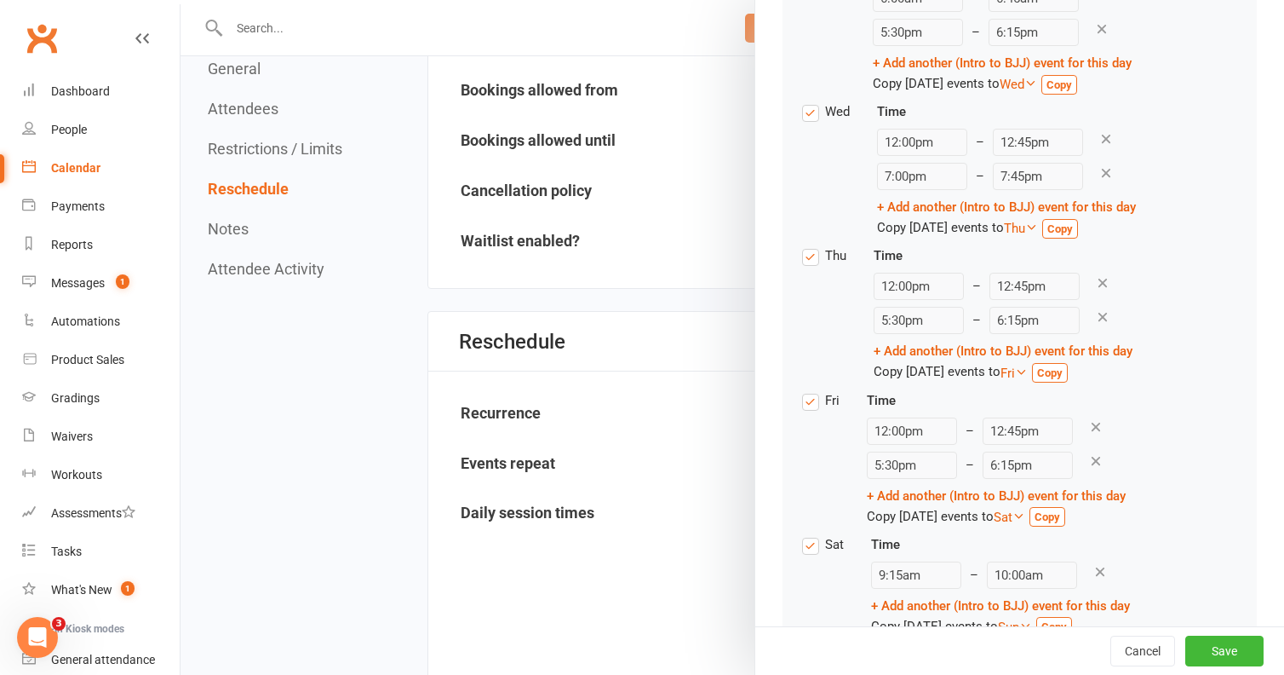
scroll to position [523, 0]
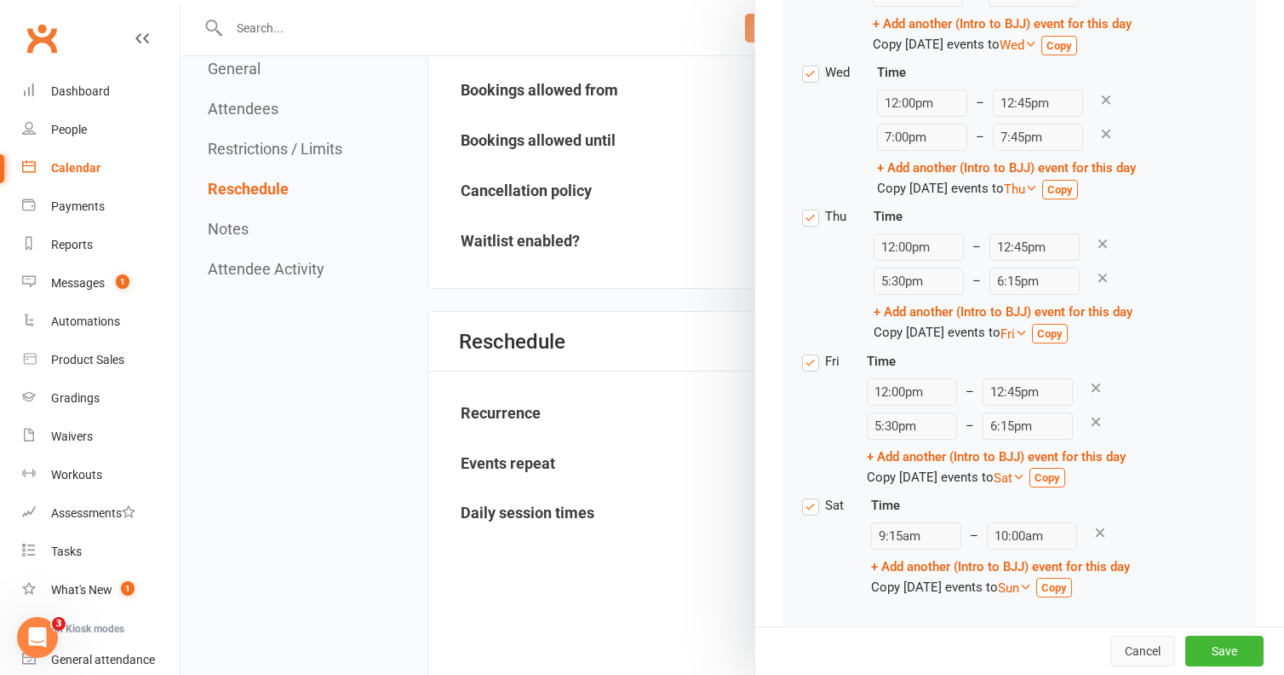
click at [1145, 654] on button "Cancel" at bounding box center [1143, 650] width 65 height 31
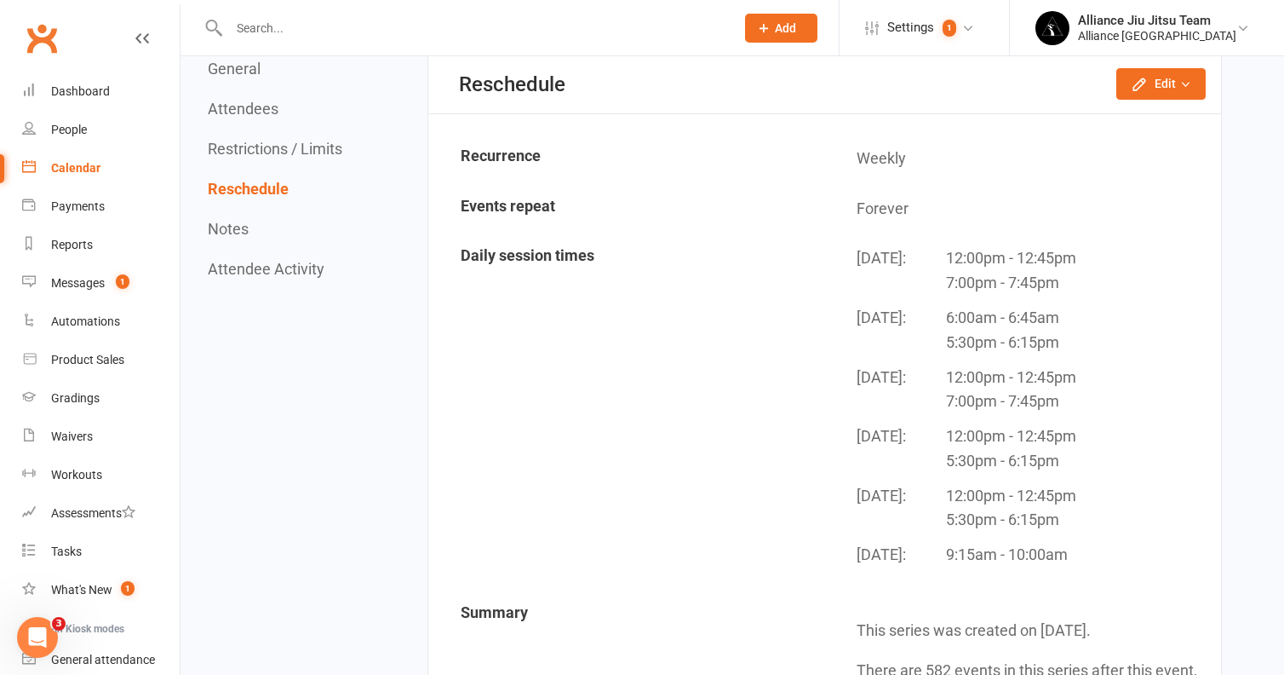
scroll to position [1552, 0]
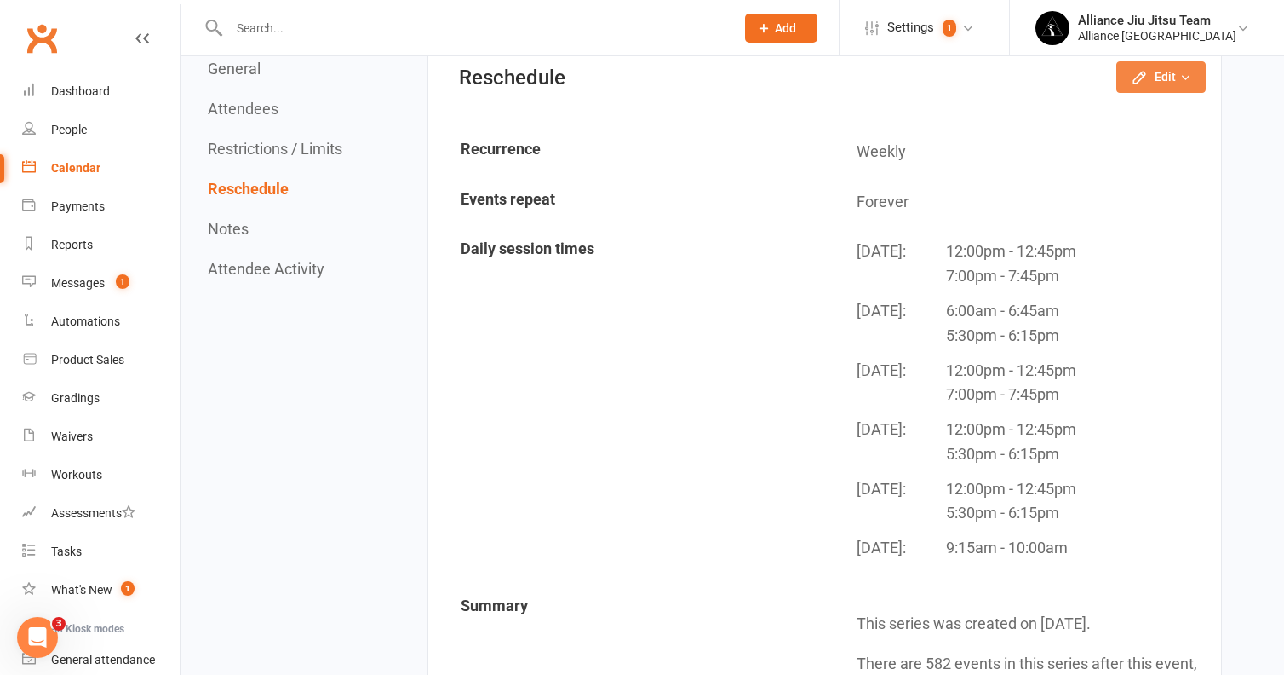
click at [1165, 64] on button "Edit" at bounding box center [1161, 76] width 89 height 31
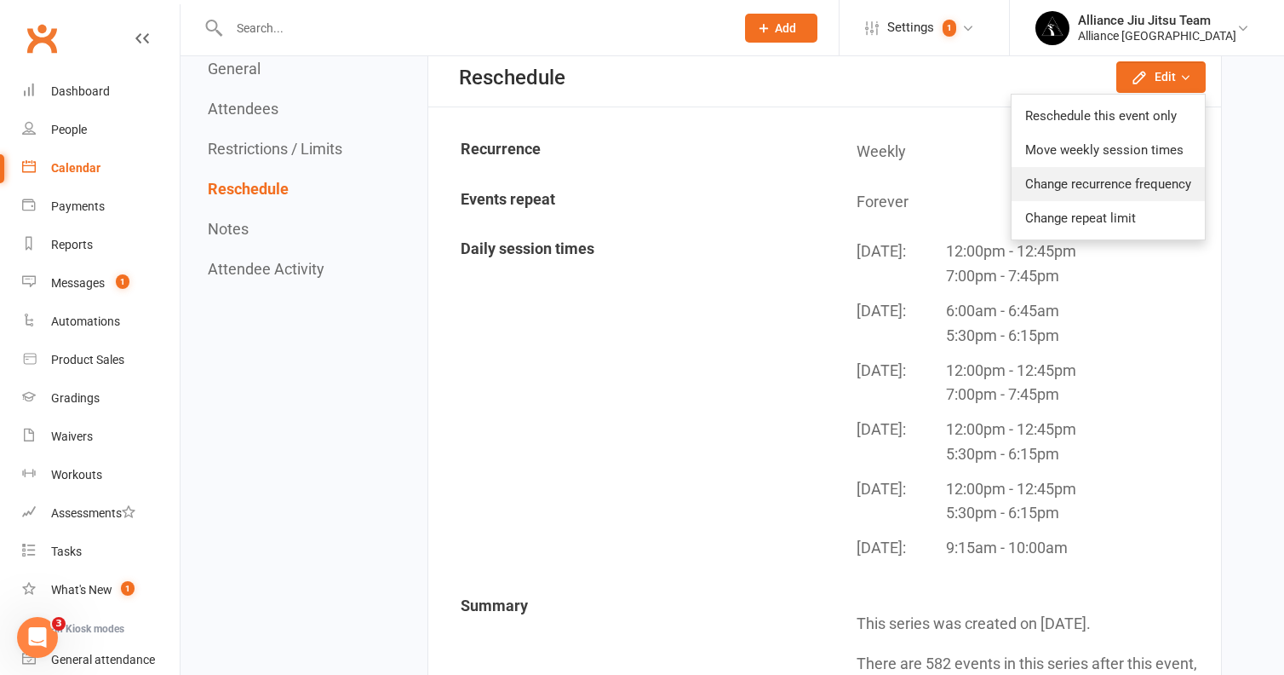
click at [1095, 174] on link "Change recurrence frequency" at bounding box center [1108, 184] width 193 height 34
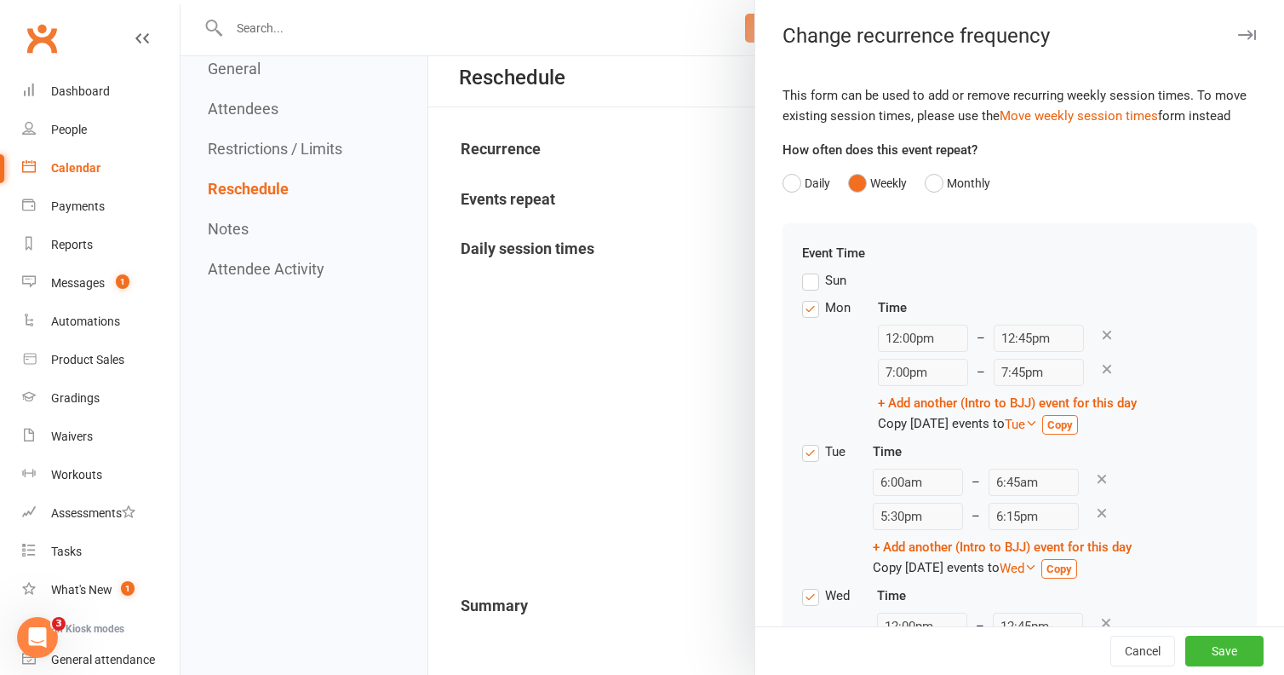
click at [1100, 371] on icon at bounding box center [1107, 368] width 15 height 15
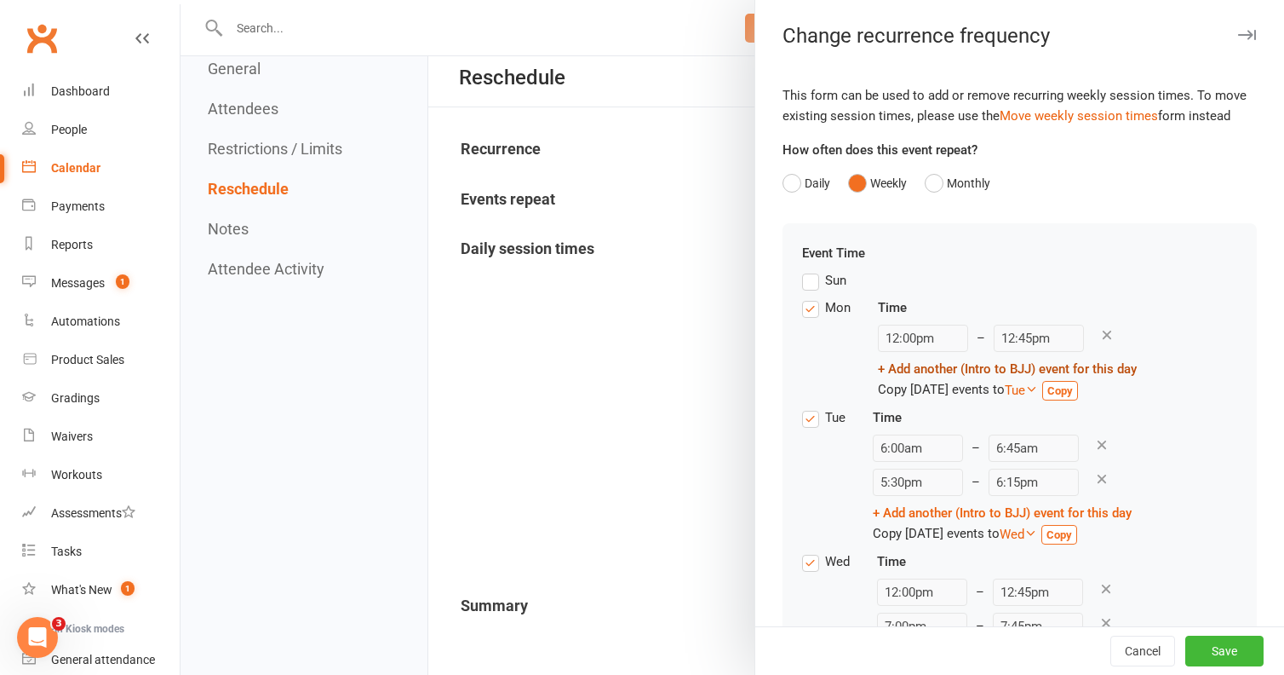
click at [1020, 369] on link "+ Add another (Intro to BJJ) event for this day" at bounding box center [1007, 368] width 259 height 15
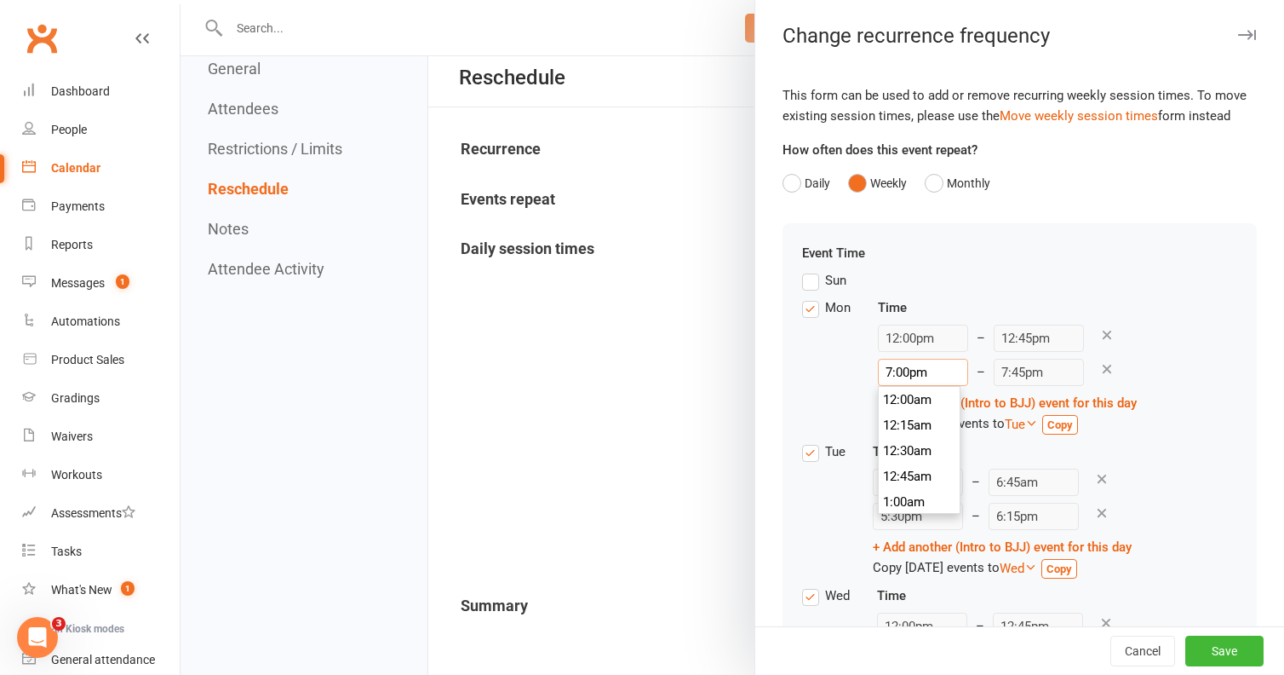
click at [898, 379] on input "7:00pm" at bounding box center [923, 372] width 90 height 27
click at [891, 373] on input "7:00pm" at bounding box center [923, 372] width 90 height 27
type input "5:00pm"
type input "5:45pm"
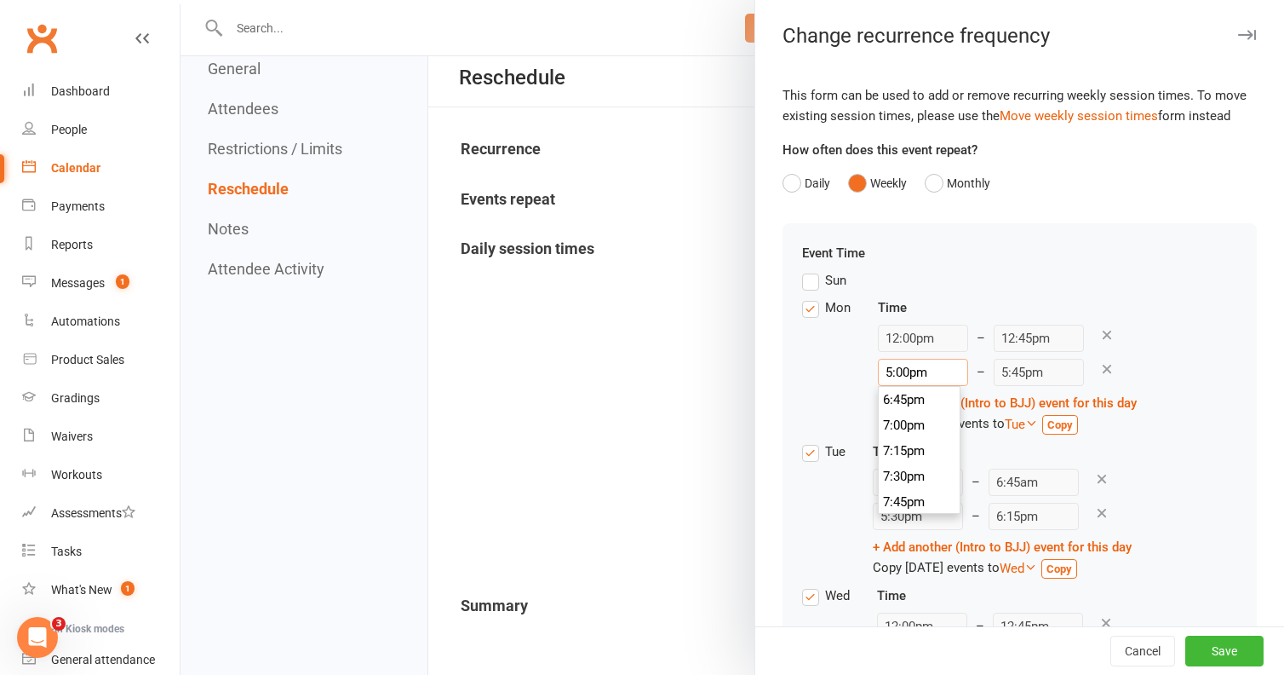
scroll to position [1712, 0]
type input "5:30pm"
type input "6:15pm"
click at [912, 473] on li "5:30pm" at bounding box center [920, 476] width 82 height 26
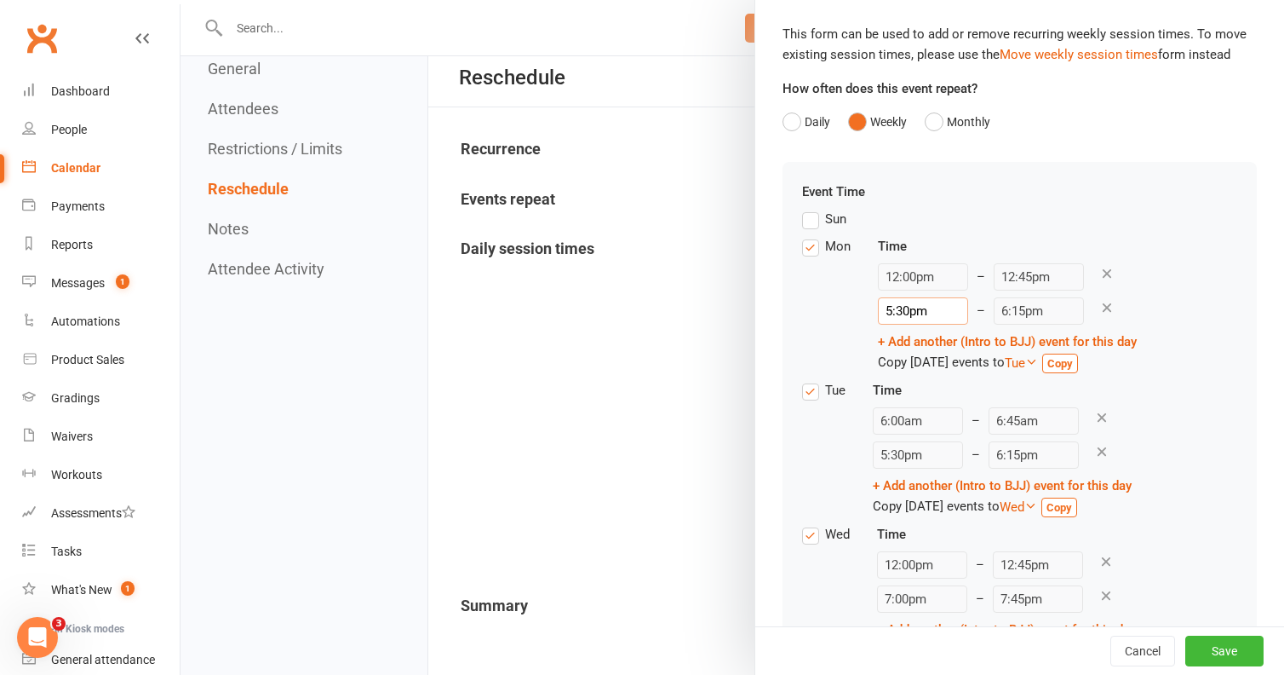
scroll to position [71, 0]
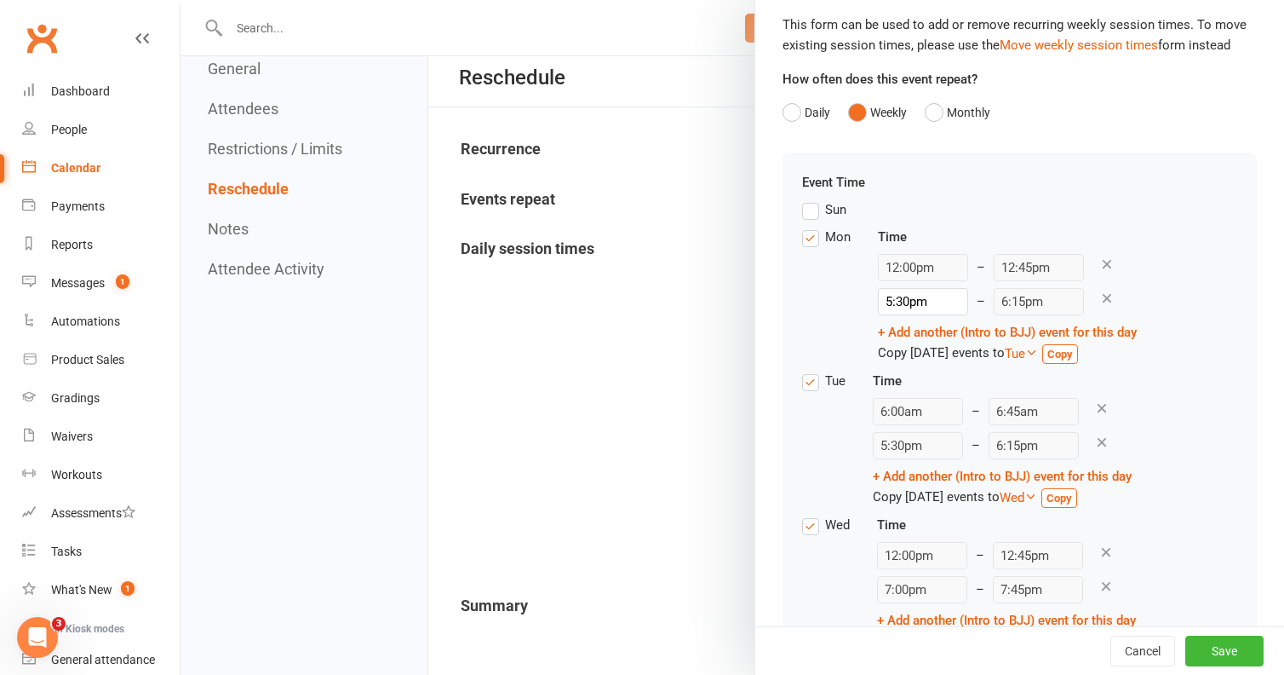
click at [1094, 442] on icon at bounding box center [1101, 441] width 15 height 15
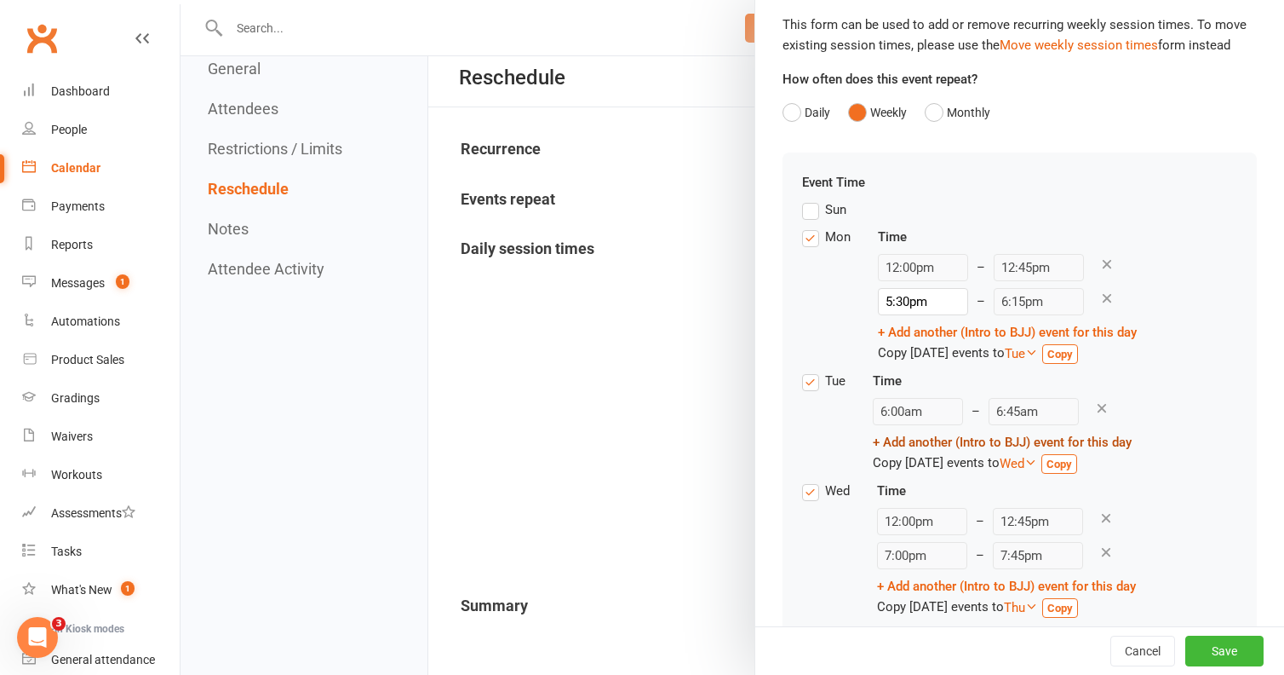
click at [951, 448] on link "+ Add another (Intro to BJJ) event for this day" at bounding box center [1002, 441] width 259 height 15
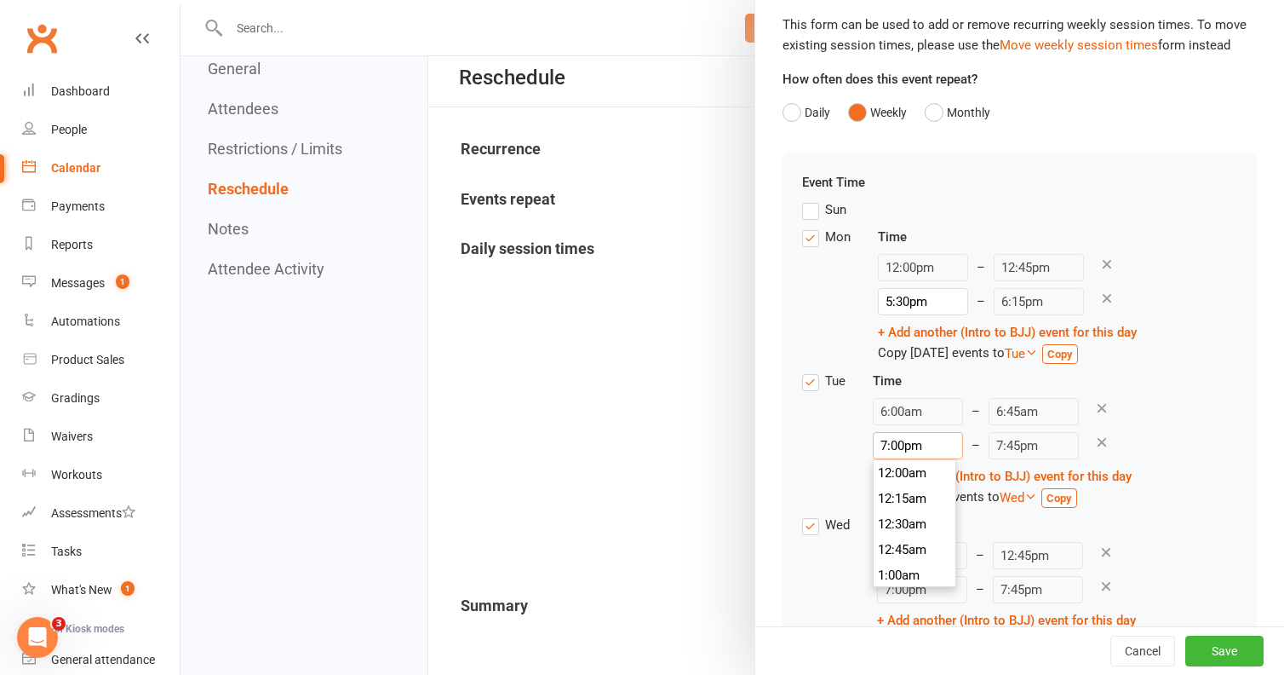
click at [886, 445] on input "7:00pm" at bounding box center [918, 445] width 90 height 27
type input "6:30pm"
type input "7:15pm"
click at [905, 516] on li "6:30pm" at bounding box center [915, 512] width 82 height 26
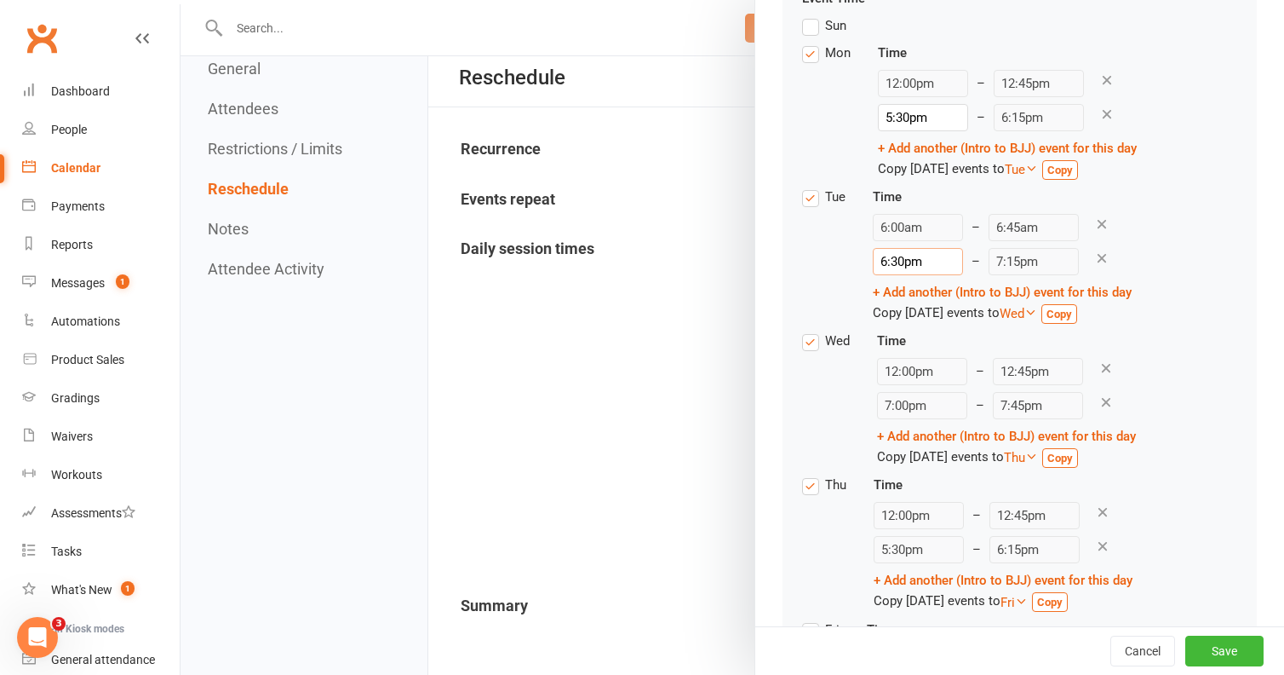
scroll to position [256, 0]
click at [1099, 401] on icon at bounding box center [1106, 400] width 15 height 15
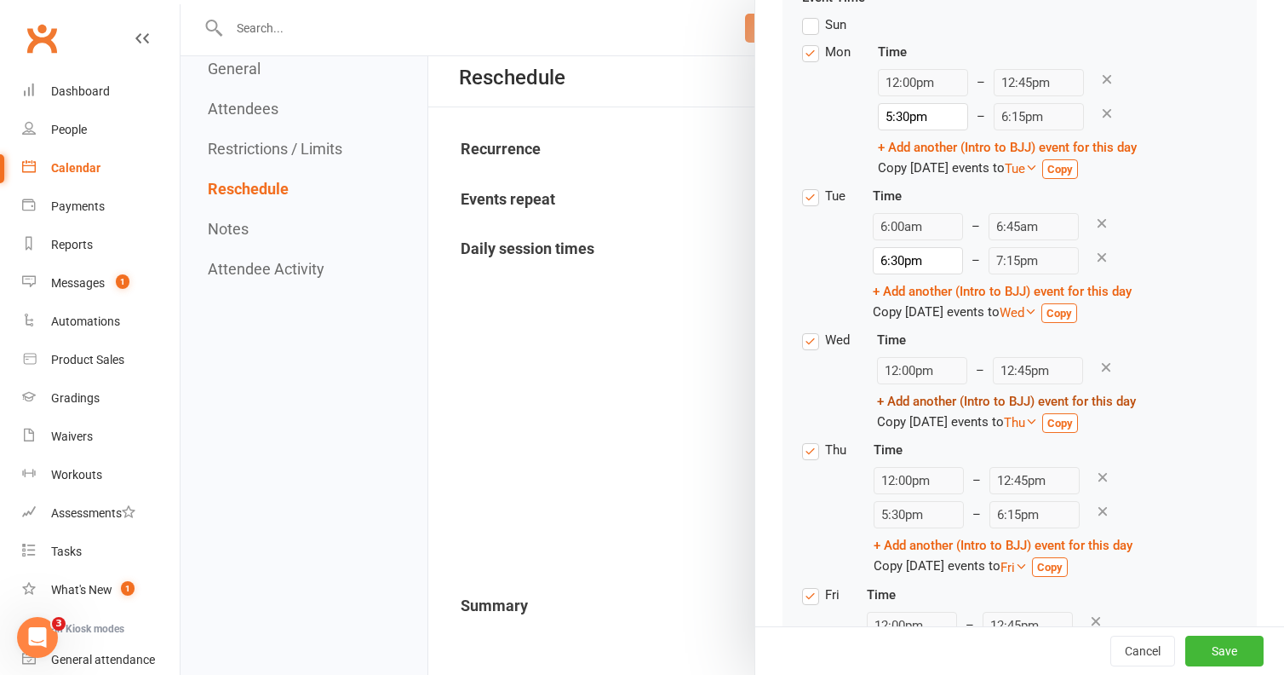
click at [971, 402] on link "+ Add another (Intro to BJJ) event for this day" at bounding box center [1006, 400] width 259 height 15
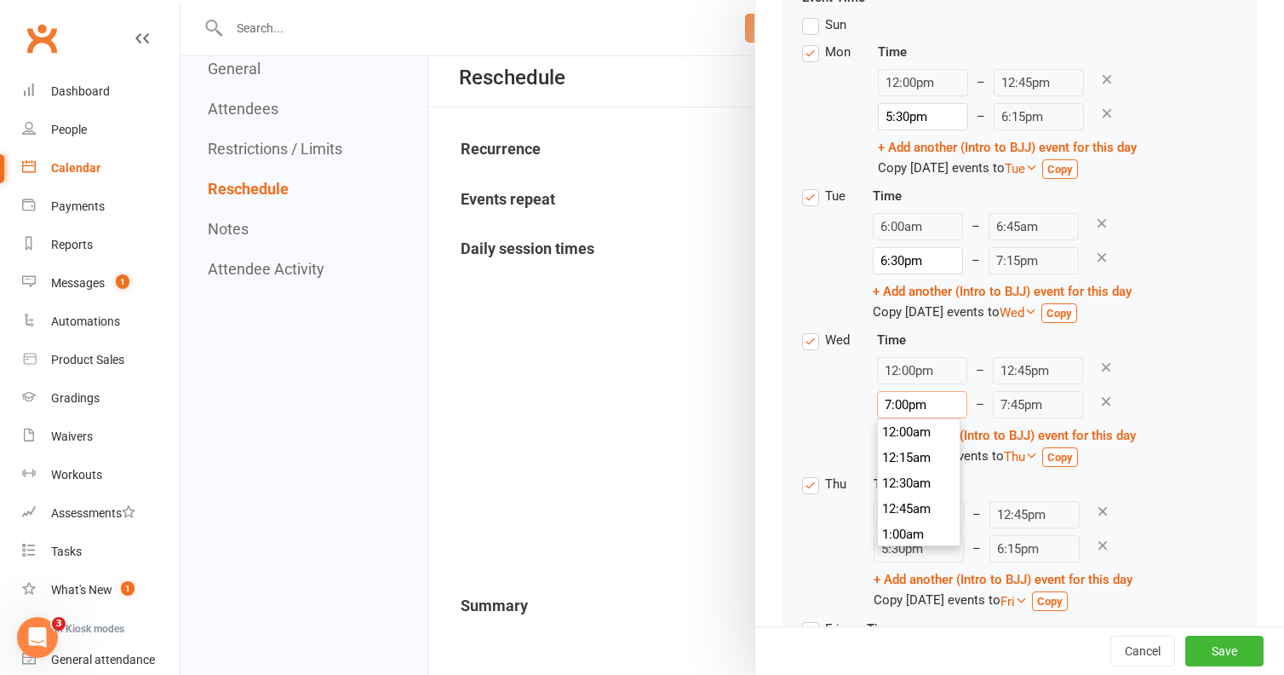
click at [891, 406] on input "7:00pm" at bounding box center [922, 404] width 90 height 27
type input "5:30pm"
type input "6:15pm"
click at [911, 480] on li "5:30pm" at bounding box center [919, 482] width 82 height 26
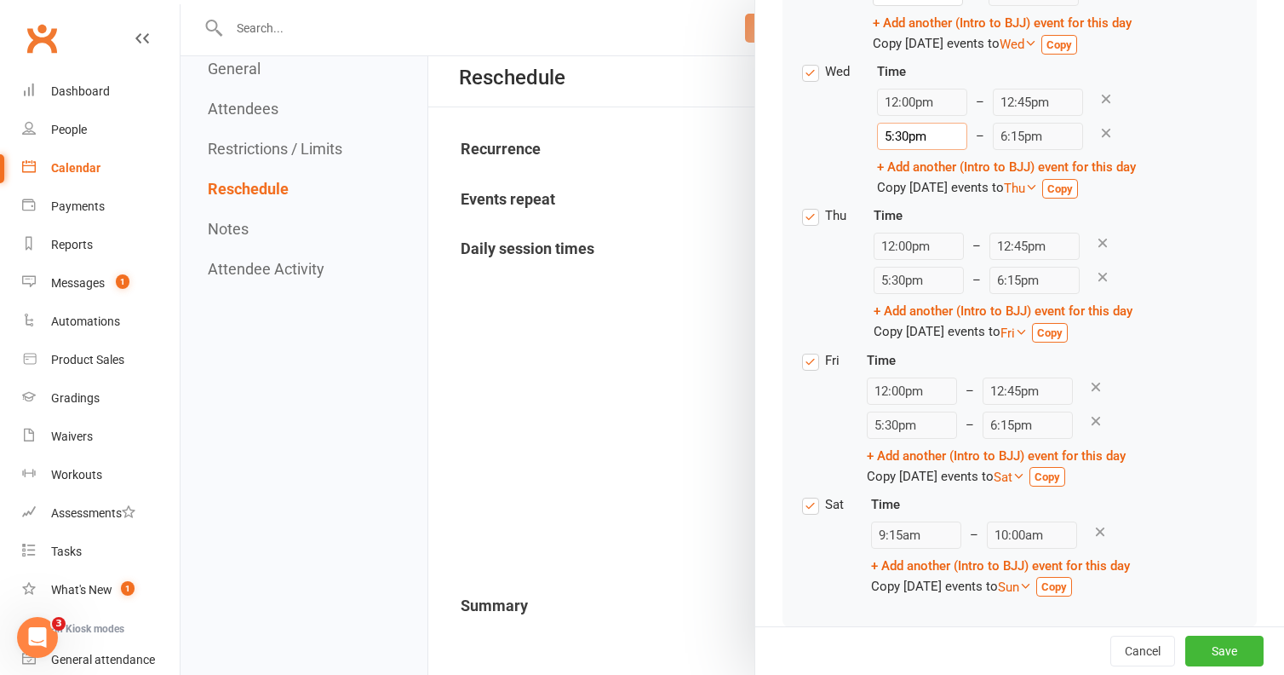
scroll to position [532, 0]
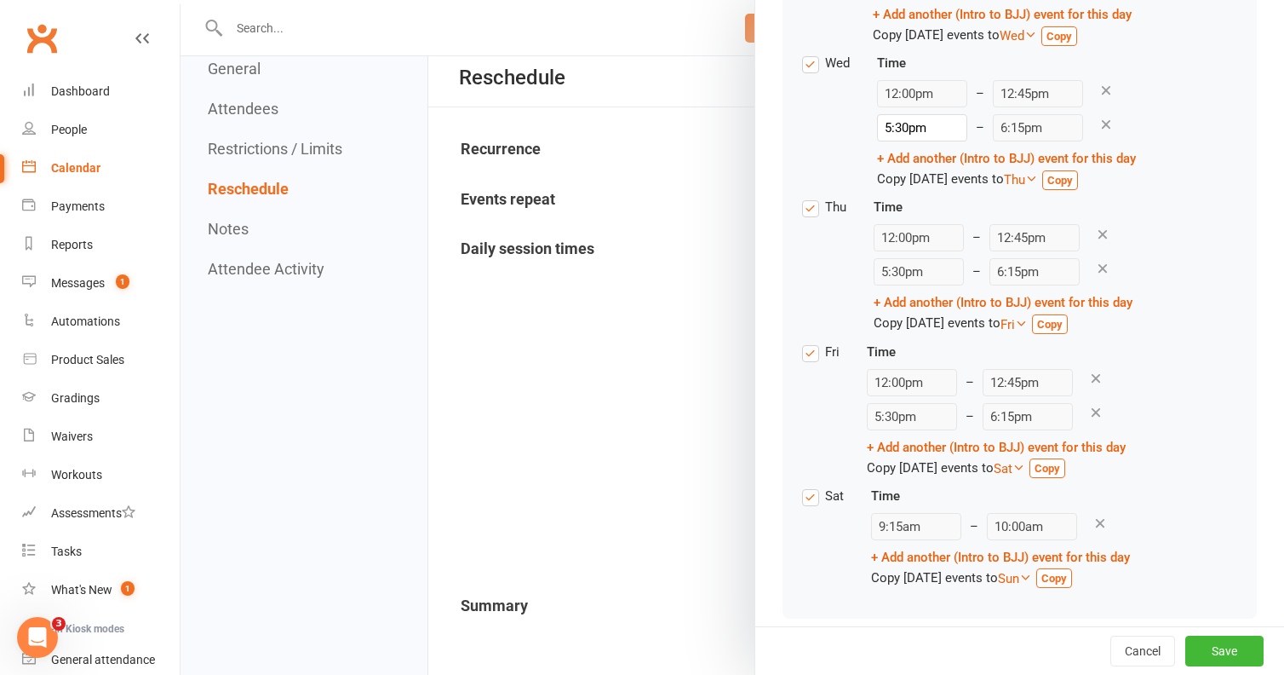
click at [1093, 522] on icon at bounding box center [1100, 522] width 15 height 15
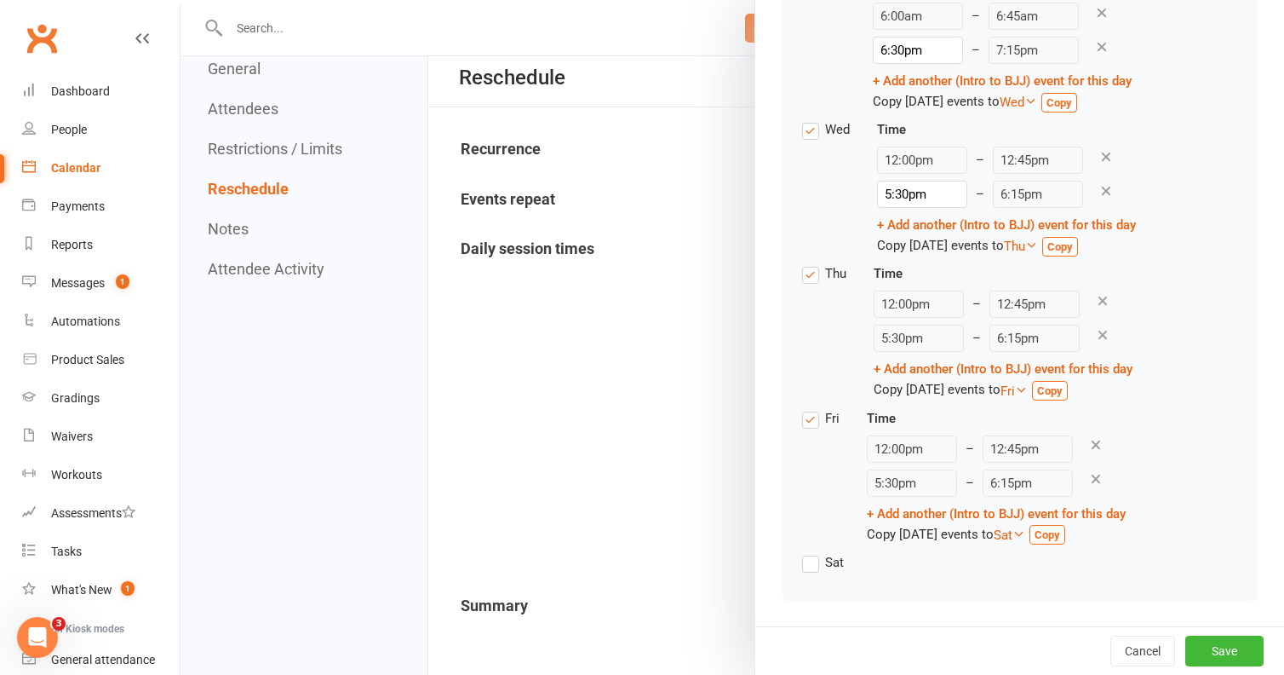
scroll to position [465, 0]
click at [1228, 645] on button "Save" at bounding box center [1225, 650] width 78 height 31
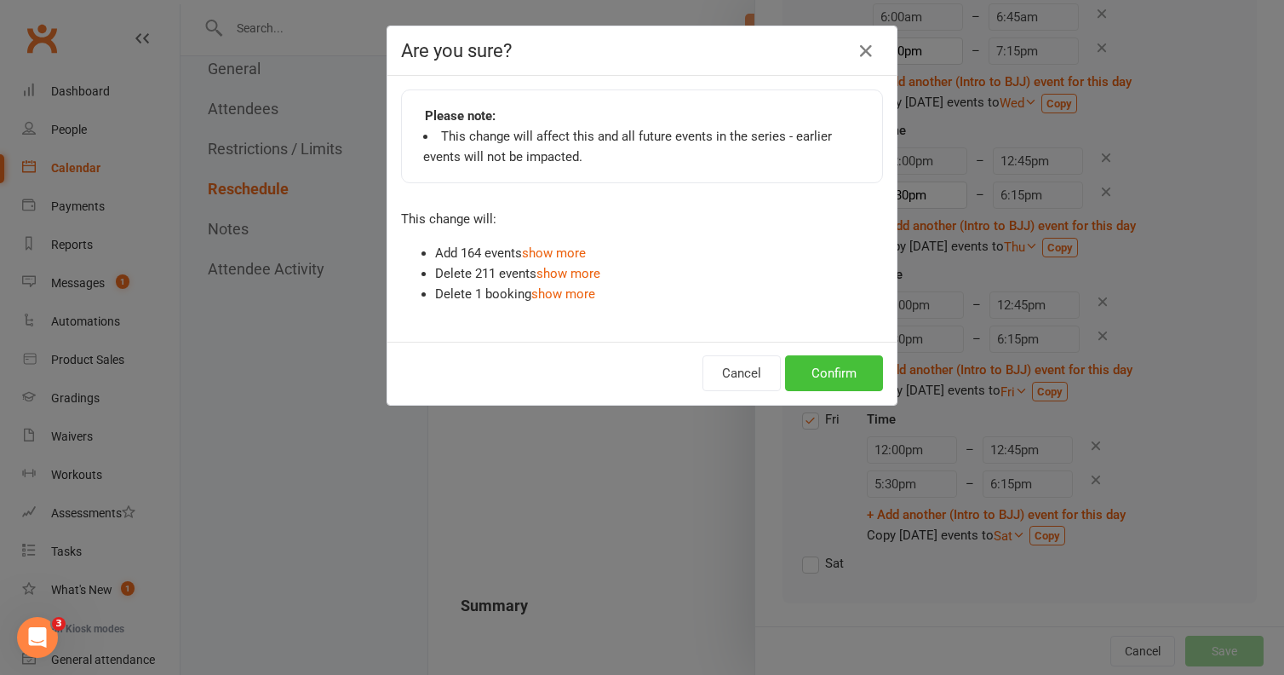
click at [841, 367] on button "Confirm" at bounding box center [834, 373] width 98 height 36
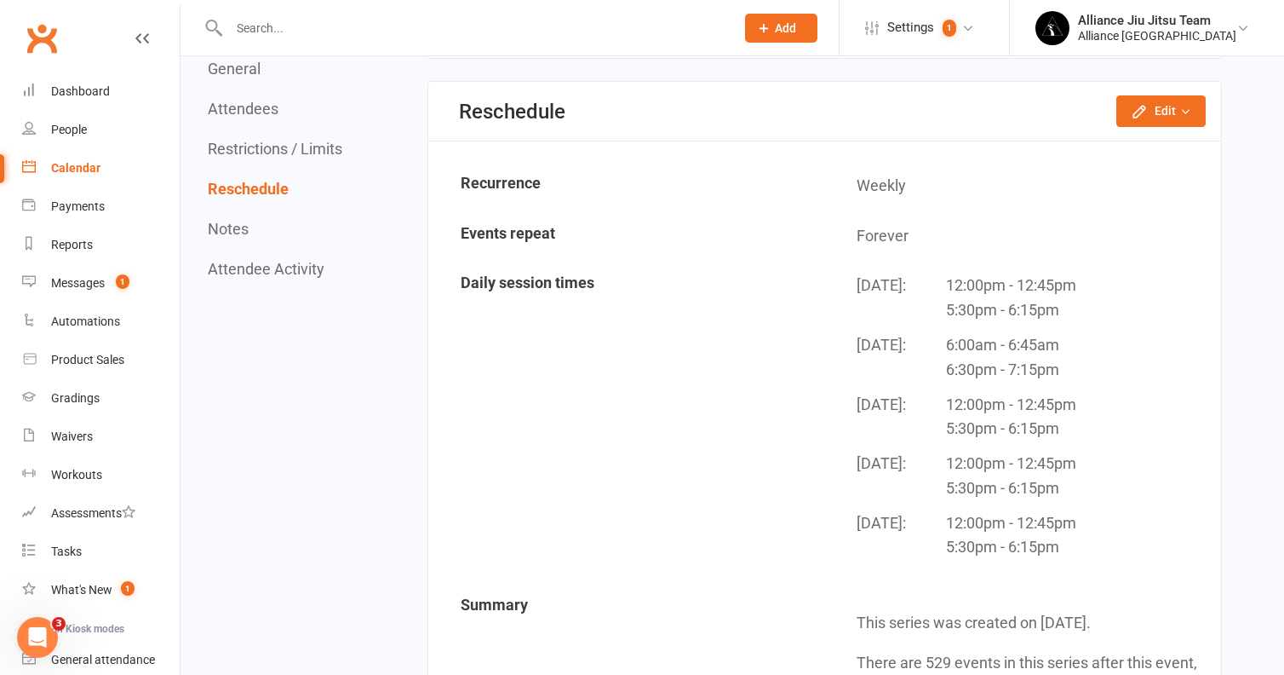
scroll to position [1508, 0]
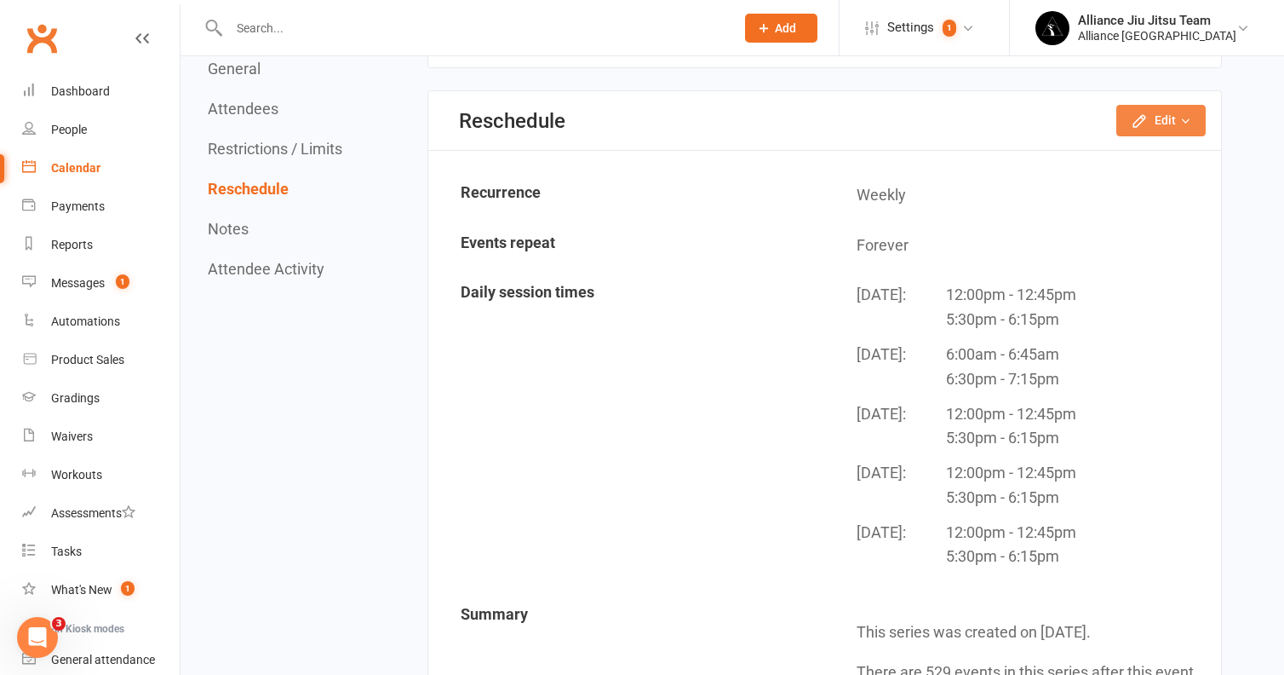
click at [1178, 105] on button "Edit" at bounding box center [1161, 120] width 89 height 31
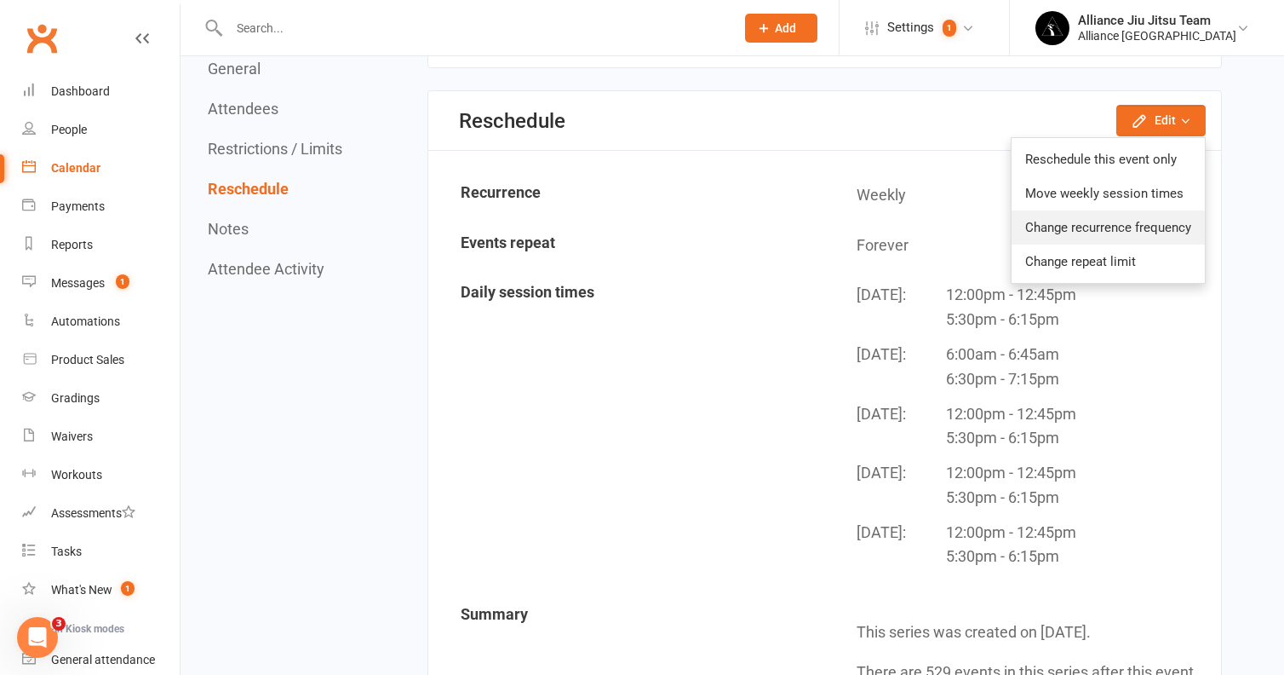
click at [1050, 218] on link "Change recurrence frequency" at bounding box center [1108, 227] width 193 height 34
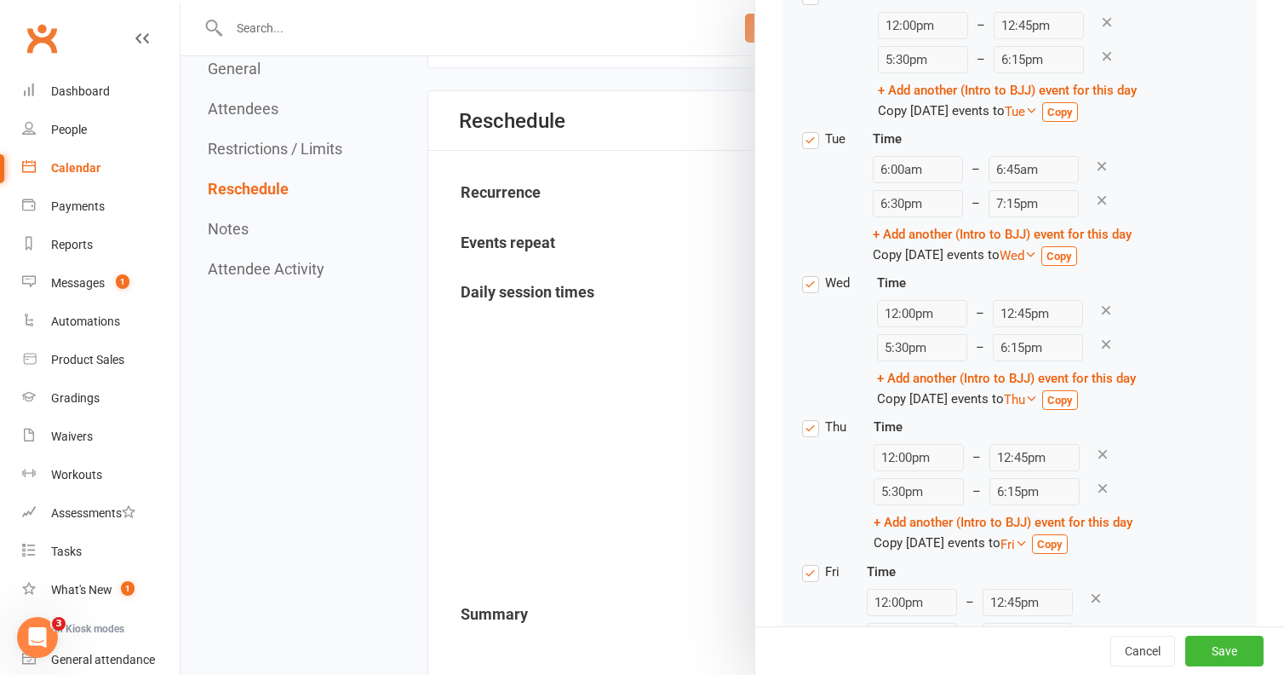
scroll to position [319, 0]
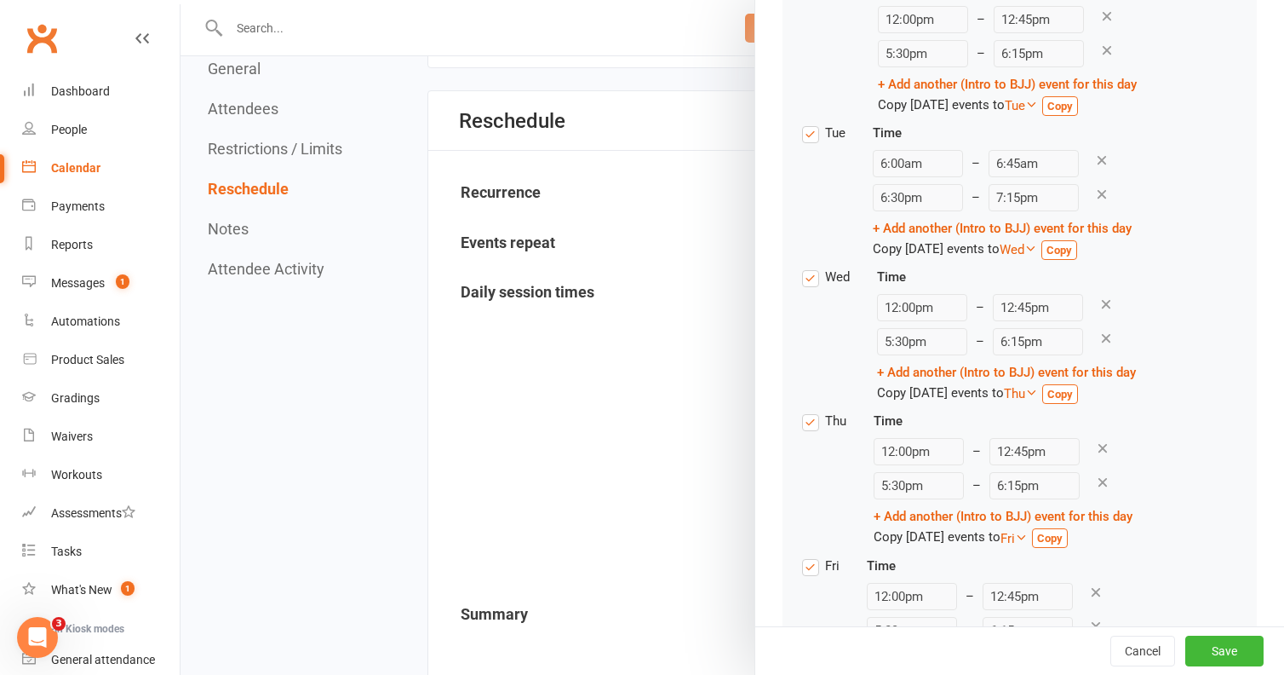
click at [1095, 483] on icon at bounding box center [1102, 481] width 15 height 15
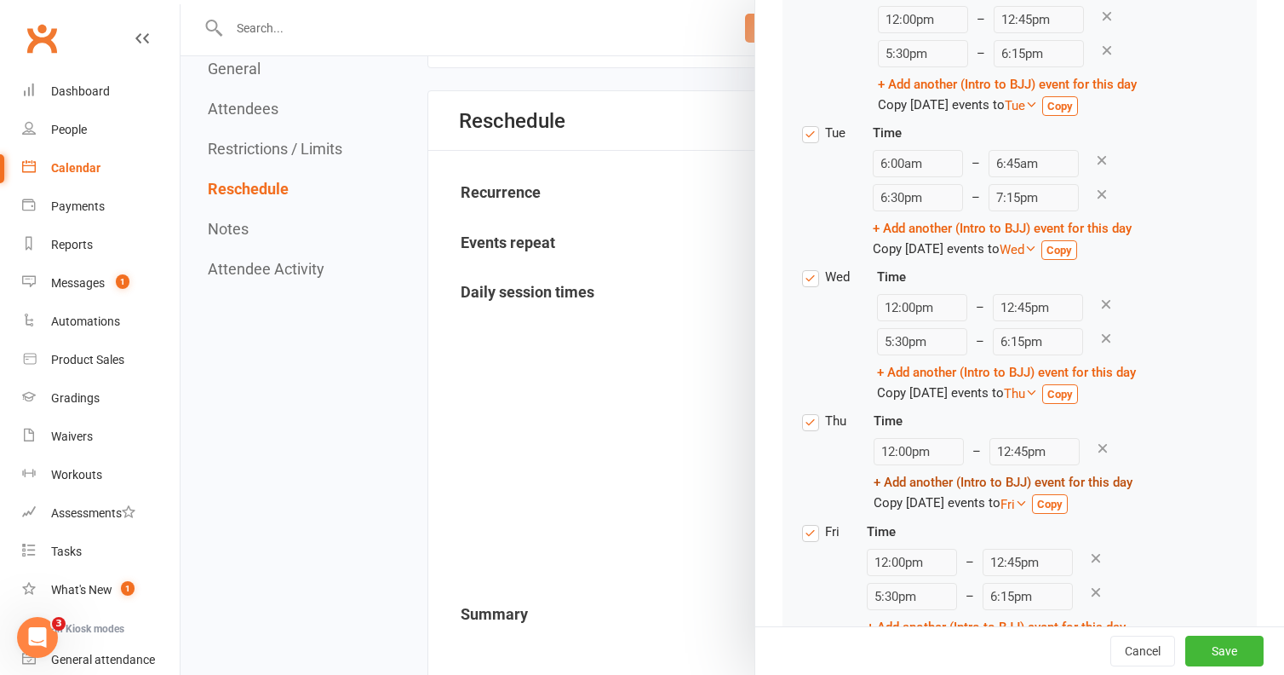
click at [975, 487] on link "+ Add another (Intro to BJJ) event for this day" at bounding box center [1003, 481] width 259 height 15
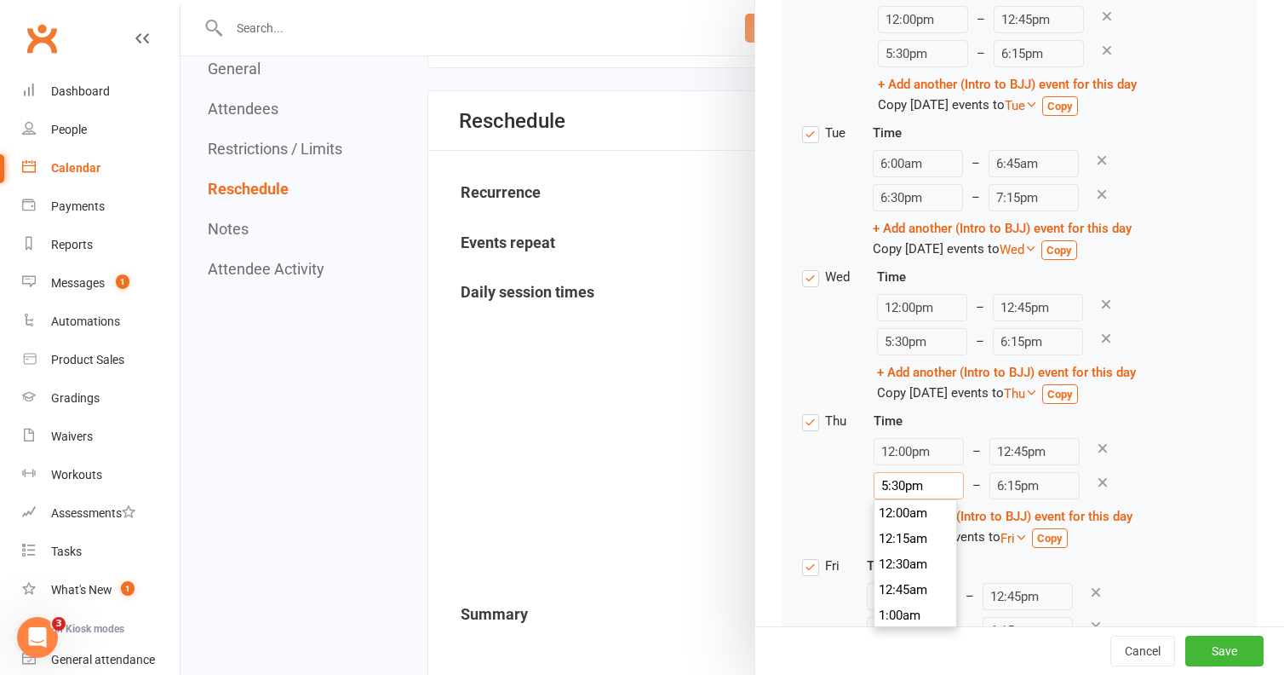
click at [889, 485] on input "5:30pm" at bounding box center [919, 485] width 90 height 27
type input "6:30pm"
type input "7:15pm"
click at [911, 595] on li "6:30pm" at bounding box center [916, 593] width 82 height 26
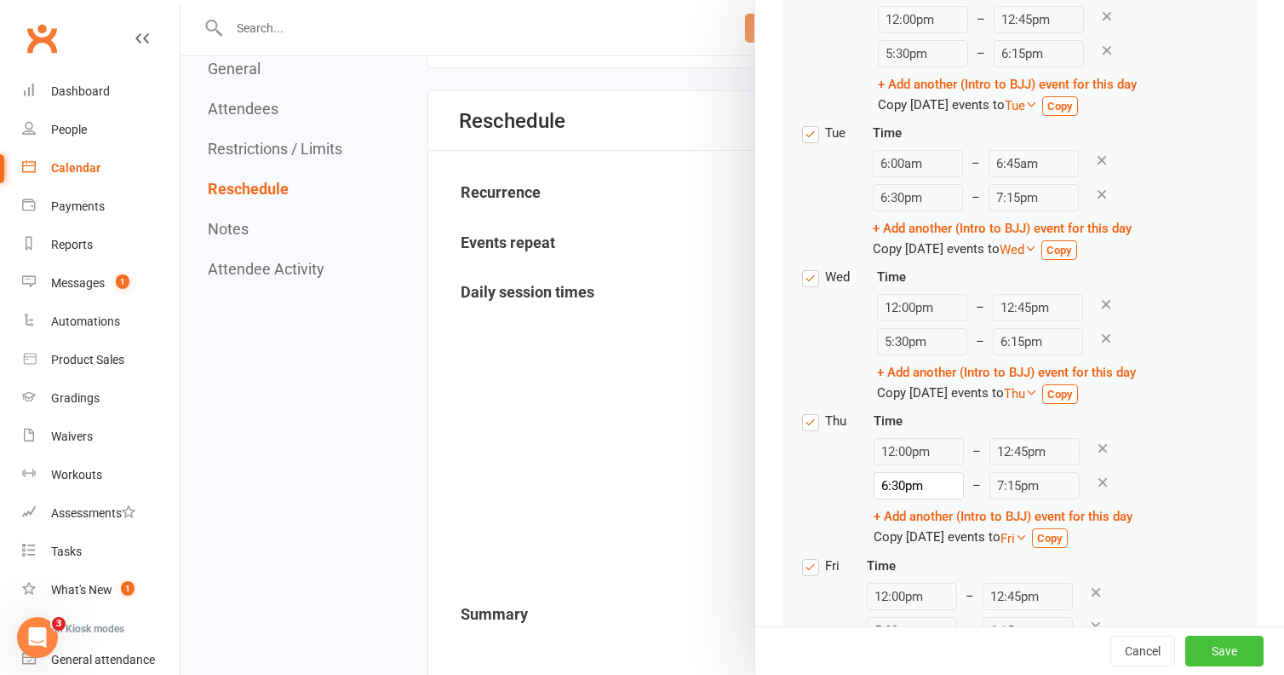
click at [1217, 643] on button "Save" at bounding box center [1225, 650] width 78 height 31
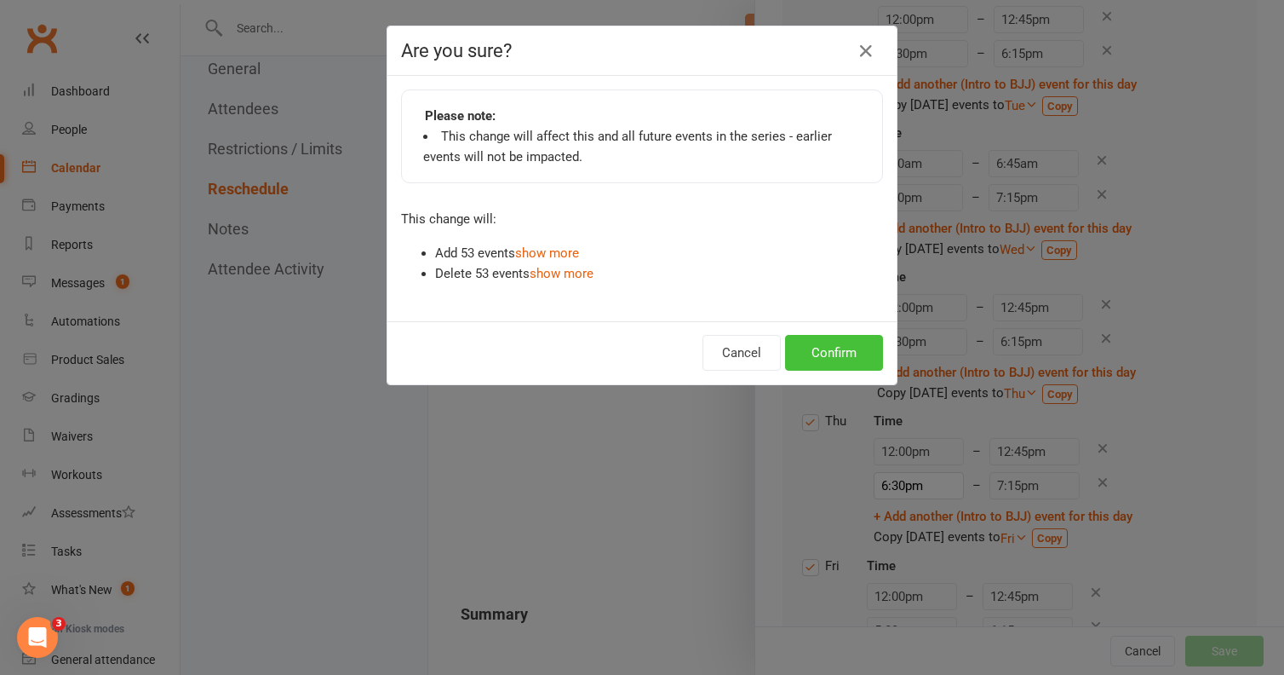
click at [821, 364] on button "Confirm" at bounding box center [834, 353] width 98 height 36
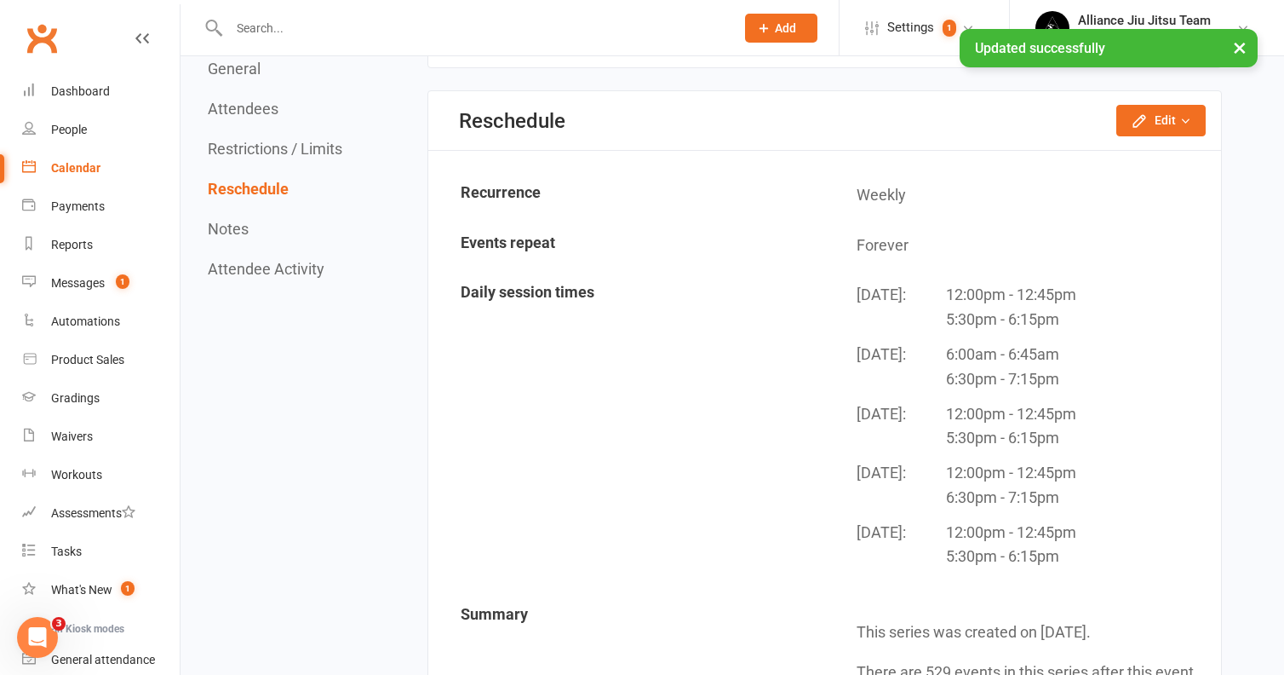
click at [78, 170] on div "Calendar" at bounding box center [75, 168] width 49 height 14
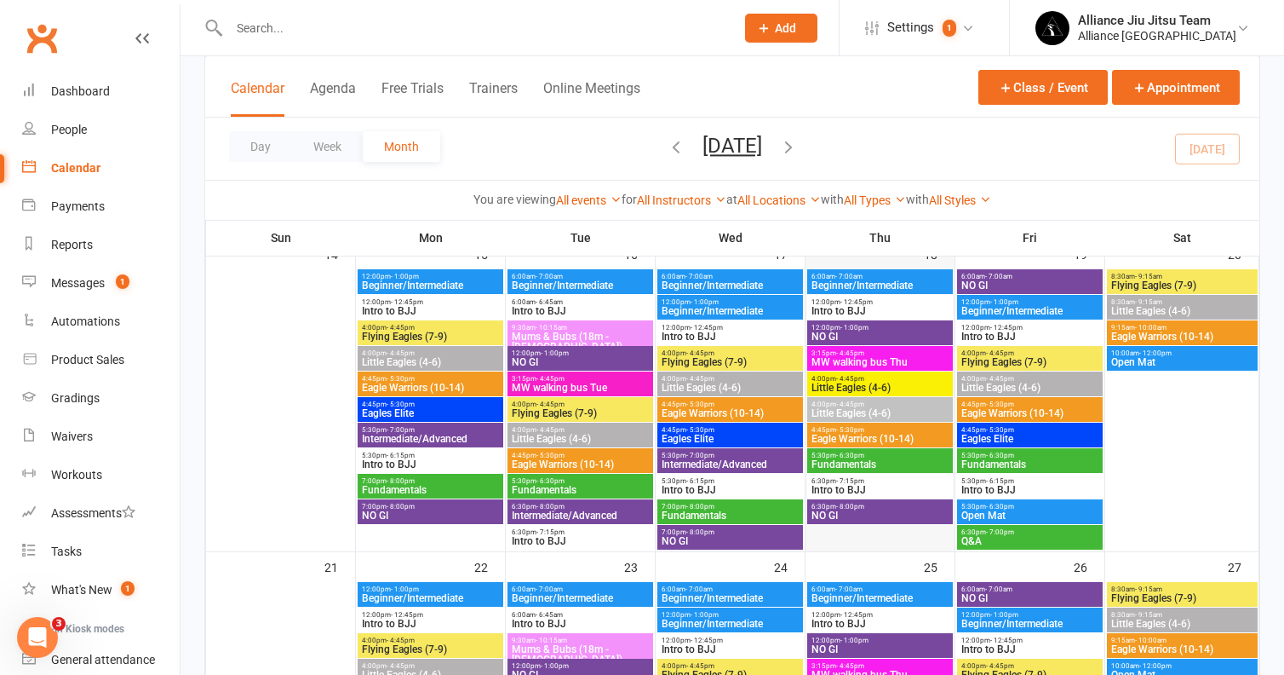
scroll to position [750, 0]
click at [870, 382] on span "Little Eagles (4-6)" at bounding box center [880, 387] width 139 height 10
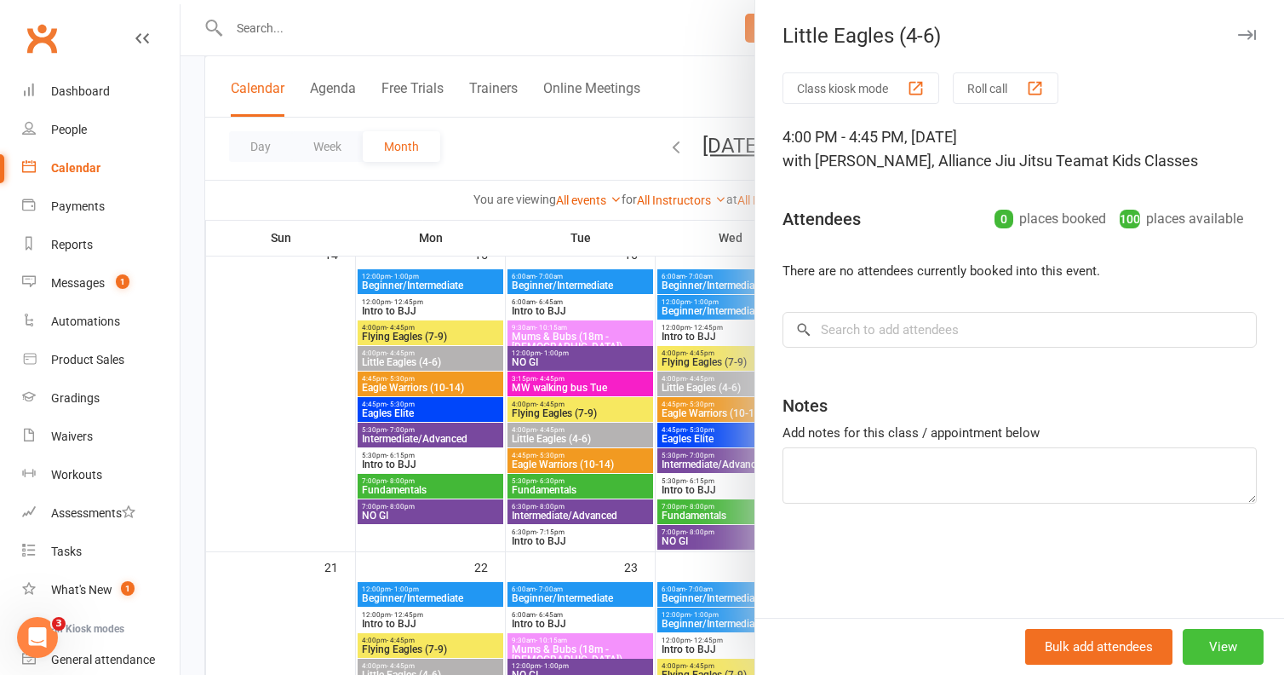
click at [1209, 640] on button "View" at bounding box center [1223, 647] width 81 height 36
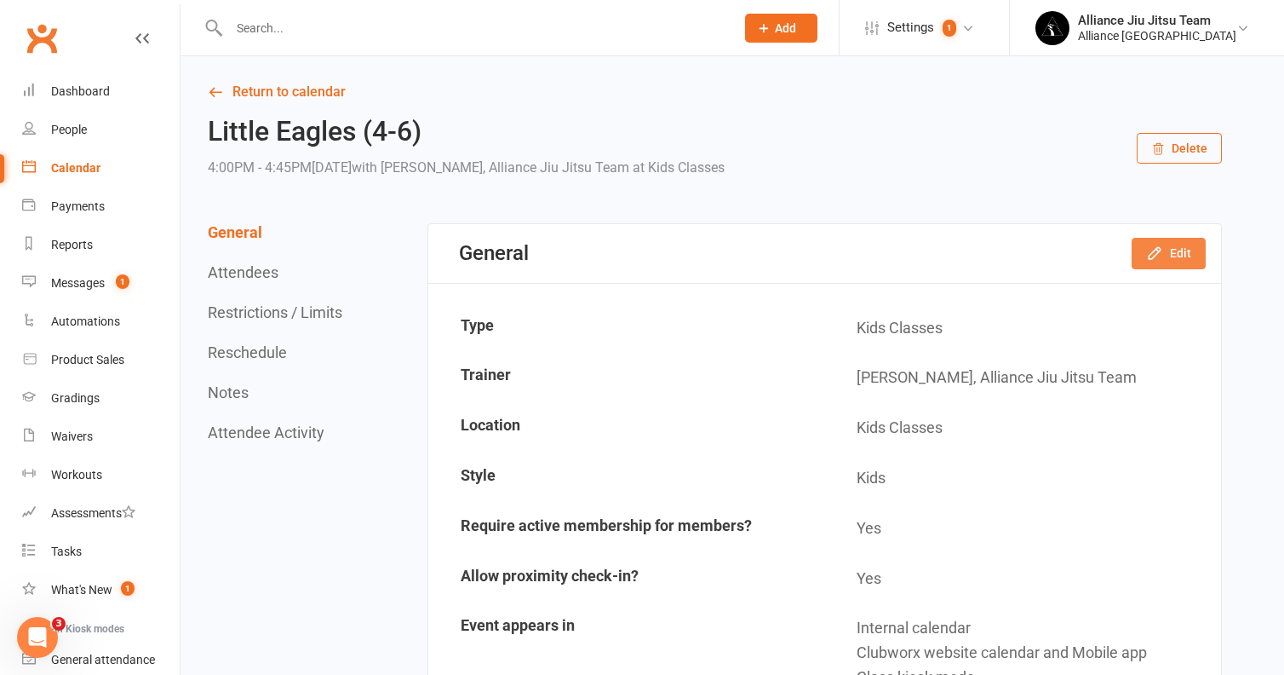
click at [1185, 256] on button "Edit" at bounding box center [1169, 253] width 74 height 31
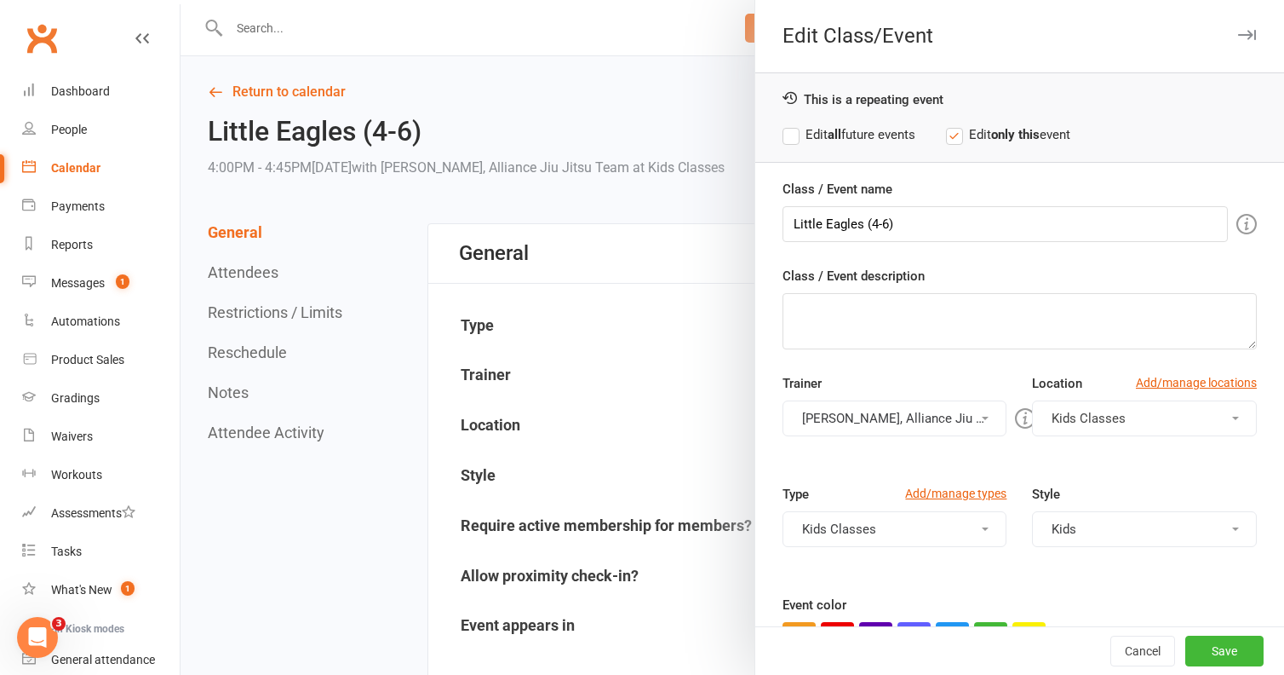
click at [793, 131] on label "Edit all future events" at bounding box center [849, 134] width 133 height 20
click at [820, 219] on input "Little Eagles (4-6)" at bounding box center [1005, 224] width 445 height 36
drag, startPoint x: 820, startPoint y: 221, endPoint x: 785, endPoint y: 221, distance: 34.9
click at [785, 221] on input "Little Eagles (4-6)" at bounding box center [1005, 224] width 445 height 36
click at [882, 224] on input "Flying Eagles (4-6)" at bounding box center [1005, 224] width 445 height 36
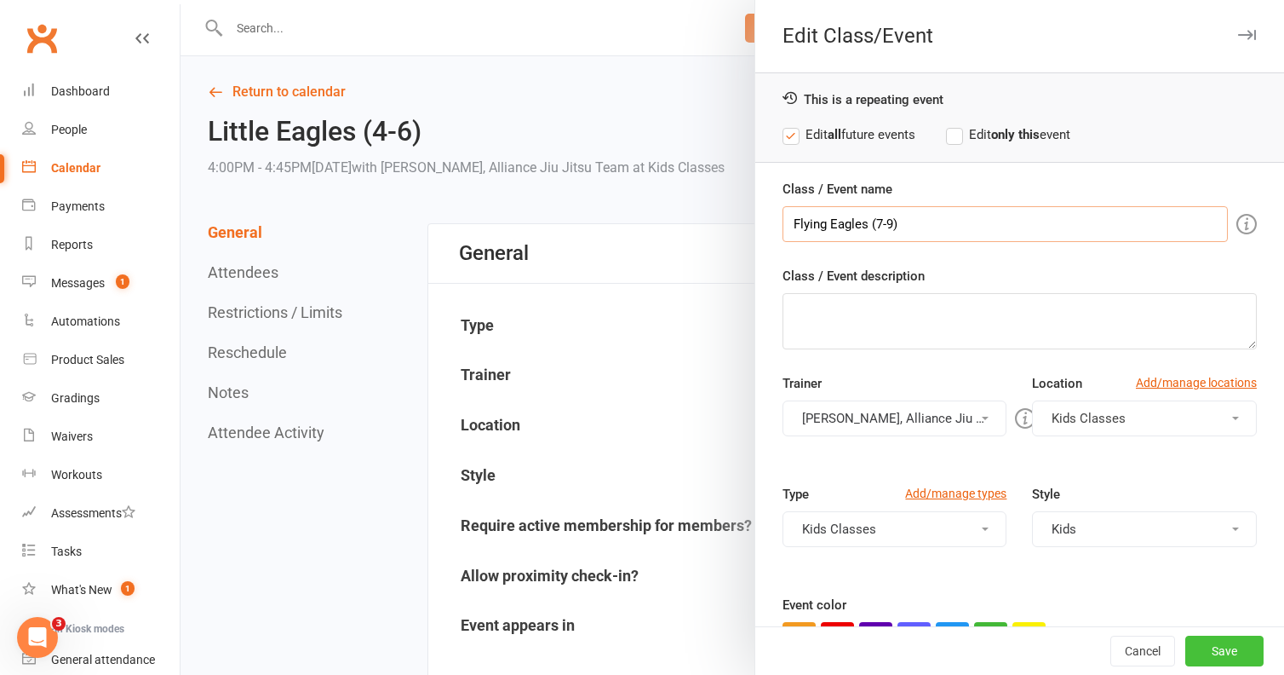
type input "Flying Eagles (7-9)"
click at [1221, 647] on button "Save" at bounding box center [1225, 650] width 78 height 31
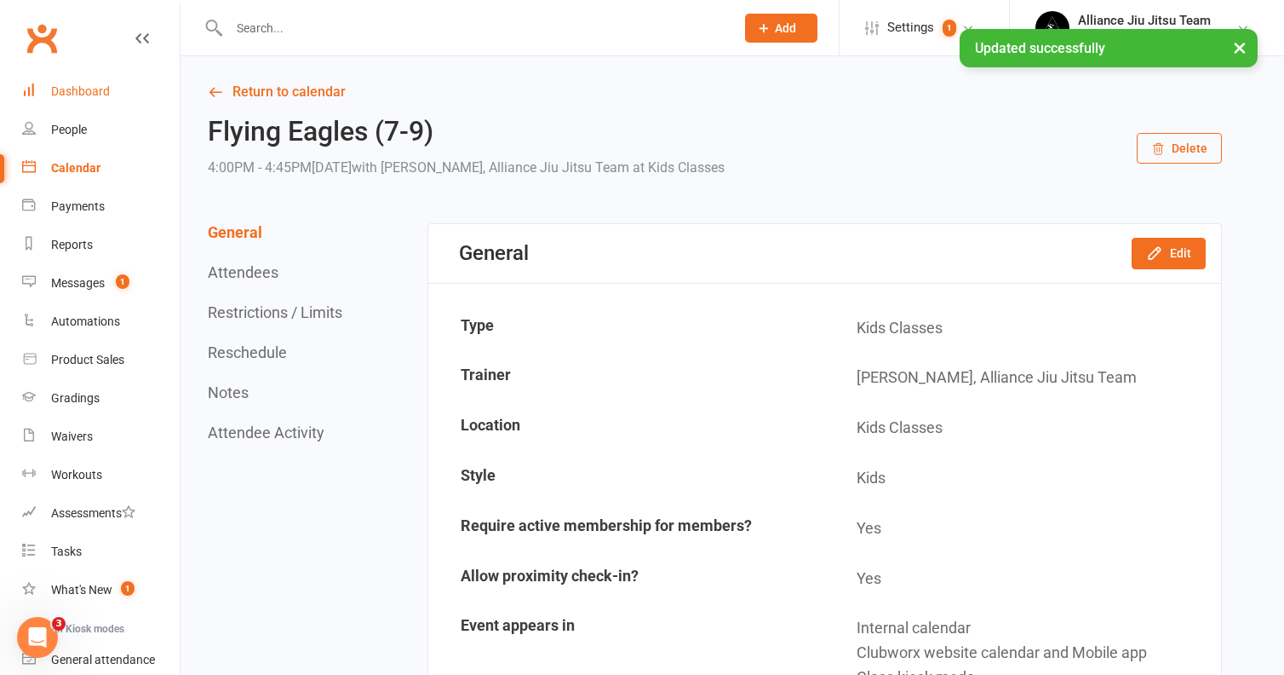
click at [84, 90] on div "Dashboard" at bounding box center [80, 91] width 59 height 14
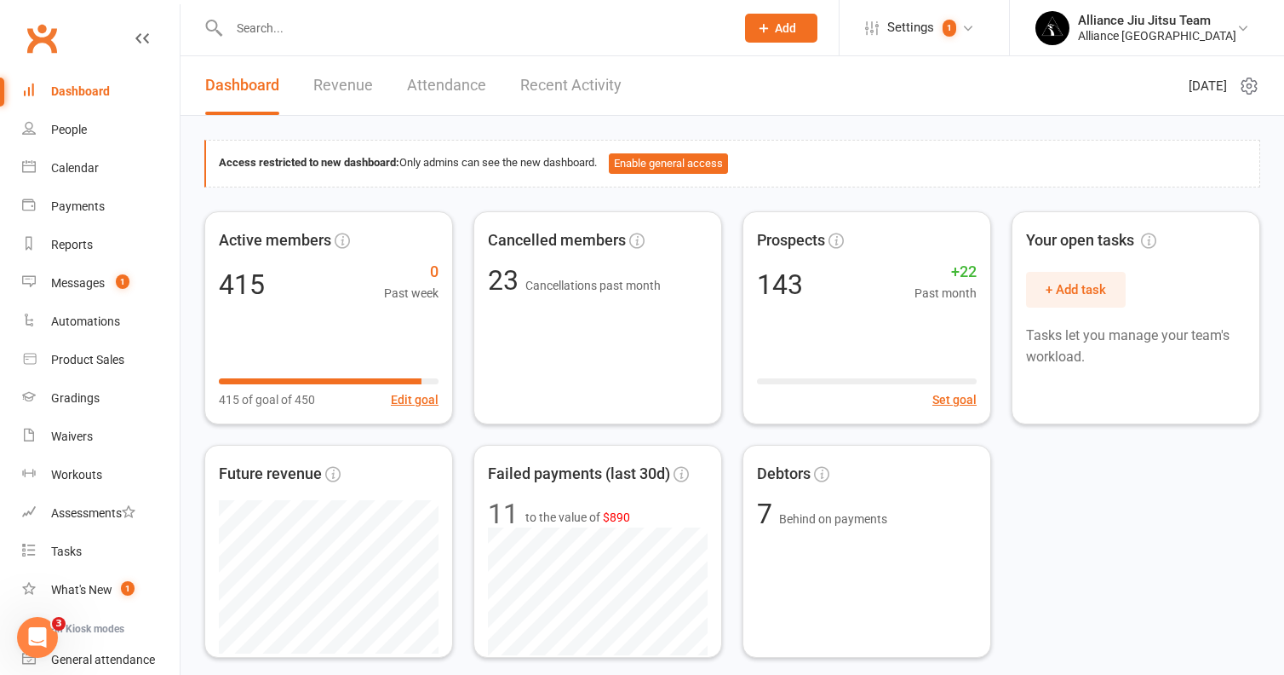
click at [84, 90] on div "Dashboard" at bounding box center [80, 91] width 59 height 14
click at [68, 94] on div "Dashboard" at bounding box center [80, 91] width 59 height 14
click at [112, 91] on link "Dashboard" at bounding box center [101, 91] width 158 height 38
